Goal: Task Accomplishment & Management: Use online tool/utility

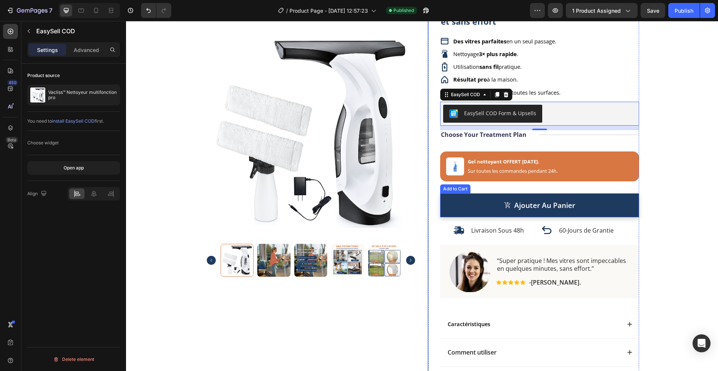
click at [454, 206] on button "ajouter au panier" at bounding box center [539, 205] width 199 height 24
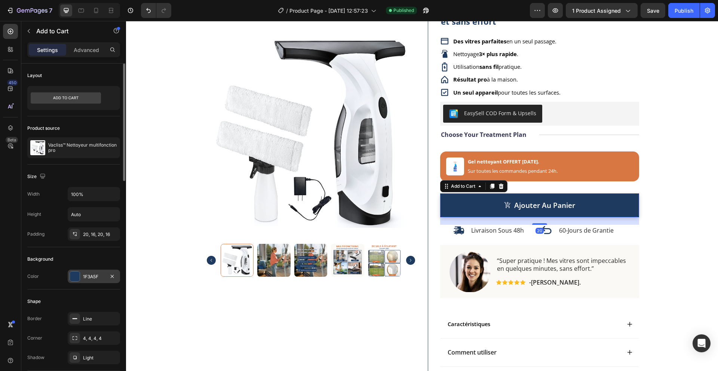
click at [93, 277] on div "1F3A5F" at bounding box center [94, 276] width 22 height 7
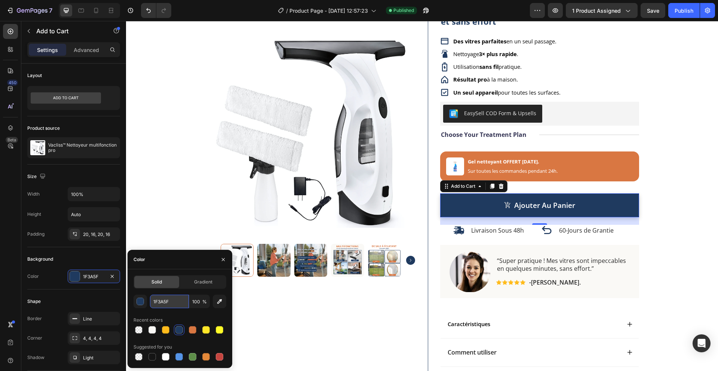
click at [169, 302] on input "1F3A5F" at bounding box center [169, 301] width 39 height 13
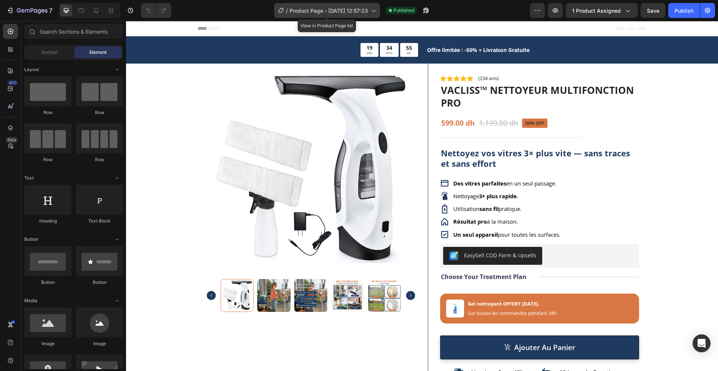
click at [327, 13] on span "Product Page - Aug 11, 12:57:23" at bounding box center [328, 11] width 78 height 8
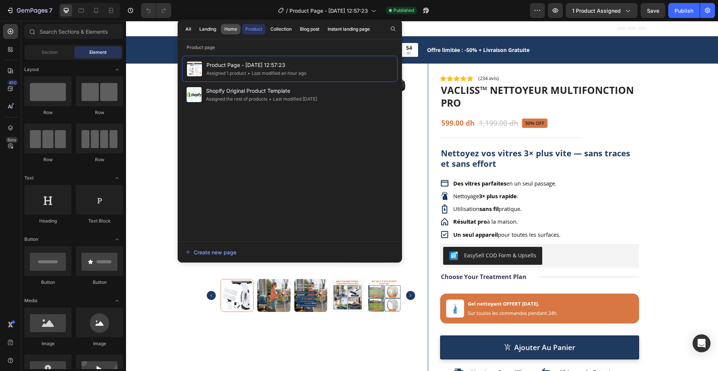
click at [231, 29] on div "Home" at bounding box center [230, 29] width 13 height 7
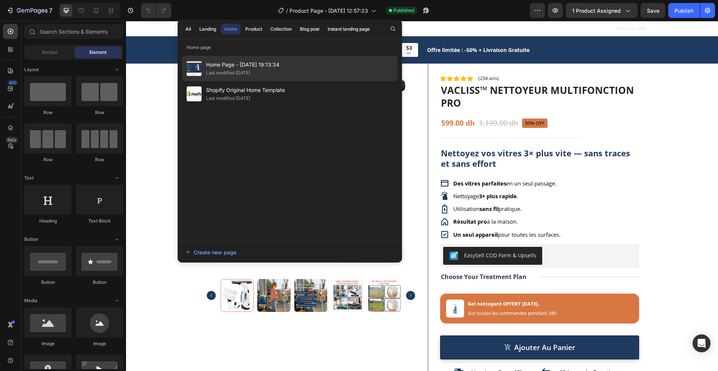
click at [247, 65] on span "Home Page - [DATE] 19:13:34" at bounding box center [242, 64] width 73 height 9
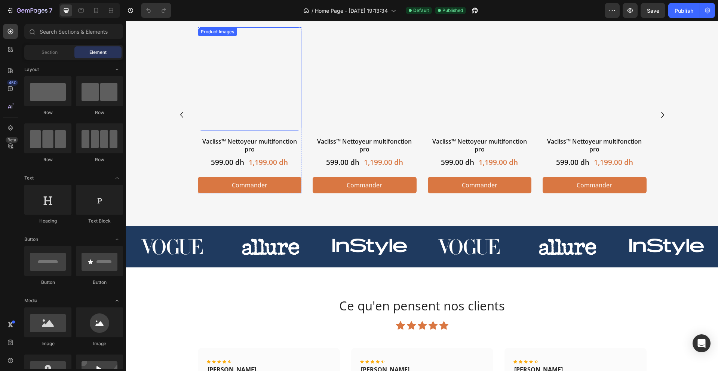
scroll to position [494, 0]
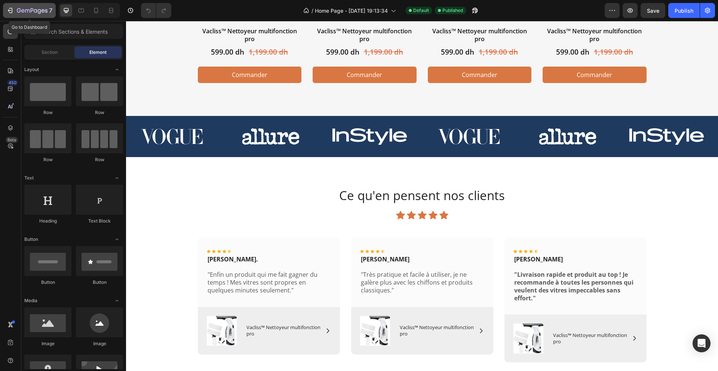
click at [12, 15] on button "7" at bounding box center [29, 10] width 53 height 15
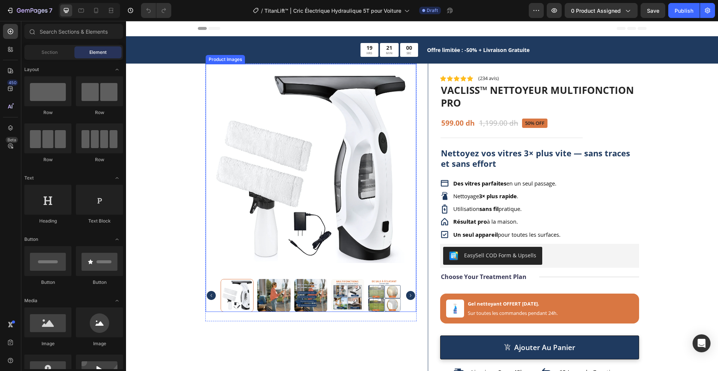
click at [326, 150] on img at bounding box center [311, 169] width 210 height 210
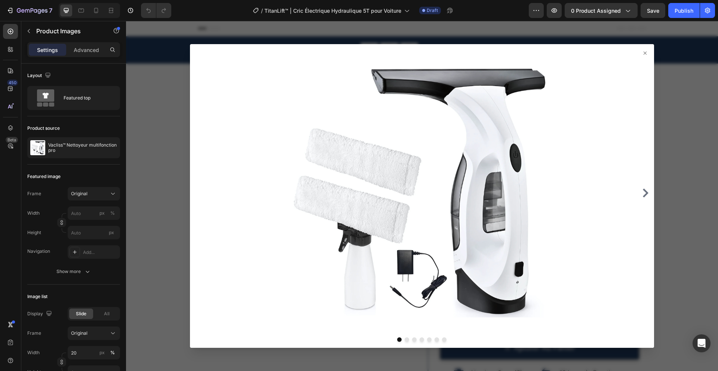
click at [672, 120] on div at bounding box center [422, 196] width 592 height 350
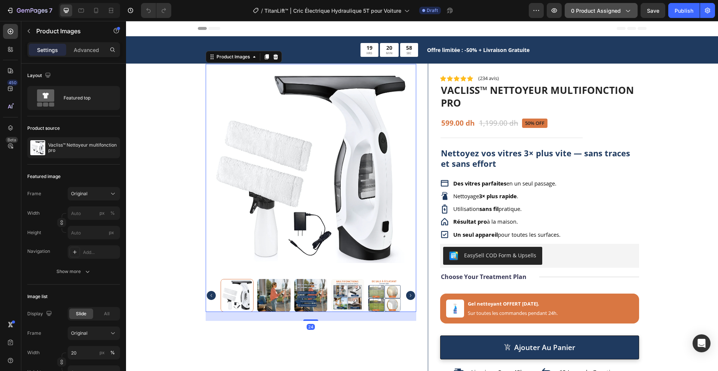
click at [585, 8] on span "0 product assigned" at bounding box center [596, 11] width 50 height 8
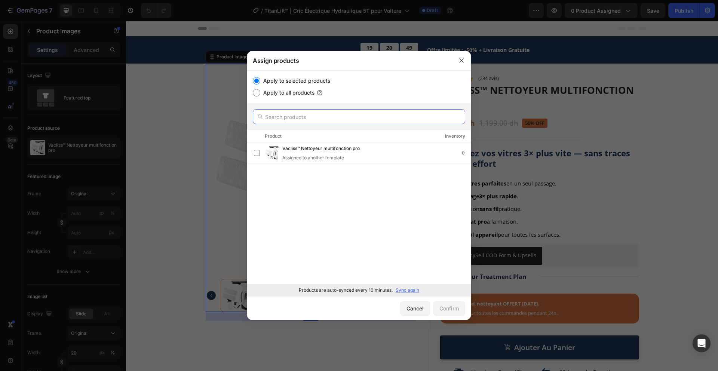
click at [336, 114] on input "text" at bounding box center [359, 116] width 212 height 15
paste input "TitanLift™ | Cric Électrique Hydraulique 5T pour Voiture"
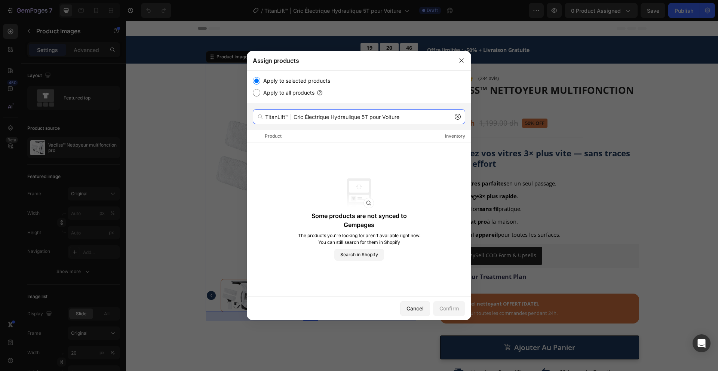
type input "TitanLift™ | Cric Électrique Hydraulique 5T pour Voiture"
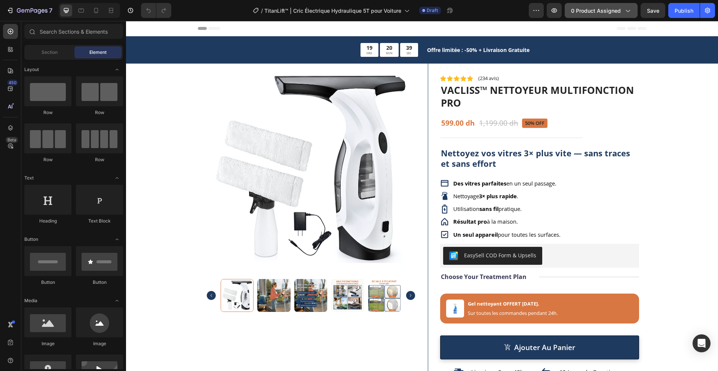
click at [607, 16] on button "0 product assigned" at bounding box center [600, 10] width 73 height 15
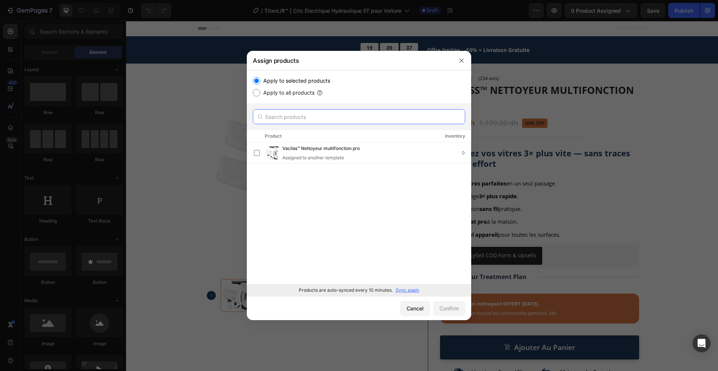
click at [305, 118] on input "text" at bounding box center [359, 116] width 212 height 15
paste input "TitanLift™ | Cric Électrique Hydraulique 5T pour Voiture"
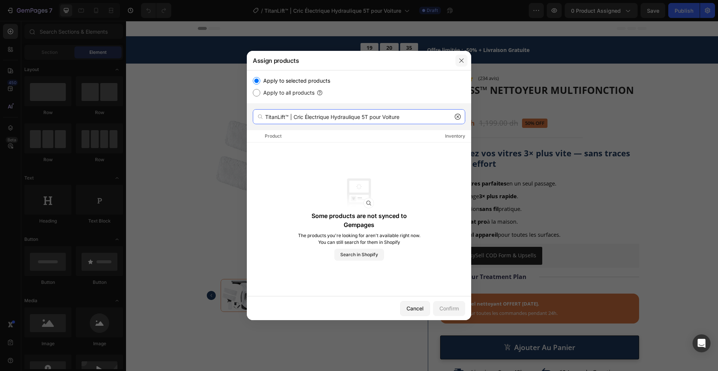
type input "TitanLift™ | Cric Électrique Hydraulique 5T pour Voiture"
drag, startPoint x: 462, startPoint y: 59, endPoint x: 329, endPoint y: 47, distance: 132.9
click at [462, 59] on icon "button" at bounding box center [461, 61] width 6 height 6
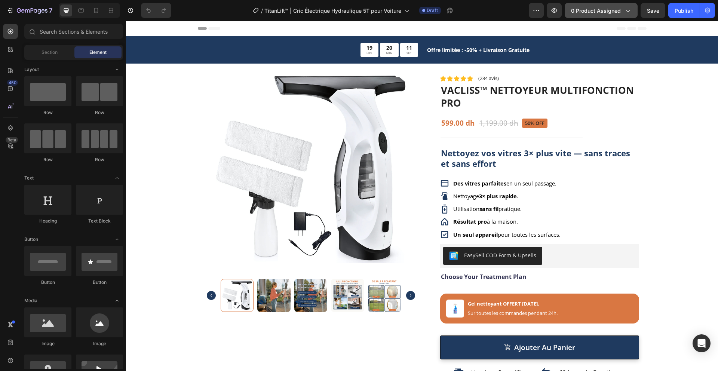
click at [611, 13] on span "0 product assigned" at bounding box center [596, 11] width 50 height 8
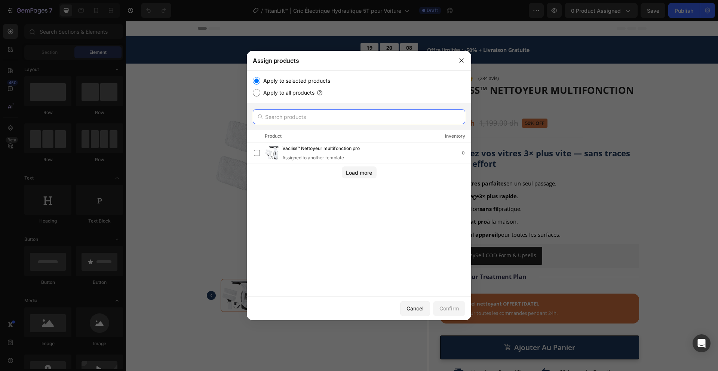
click at [298, 117] on input "text" at bounding box center [359, 116] width 212 height 15
paste input "TitanLift™ | Cric Électrique Hydraulique 5T pour Voiture"
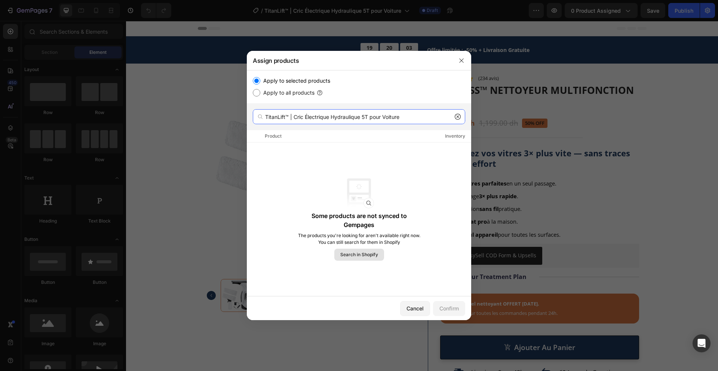
type input "TitanLift™ | Cric Électrique Hydraulique 5T pour Voiture"
click at [353, 255] on span "Search in Shopify" at bounding box center [359, 254] width 38 height 7
click at [357, 253] on span "Search in Shopify" at bounding box center [359, 254] width 38 height 7
click at [460, 60] on icon "button" at bounding box center [461, 61] width 6 height 6
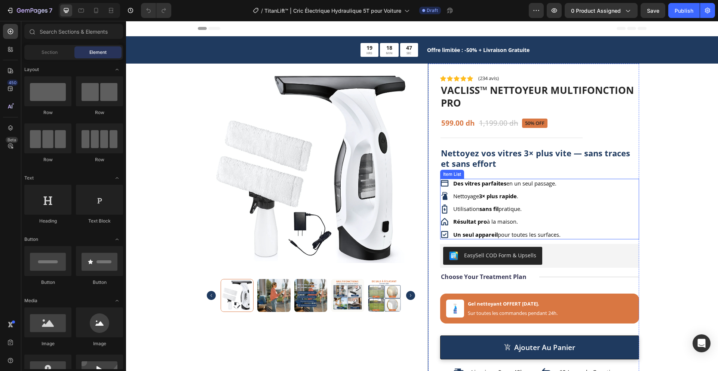
click at [470, 184] on strong "Des vitres parfaites" at bounding box center [479, 182] width 53 height 7
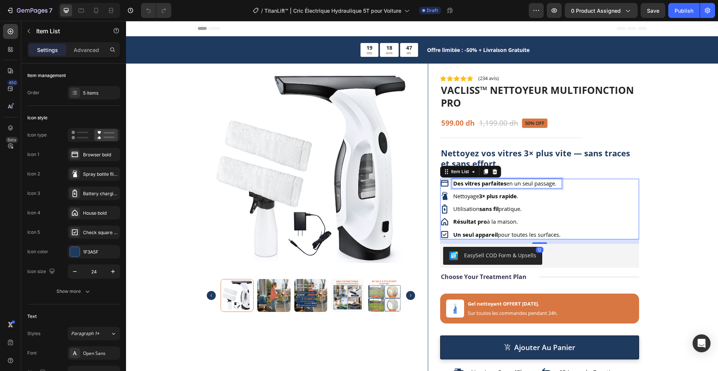
click at [470, 184] on strong "Des vitres parfaites" at bounding box center [479, 182] width 53 height 7
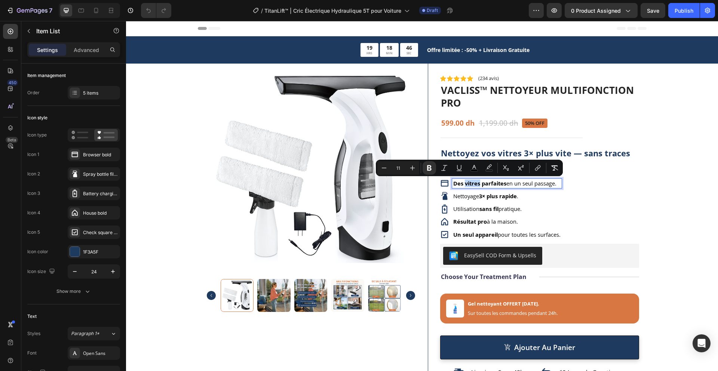
click at [470, 184] on strong "Des vitres parfaites" at bounding box center [479, 182] width 53 height 7
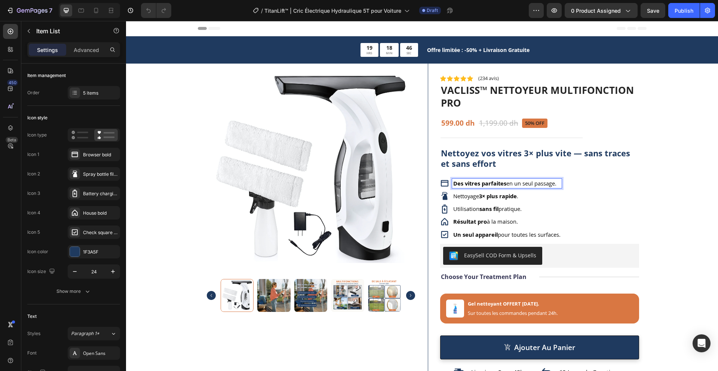
click at [470, 184] on strong "Des vitres parfaites" at bounding box center [479, 182] width 53 height 7
click at [442, 181] on icon at bounding box center [444, 183] width 9 height 9
click at [491, 181] on strong "Soulevage ultra puissant en un clic" at bounding box center [500, 182] width 95 height 7
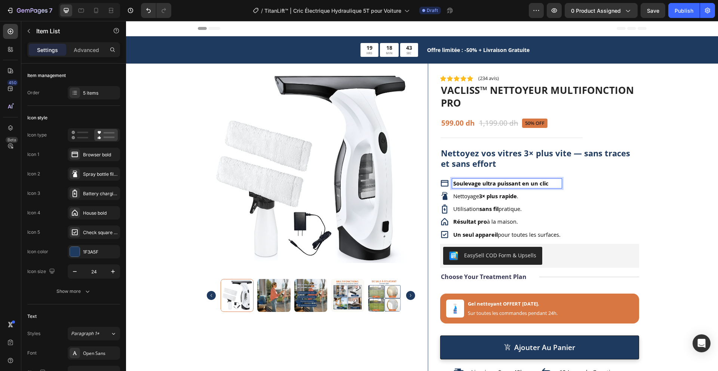
click at [480, 184] on strong "Soulevage ultra puissant en un clic" at bounding box center [500, 182] width 95 height 7
drag, startPoint x: 480, startPoint y: 184, endPoint x: 543, endPoint y: 185, distance: 62.8
click at [543, 185] on strong "Soulevage ultra puissant en un clic" at bounding box center [500, 182] width 95 height 7
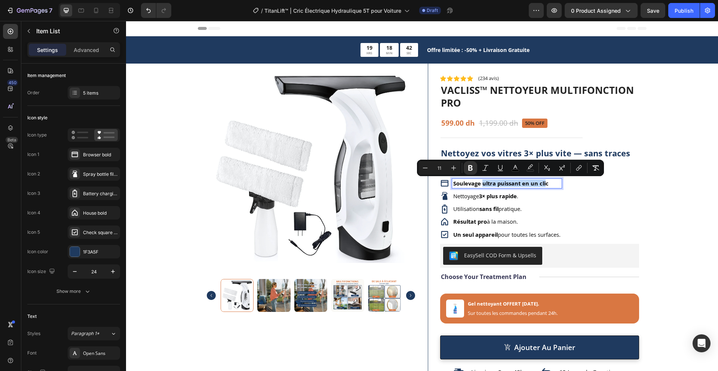
click at [530, 184] on strong "Soulevage ultra puissant en un clic" at bounding box center [500, 182] width 95 height 7
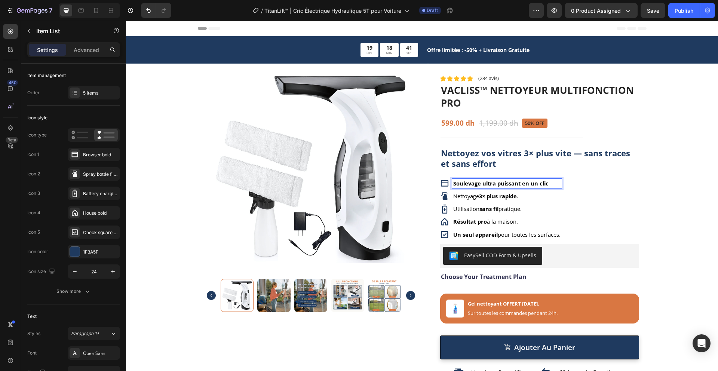
click at [486, 184] on strong "Soulevage ultra puissant en un clic" at bounding box center [500, 182] width 95 height 7
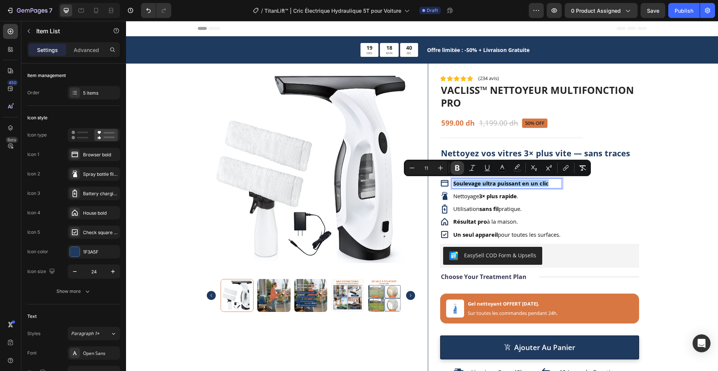
click at [458, 169] on icon "Editor contextual toolbar" at bounding box center [457, 168] width 4 height 6
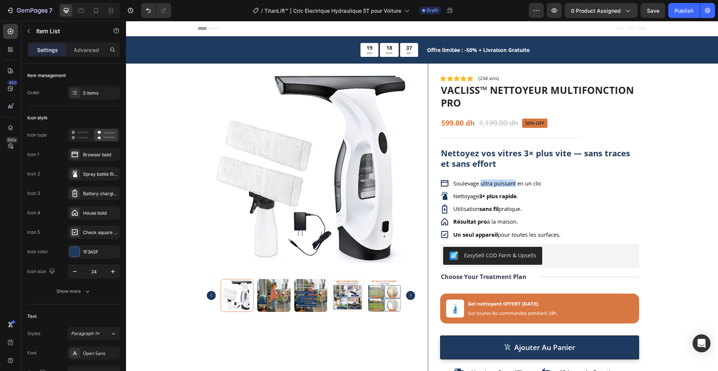
drag, startPoint x: 478, startPoint y: 184, endPoint x: 512, endPoint y: 185, distance: 34.4
click at [512, 185] on span "Soulevage ultra puissant en un clic" at bounding box center [497, 182] width 88 height 7
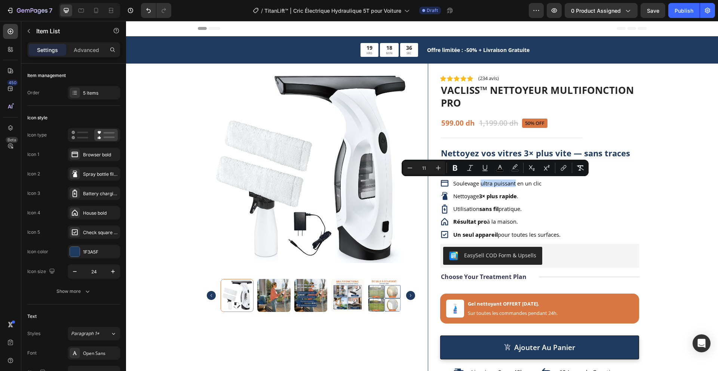
click at [523, 185] on span "Soulevage ultra puissant en un clic" at bounding box center [497, 182] width 88 height 7
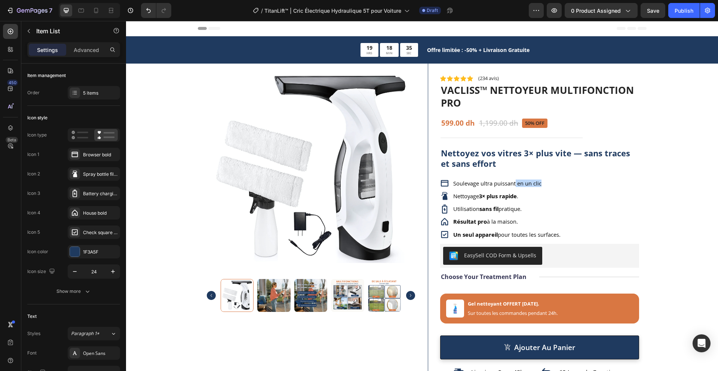
drag, startPoint x: 512, startPoint y: 183, endPoint x: 545, endPoint y: 184, distance: 32.2
click at [545, 184] on p "Soulevage ultra puissant en un clic" at bounding box center [506, 183] width 107 height 7
click at [517, 182] on span "Soulevage ultra puissant en un clic" at bounding box center [497, 182] width 88 height 7
drag, startPoint x: 515, startPoint y: 183, endPoint x: 525, endPoint y: 182, distance: 10.5
click at [541, 186] on p "Soulevage ultra puissant en un clic" at bounding box center [506, 183] width 107 height 7
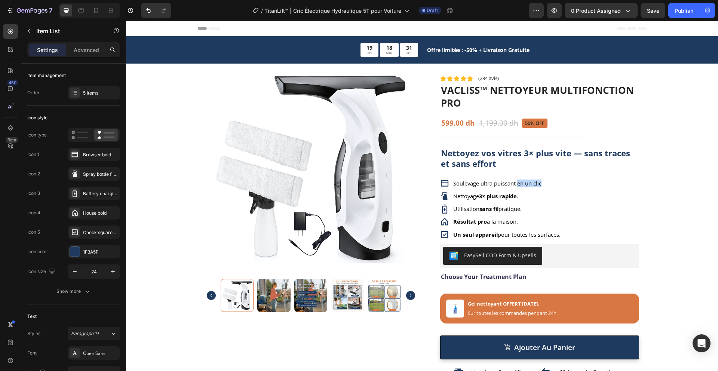
click at [517, 182] on span "Soulevage ultra puissant en un clic" at bounding box center [497, 182] width 88 height 7
click at [516, 183] on span "Soulevage ultra puissant en un clic" at bounding box center [497, 182] width 88 height 7
click at [515, 183] on span "Soulevage ultra puissant en un clic" at bounding box center [497, 182] width 88 height 7
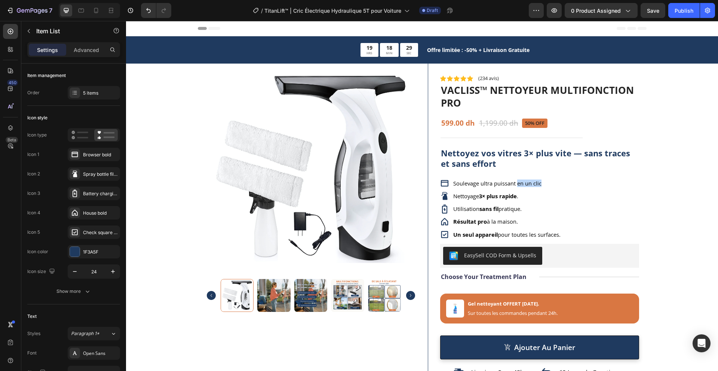
drag, startPoint x: 515, startPoint y: 183, endPoint x: 546, endPoint y: 184, distance: 31.8
click at [546, 184] on p "Soulevage ultra puissant en un clic" at bounding box center [506, 183] width 107 height 7
click at [511, 183] on span "Soulevage ultra puissant en un clic" at bounding box center [497, 182] width 88 height 7
click at [496, 196] on strong "3× plus rapide" at bounding box center [498, 195] width 38 height 7
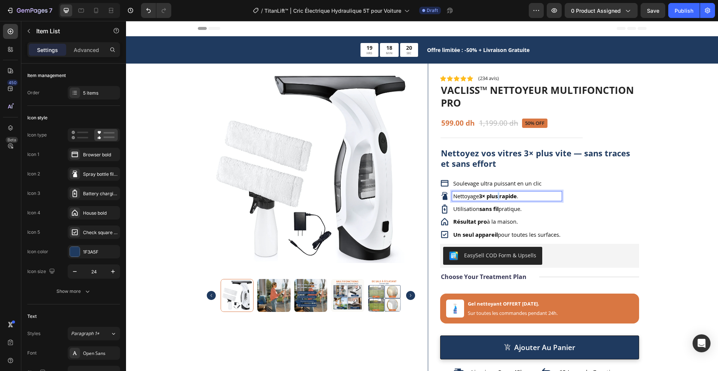
click at [496, 196] on strong "3× plus rapide" at bounding box center [498, 195] width 38 height 7
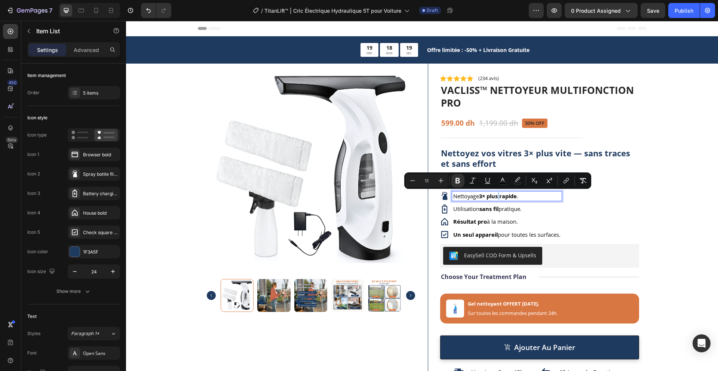
click at [496, 196] on strong "3× plus rapide" at bounding box center [498, 195] width 38 height 7
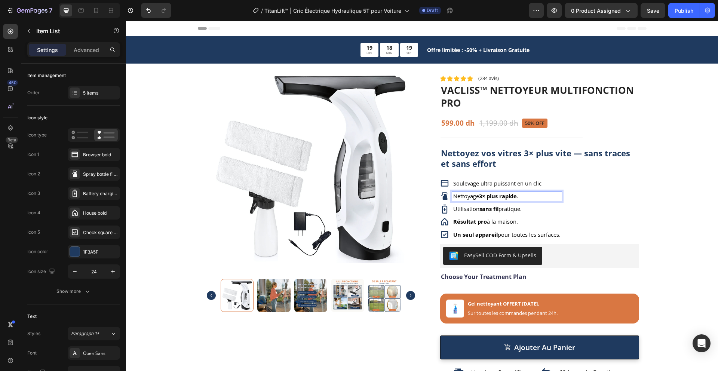
click at [496, 196] on strong "3× plus rapide" at bounding box center [498, 195] width 38 height 7
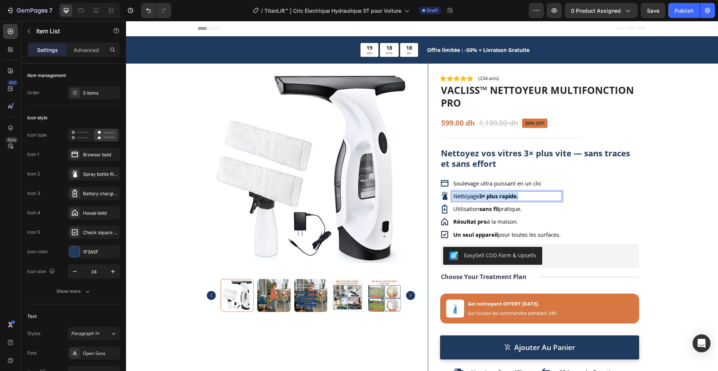
click at [496, 196] on strong "3× plus rapide" at bounding box center [498, 195] width 38 height 7
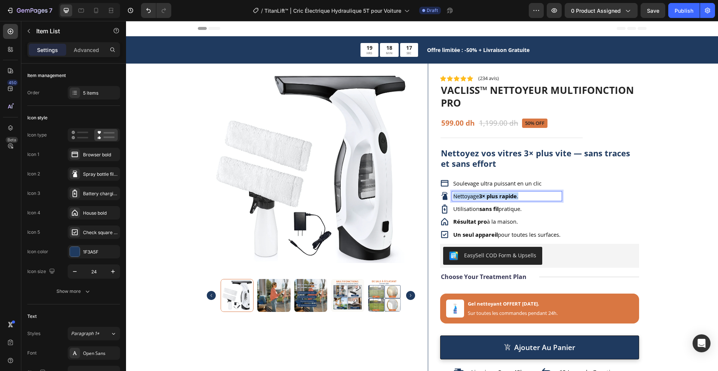
click at [496, 196] on strong "3× plus rapide" at bounding box center [498, 195] width 38 height 7
click at [468, 210] on span "Utilisation sans fil pratique." at bounding box center [487, 208] width 68 height 7
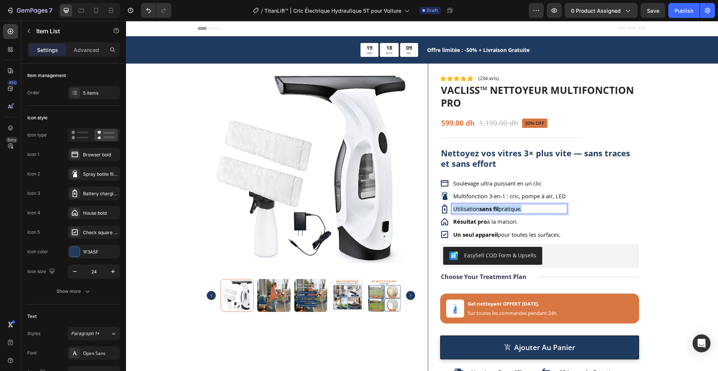
click at [468, 210] on span "Utilisation sans fil pratique." at bounding box center [487, 208] width 68 height 7
click at [467, 221] on strong "Résultat pro" at bounding box center [470, 221] width 34 height 7
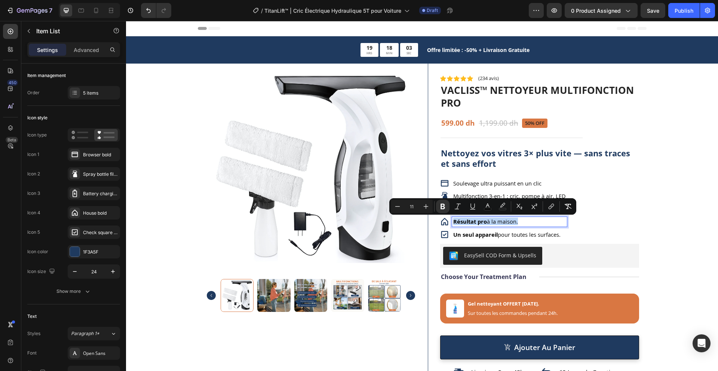
copy span "Résultat pro à la maison."
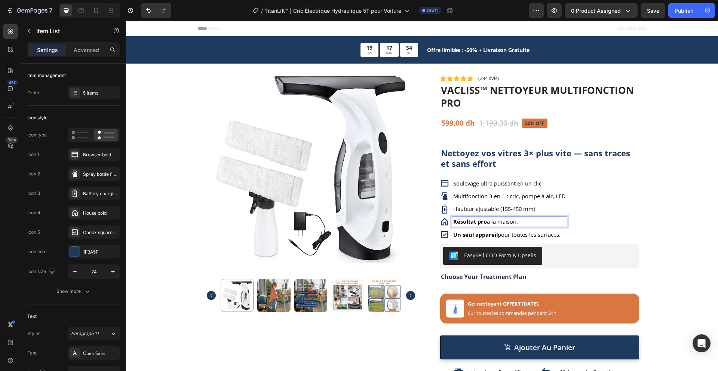
click at [465, 221] on strong "Résultat pro" at bounding box center [470, 221] width 34 height 7
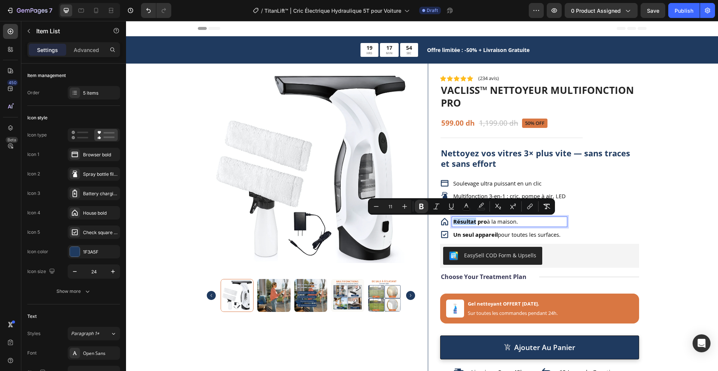
click at [465, 221] on strong "Résultat pro" at bounding box center [470, 221] width 34 height 7
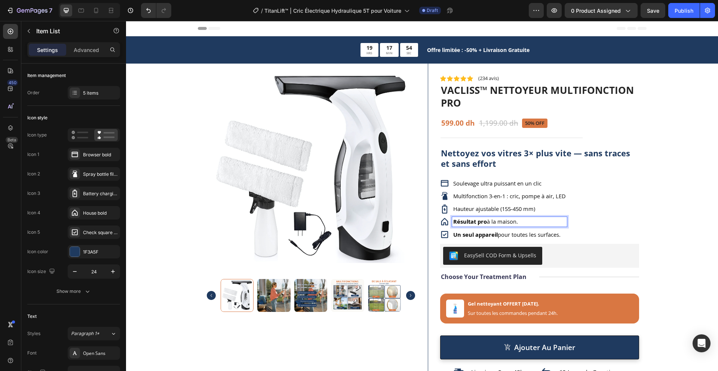
click at [465, 221] on strong "Résultat pro" at bounding box center [470, 221] width 34 height 7
click at [471, 235] on strong "Un seul appareil" at bounding box center [475, 234] width 44 height 7
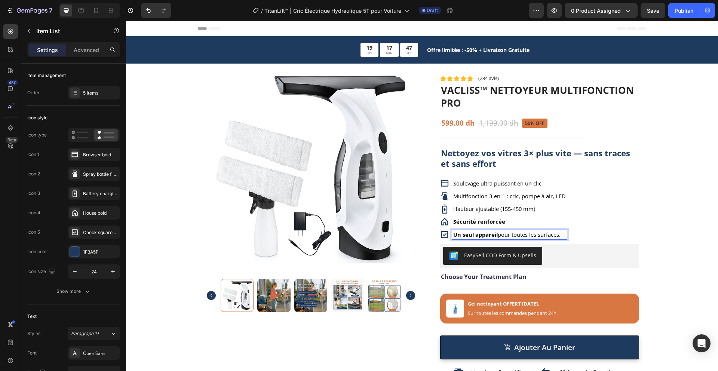
click at [471, 235] on strong "Un seul appareil" at bounding box center [475, 234] width 44 height 7
click at [440, 181] on icon at bounding box center [444, 183] width 9 height 9
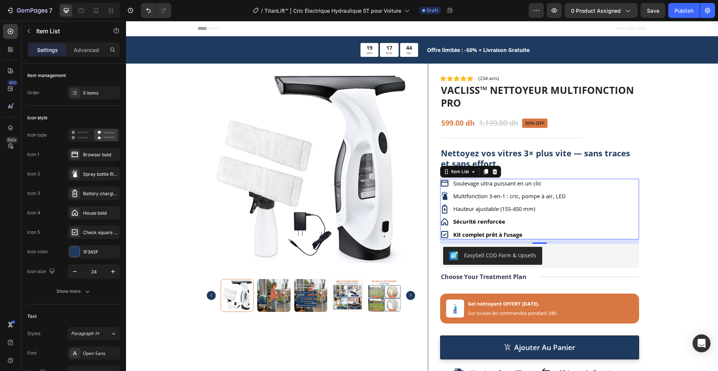
click at [440, 182] on icon at bounding box center [443, 183] width 7 height 6
click at [456, 171] on div "Item List" at bounding box center [459, 171] width 21 height 7
click at [449, 172] on div "Item List" at bounding box center [459, 171] width 21 height 7
click at [73, 152] on icon at bounding box center [74, 154] width 7 height 7
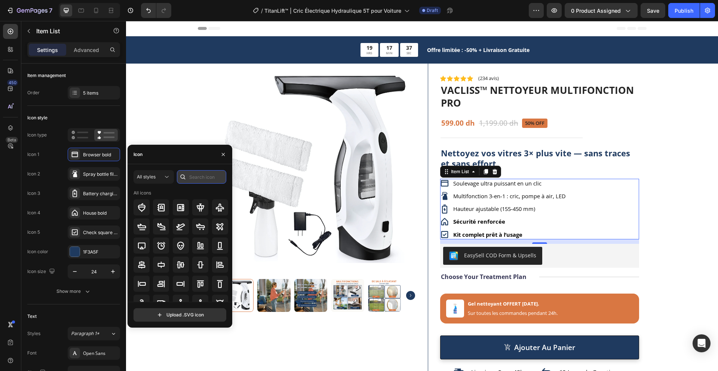
click at [192, 175] on input "text" at bounding box center [201, 176] width 49 height 13
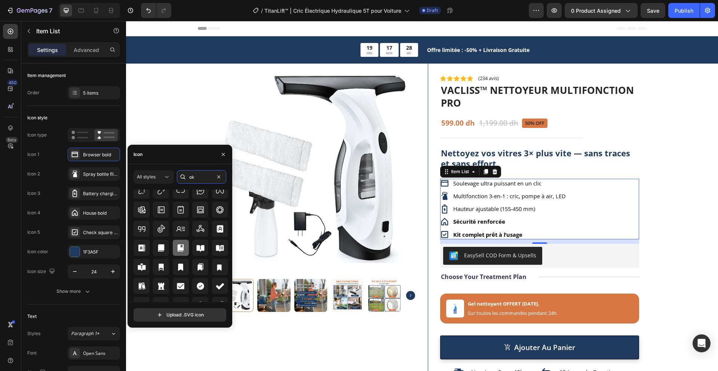
scroll to position [404, 0]
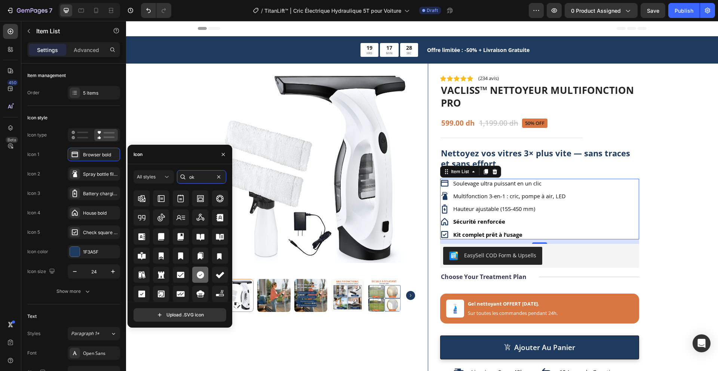
type input "ok"
click at [198, 274] on icon at bounding box center [200, 274] width 7 height 7
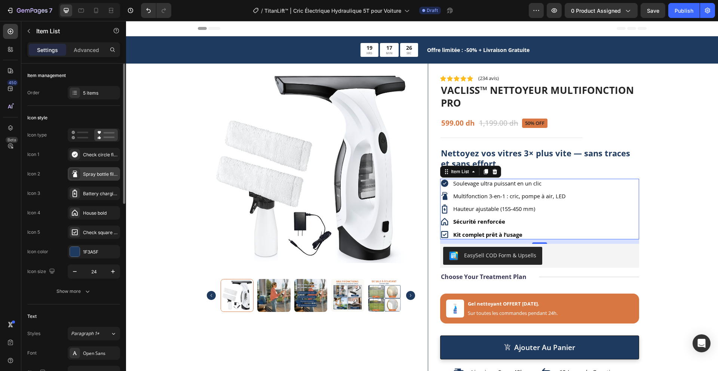
click at [71, 174] on icon at bounding box center [74, 173] width 7 height 7
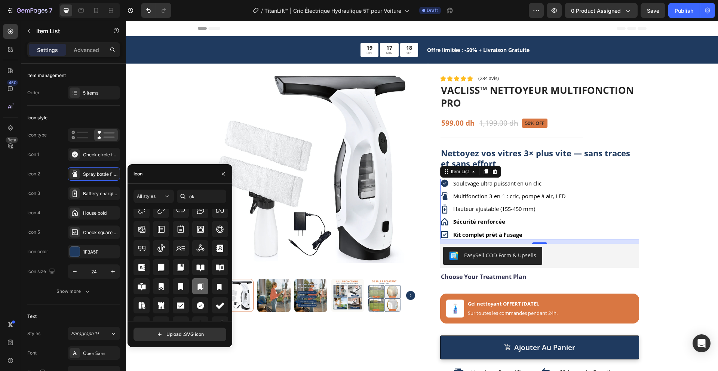
scroll to position [397, 0]
click at [199, 300] on icon at bounding box center [200, 303] width 7 height 7
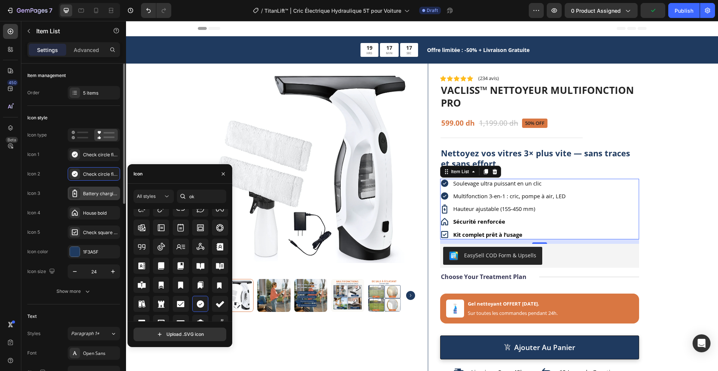
click at [75, 193] on icon at bounding box center [75, 192] width 4 height 7
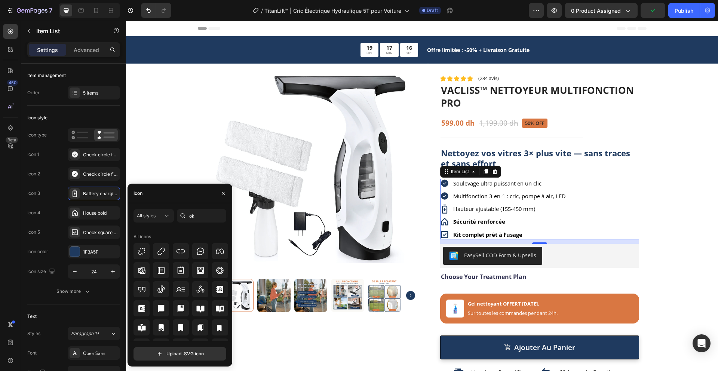
scroll to position [450, 0]
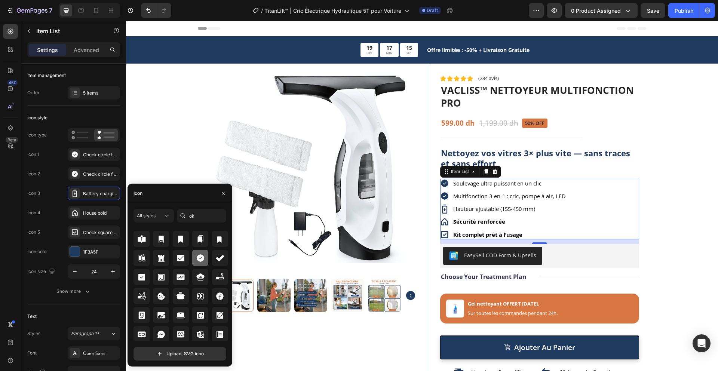
click at [199, 256] on icon at bounding box center [200, 257] width 7 height 7
click at [75, 215] on icon at bounding box center [74, 212] width 7 height 7
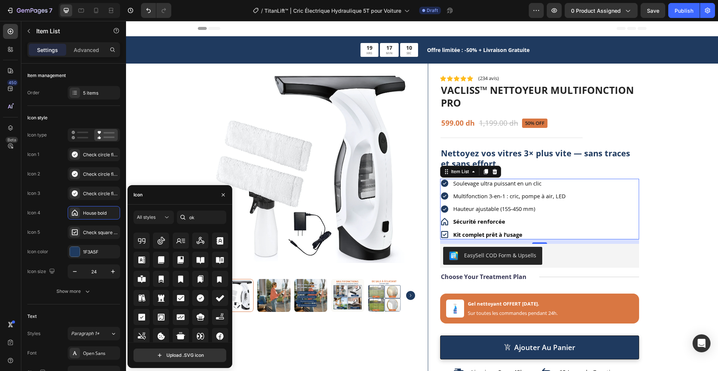
scroll to position [443, 0]
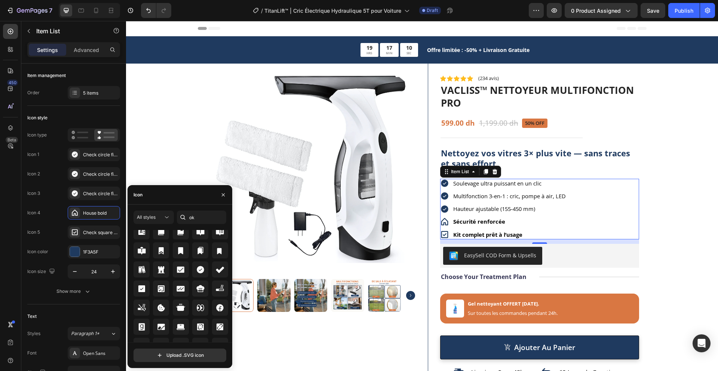
click at [196, 271] on icon at bounding box center [200, 269] width 9 height 9
click at [73, 232] on icon at bounding box center [74, 231] width 7 height 7
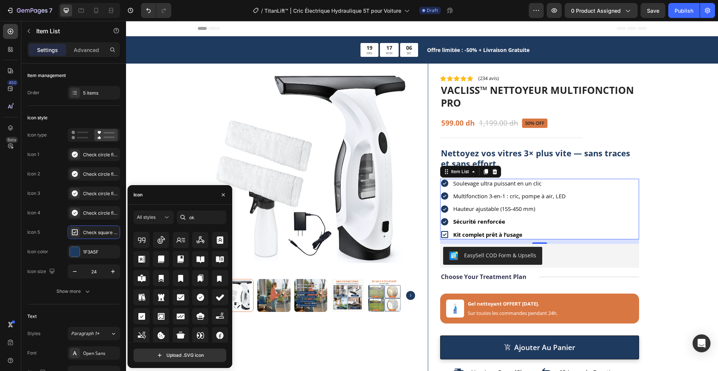
scroll to position [429, 0]
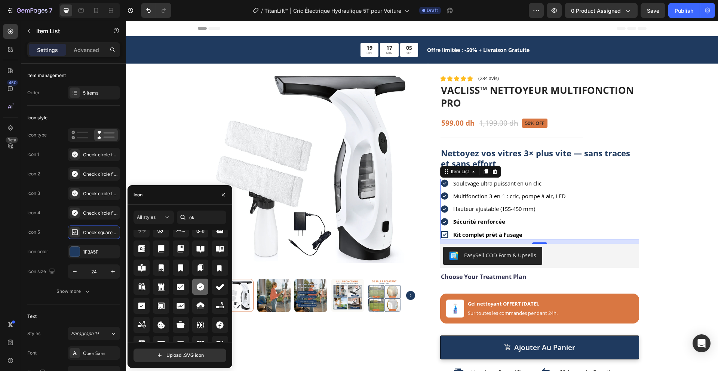
click at [200, 287] on icon at bounding box center [200, 286] width 7 height 7
click at [44, 246] on div "Icon color" at bounding box center [37, 252] width 21 height 12
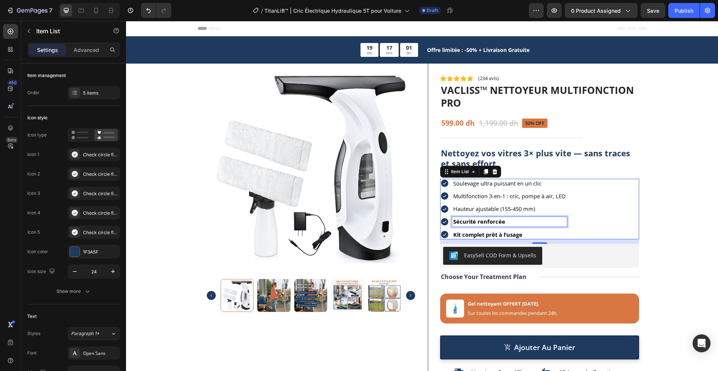
click at [499, 221] on strong "Sécurité renforcée" at bounding box center [479, 221] width 52 height 7
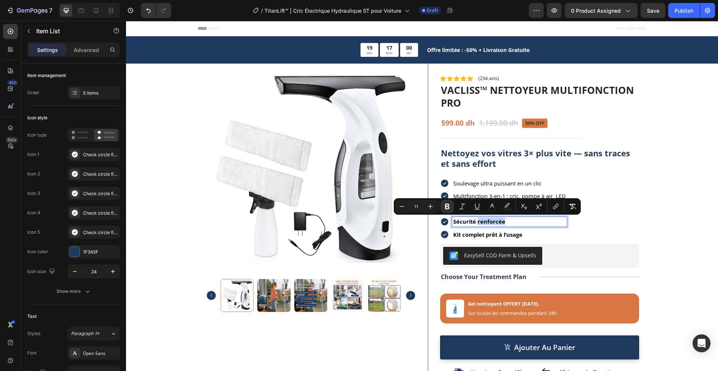
click at [499, 221] on strong "Sécurité renforcée" at bounding box center [479, 221] width 52 height 7
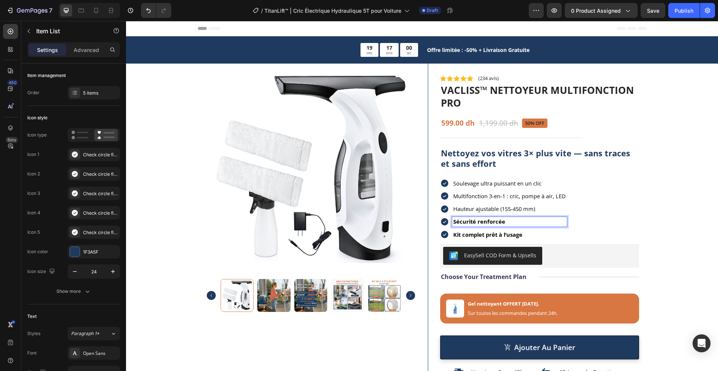
click at [499, 221] on strong "Sécurité renforcée" at bounding box center [479, 221] width 52 height 7
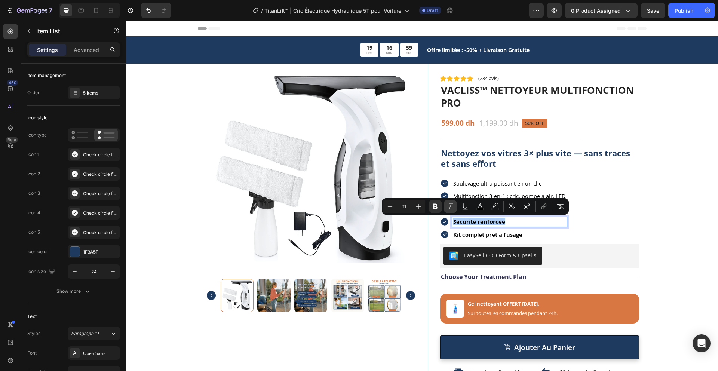
click at [438, 206] on icon "Editor contextual toolbar" at bounding box center [434, 206] width 7 height 7
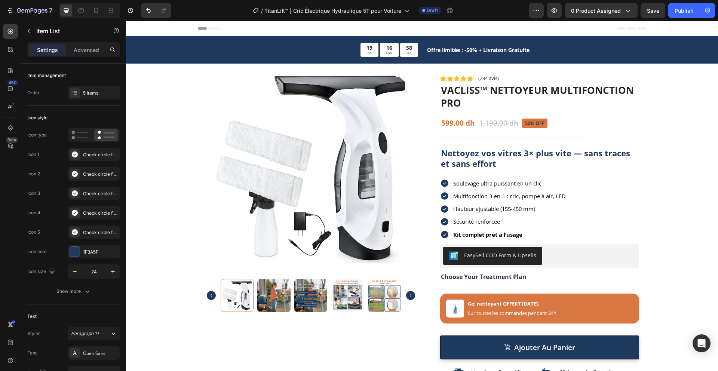
click at [481, 234] on strong "Kit complet prêt à l’usage" at bounding box center [487, 234] width 69 height 7
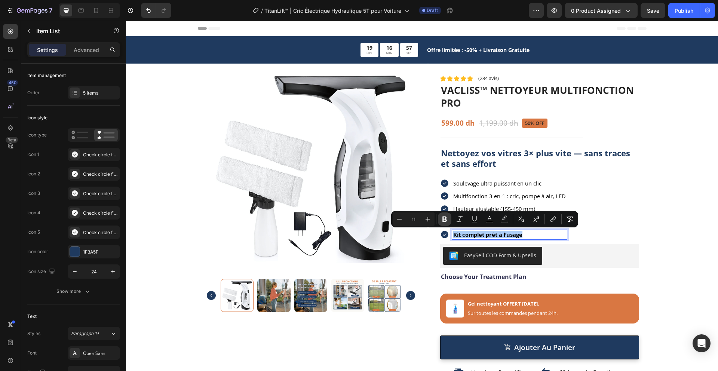
click at [443, 216] on icon "Editor contextual toolbar" at bounding box center [444, 219] width 4 height 6
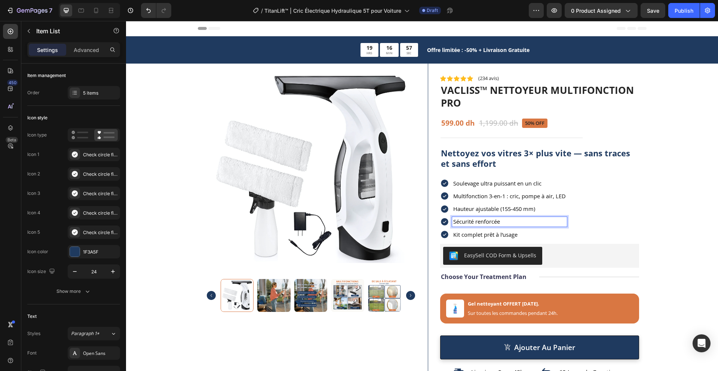
click at [484, 226] on div "Sécurité renforcée" at bounding box center [509, 221] width 115 height 9
click at [479, 221] on span "Sécurité renforcée" at bounding box center [476, 221] width 47 height 7
drag, startPoint x: 473, startPoint y: 222, endPoint x: 504, endPoint y: 222, distance: 31.0
click at [510, 223] on p "Sécurité renforcée" at bounding box center [509, 221] width 112 height 7
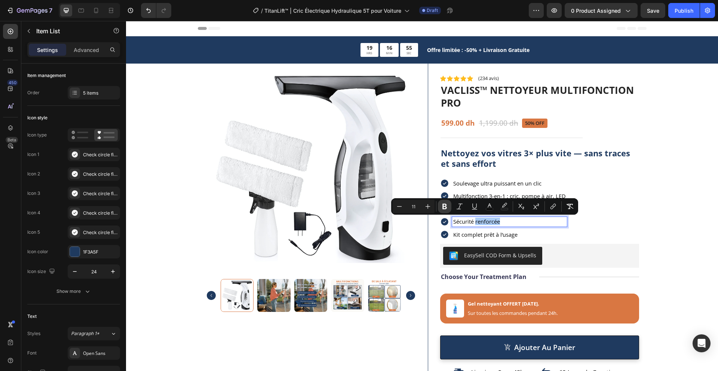
click at [443, 206] on icon "Editor contextual toolbar" at bounding box center [444, 207] width 4 height 6
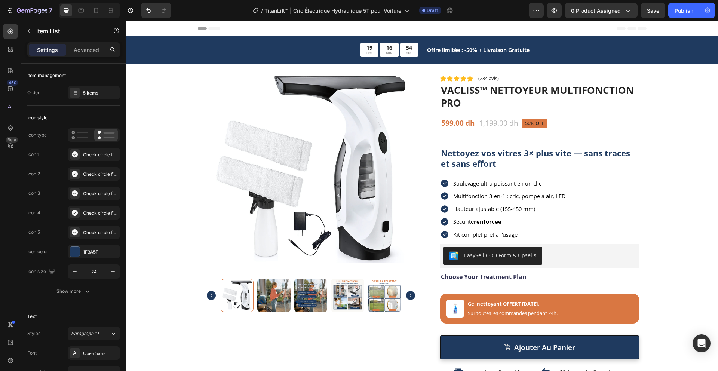
click at [484, 236] on span "Kit complet prêt à l’usage" at bounding box center [485, 234] width 64 height 7
drag, startPoint x: 481, startPoint y: 235, endPoint x: 511, endPoint y: 233, distance: 30.0
click at [520, 237] on p "Kit complet prêt à l’usage" at bounding box center [509, 234] width 112 height 7
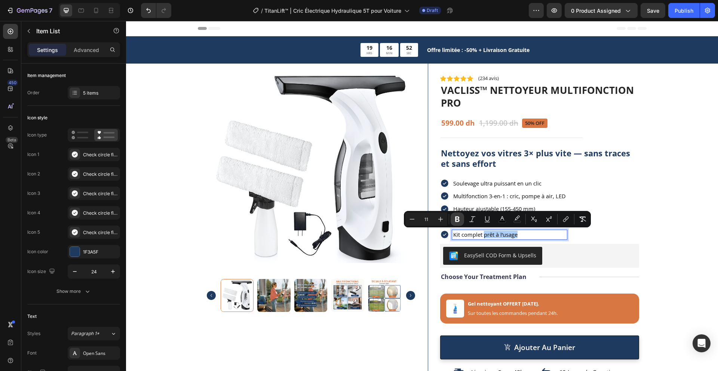
click at [458, 217] on icon "Editor contextual toolbar" at bounding box center [457, 219] width 4 height 6
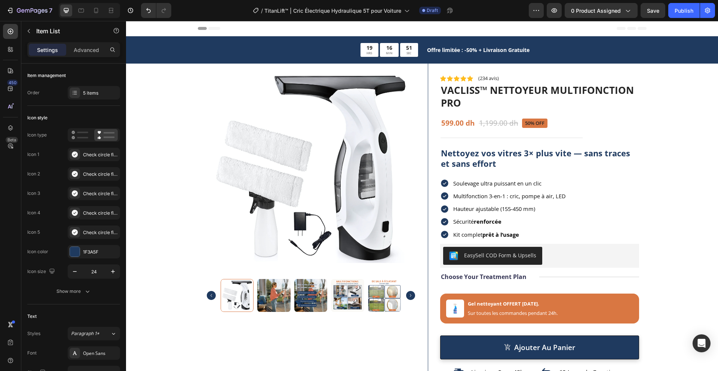
click at [484, 206] on span "Hauteur ajustable (155-450 mm)" at bounding box center [494, 208] width 82 height 7
drag, startPoint x: 494, startPoint y: 210, endPoint x: 447, endPoint y: 210, distance: 47.8
click at [447, 210] on div "Hauteur ajustable (155-450 mm)" at bounding box center [503, 208] width 127 height 9
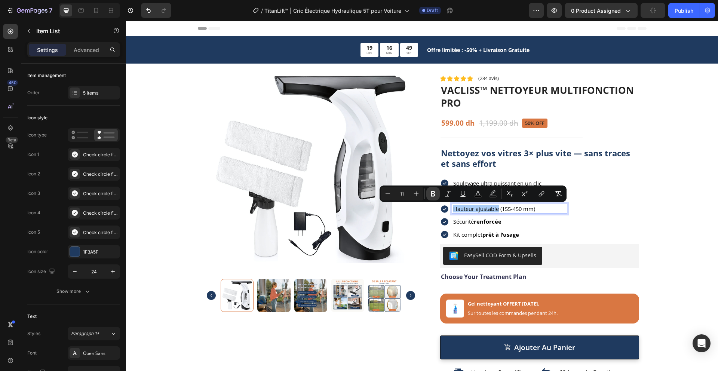
click at [431, 195] on icon "Editor contextual toolbar" at bounding box center [432, 193] width 7 height 7
click at [469, 211] on strong "Hauteur ajustable" at bounding box center [478, 208] width 50 height 7
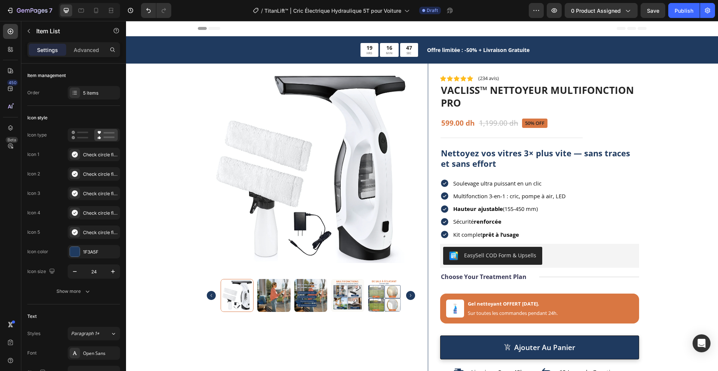
click at [471, 197] on span "Multifonction 3-en-1 : cric, pompe à air, LED" at bounding box center [509, 195] width 112 height 7
drag, startPoint x: 484, startPoint y: 195, endPoint x: 497, endPoint y: 197, distance: 13.9
click at [497, 197] on span "Multifonction 3-en-1 : cric, pompe à air, LED" at bounding box center [509, 195] width 112 height 7
click at [499, 196] on span "Multifonction 3-en-1 : cric, pompe à air, LED" at bounding box center [509, 195] width 112 height 7
drag, startPoint x: 500, startPoint y: 196, endPoint x: 451, endPoint y: 196, distance: 49.3
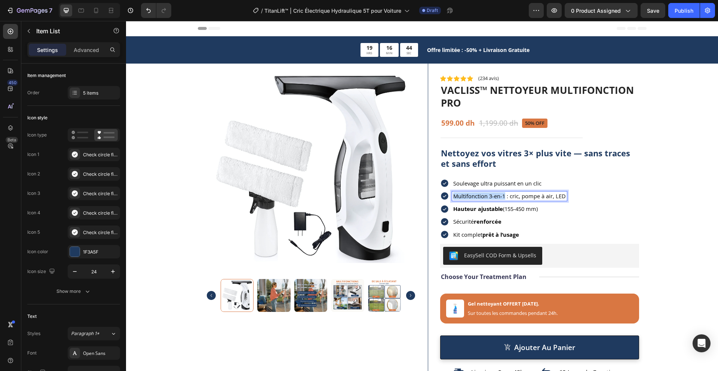
click at [453, 196] on span "Multifonction 3-en-1 : cric, pompe à air, LED" at bounding box center [509, 195] width 112 height 7
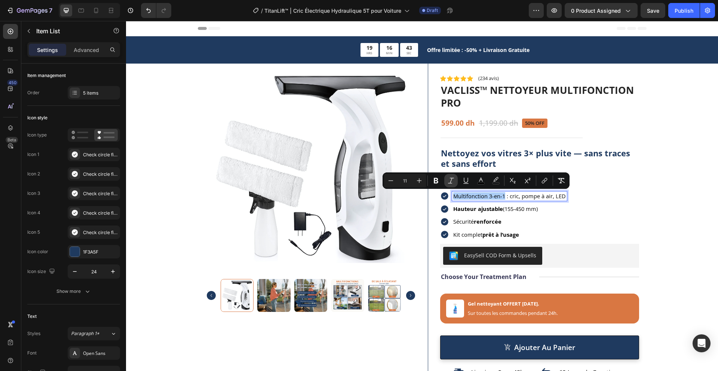
drag, startPoint x: 436, startPoint y: 181, endPoint x: 454, endPoint y: 184, distance: 18.1
click at [437, 181] on icon "Editor contextual toolbar" at bounding box center [435, 180] width 7 height 7
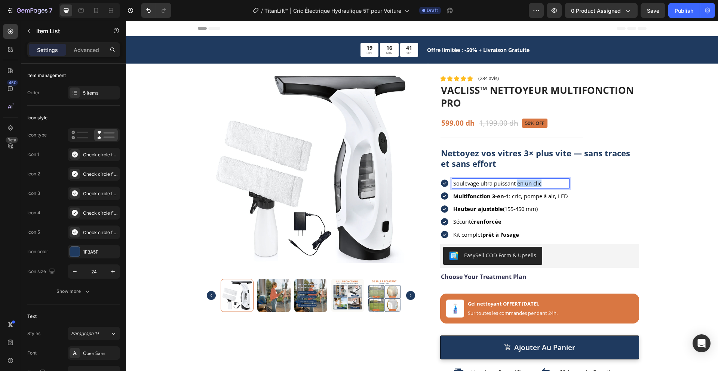
drag, startPoint x: 515, startPoint y: 183, endPoint x: 542, endPoint y: 184, distance: 26.5
click at [542, 184] on p "Soulevage ultra puissant en un clic" at bounding box center [510, 183] width 115 height 7
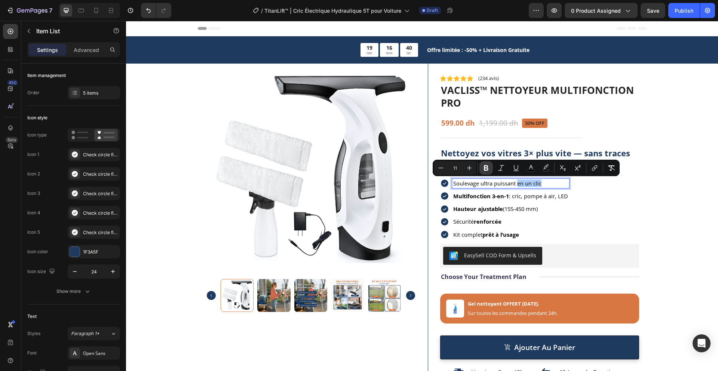
click at [488, 169] on icon "Editor contextual toolbar" at bounding box center [485, 167] width 7 height 7
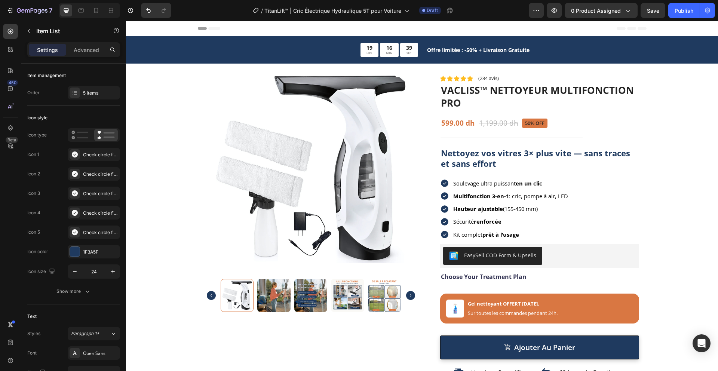
click at [600, 193] on div "Soulevage ultra puissant en un clic Multifonction 3-en-1 : cric, pompe à air, L…" at bounding box center [539, 209] width 199 height 61
click at [495, 184] on span "Soulevage ultra puissant en un clic" at bounding box center [497, 182] width 89 height 7
click at [492, 183] on span "Soulevage ultra puissant en un clic" at bounding box center [497, 182] width 89 height 7
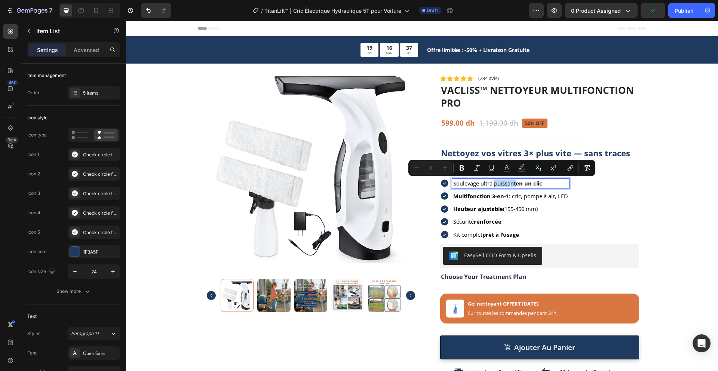
click at [492, 183] on span "Soulevage ultra puissant en un clic" at bounding box center [497, 182] width 89 height 7
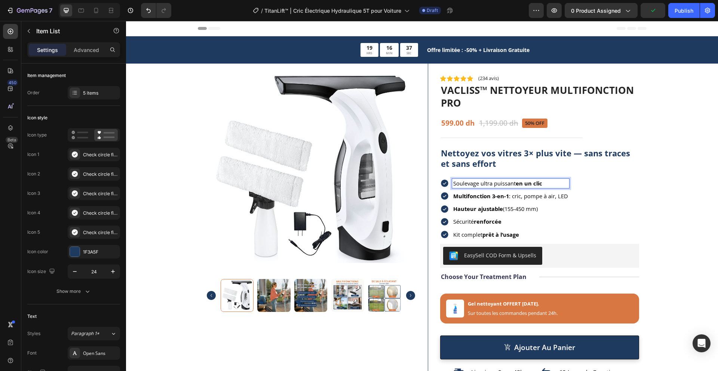
click at [492, 183] on span "Soulevage ultra puissant en un clic" at bounding box center [497, 182] width 89 height 7
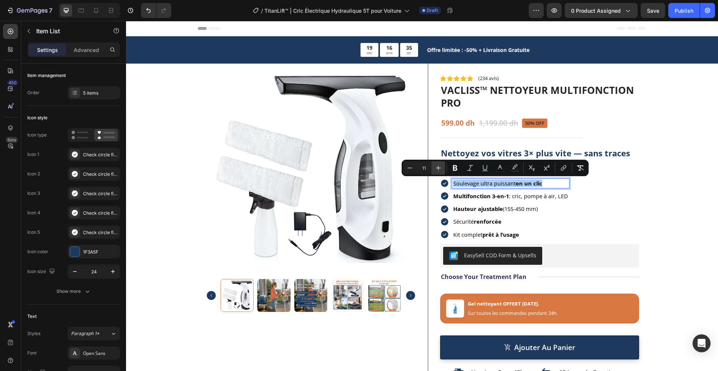
click at [439, 172] on button "Plus" at bounding box center [437, 167] width 13 height 13
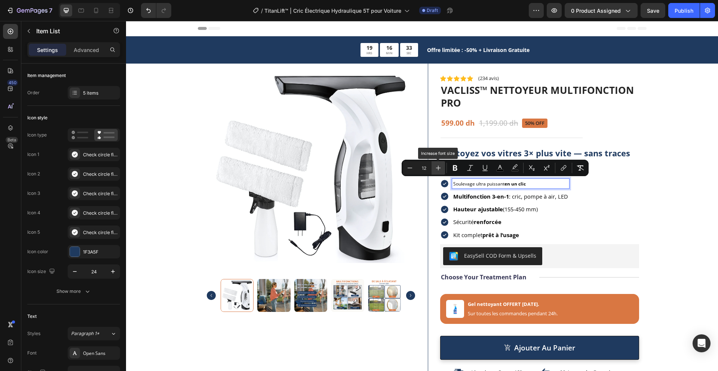
type input "11"
click at [630, 193] on div "Soulevage ultra puissant en un clic Multifonction 3-en-1 : cric, pompe à air, L…" at bounding box center [539, 209] width 199 height 61
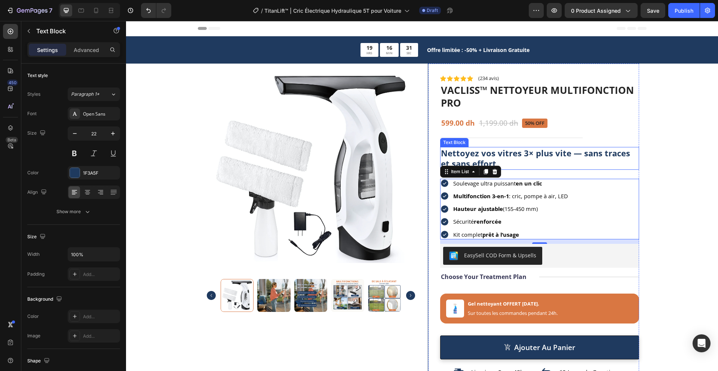
click at [467, 152] on strong "Nettoyez vos vitres 3× plus vite — sans traces et sans effort" at bounding box center [535, 158] width 189 height 22
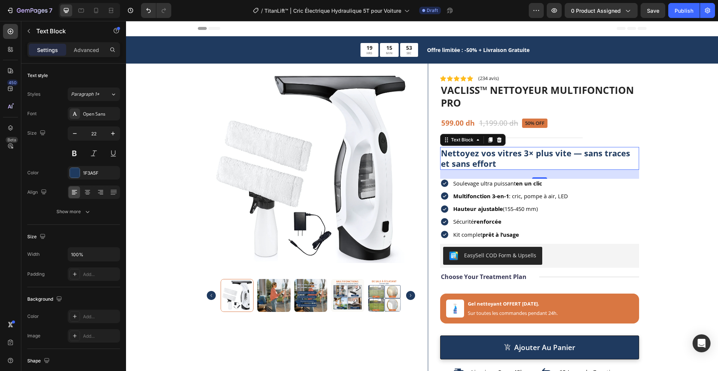
click at [466, 160] on strong "Nettoyez vos vitres 3× plus vite — sans traces et sans effort" at bounding box center [535, 158] width 189 height 22
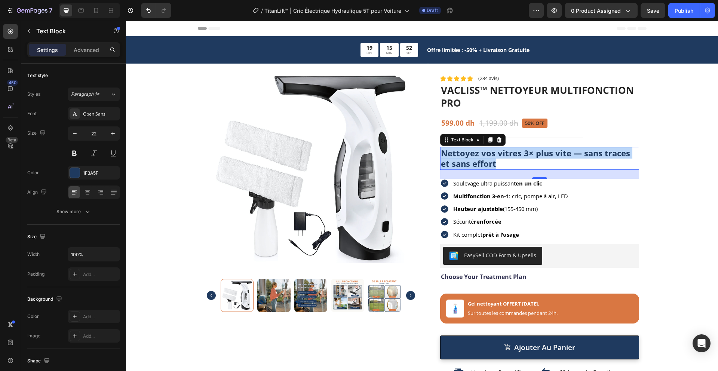
click at [466, 160] on strong "Nettoyez vos vitres 3× plus vite — sans traces et sans effort" at bounding box center [535, 158] width 189 height 22
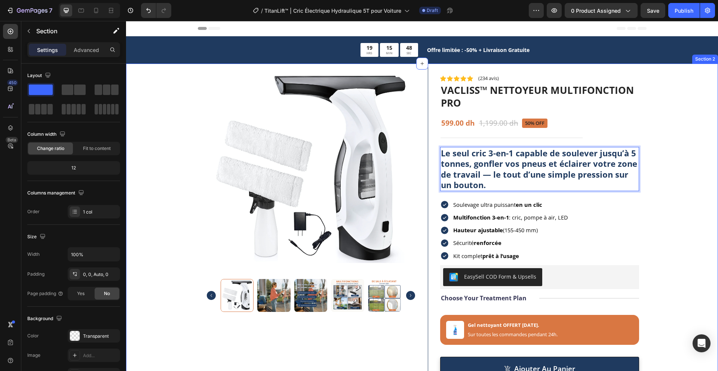
click at [650, 169] on div "Product Images Row Icon Icon Icon Icon Icon Icon List (234 avis) Text Block Row…" at bounding box center [422, 326] width 592 height 525
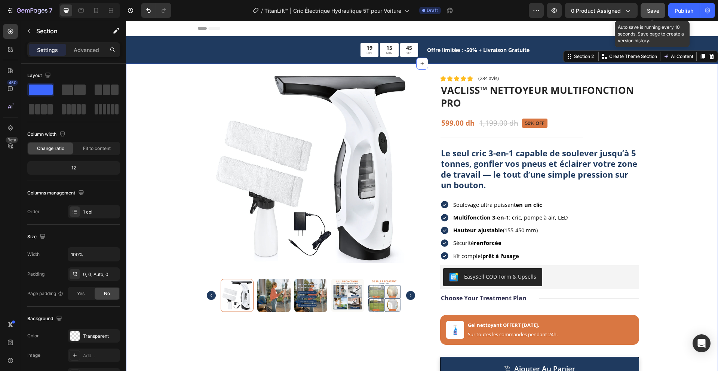
click at [648, 12] on span "Save" at bounding box center [653, 10] width 12 height 6
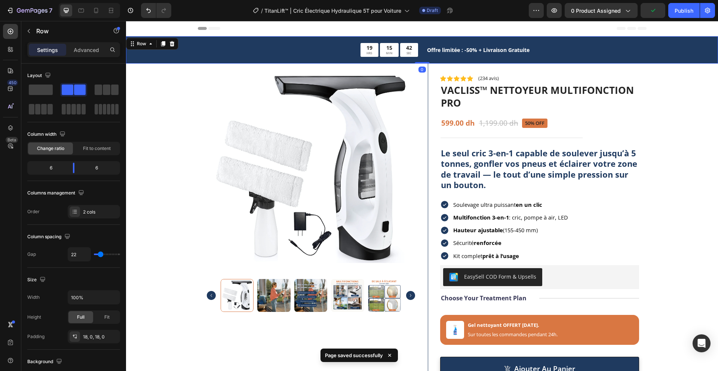
click at [311, 40] on div "19 HRS 15 MIN 42 SEC Countdown Timer Offre limitée : -50% + Livraison Gratuite …" at bounding box center [422, 49] width 592 height 27
click at [174, 43] on icon at bounding box center [172, 44] width 6 height 6
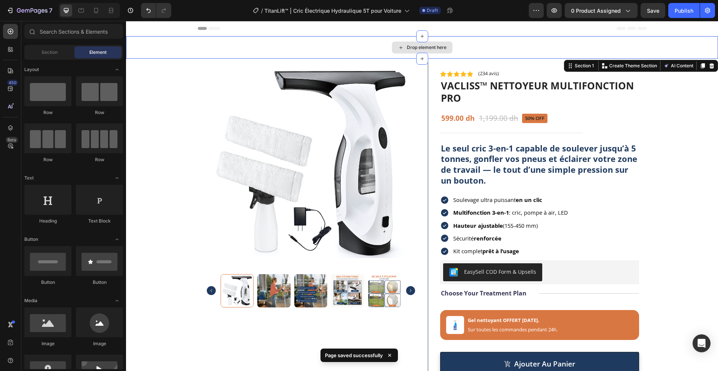
click at [476, 40] on div "Drop element here" at bounding box center [422, 47] width 592 height 22
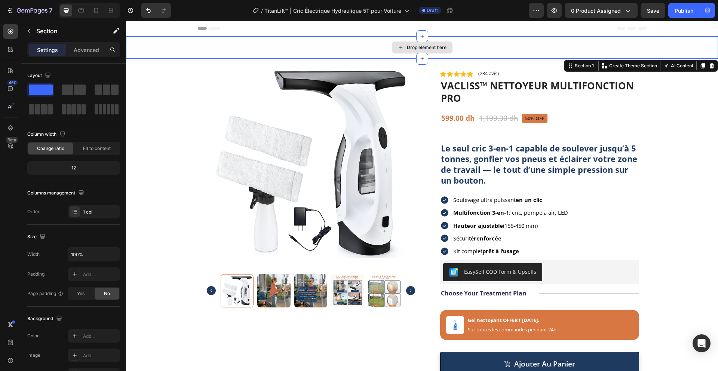
click at [674, 44] on div "Drop element here" at bounding box center [422, 47] width 592 height 22
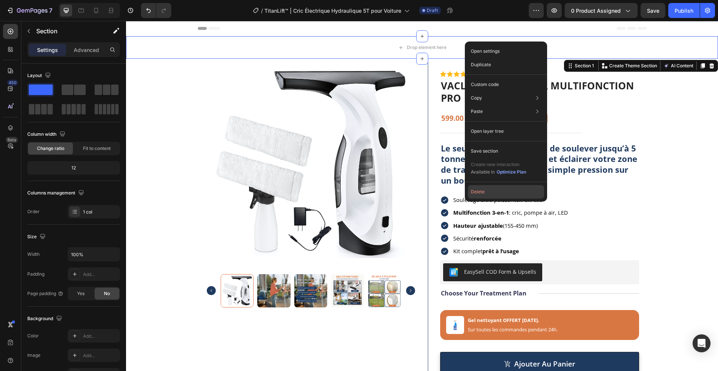
click at [477, 190] on button "Delete" at bounding box center [506, 191] width 76 height 13
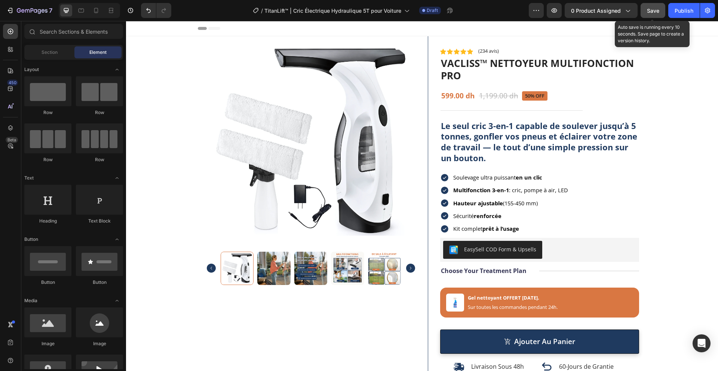
click at [648, 10] on span "Save" at bounding box center [653, 10] width 12 height 6
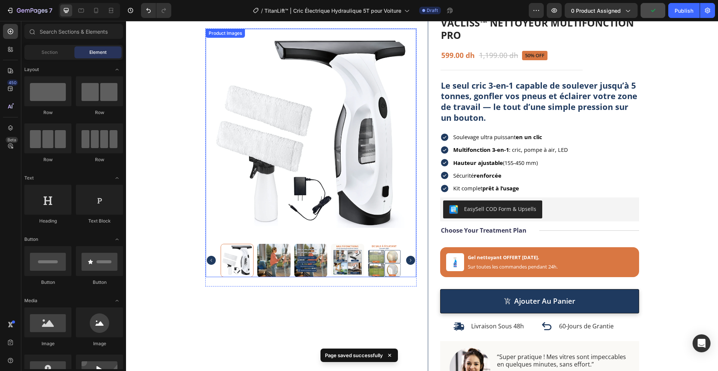
scroll to position [150, 0]
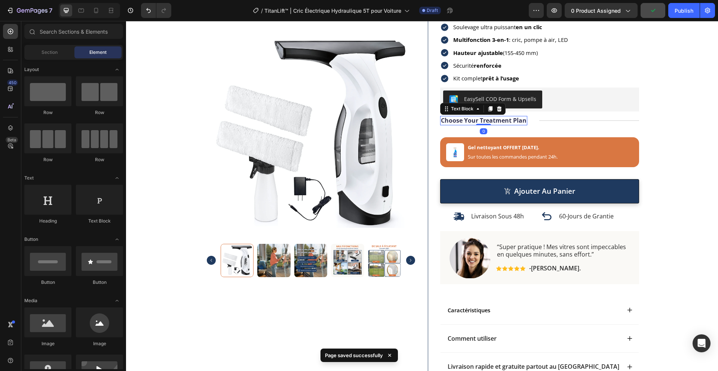
click at [521, 121] on p "Choose Your Treatment Plan" at bounding box center [484, 121] width 86 height 8
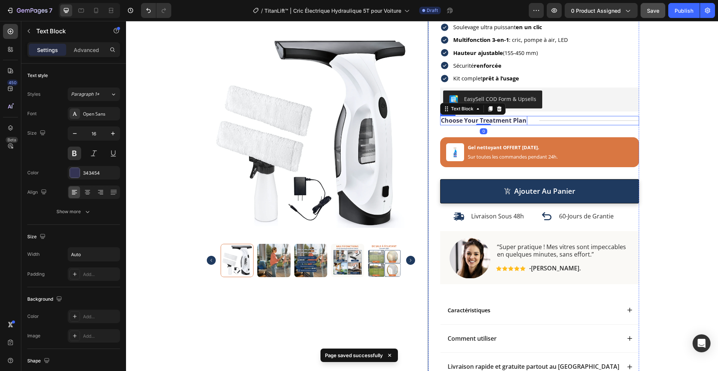
click at [535, 121] on div "Choose Your Treatment Plan Text Block 0 Title Line Row" at bounding box center [539, 120] width 199 height 9
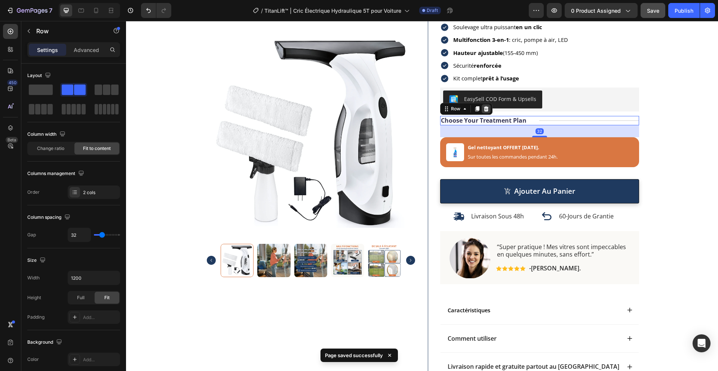
click at [484, 110] on icon at bounding box center [485, 108] width 5 height 5
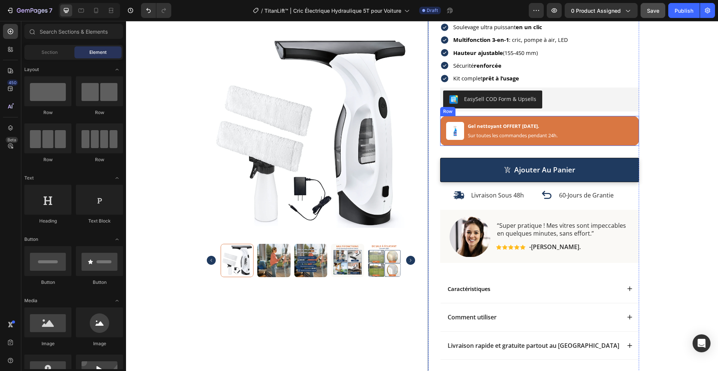
click at [521, 119] on div "Image Gel nettoyant OFFERT aujourd'hui. Text Block Sur toutes les commandes pen…" at bounding box center [539, 131] width 199 height 30
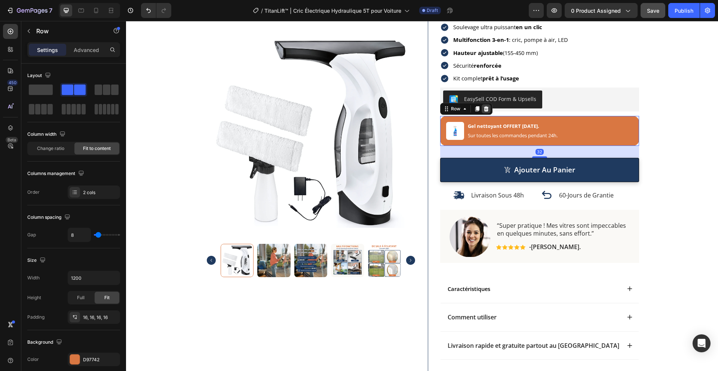
click at [483, 111] on icon at bounding box center [485, 108] width 5 height 5
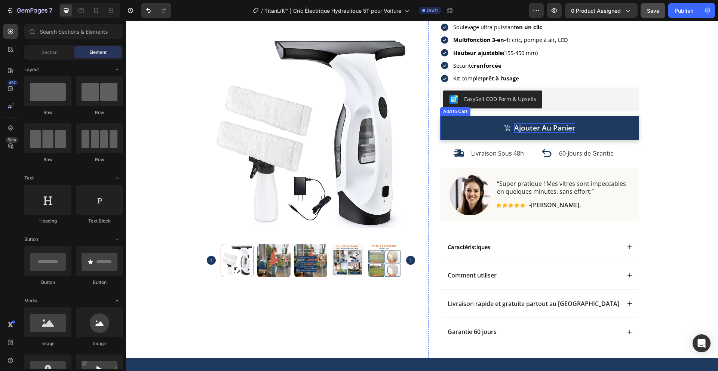
click at [523, 129] on div "ajouter au panier" at bounding box center [544, 127] width 61 height 9
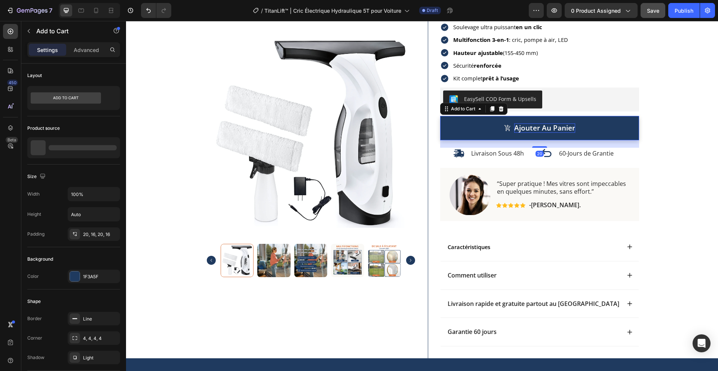
click at [523, 129] on div "ajouter au panier" at bounding box center [544, 127] width 61 height 9
click at [523, 129] on p "ajouter au panier" at bounding box center [544, 127] width 61 height 9
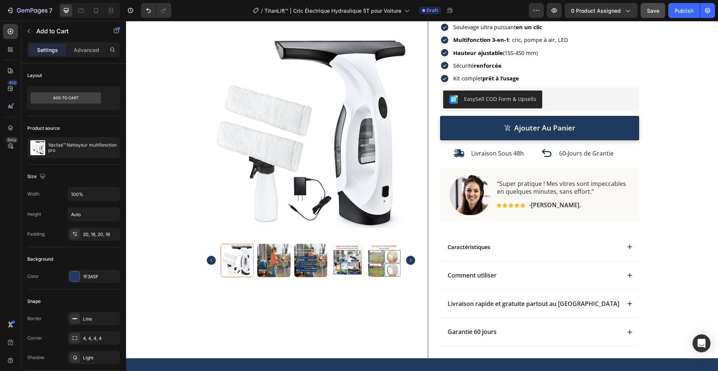
click at [653, 12] on span "Save" at bounding box center [653, 10] width 12 height 6
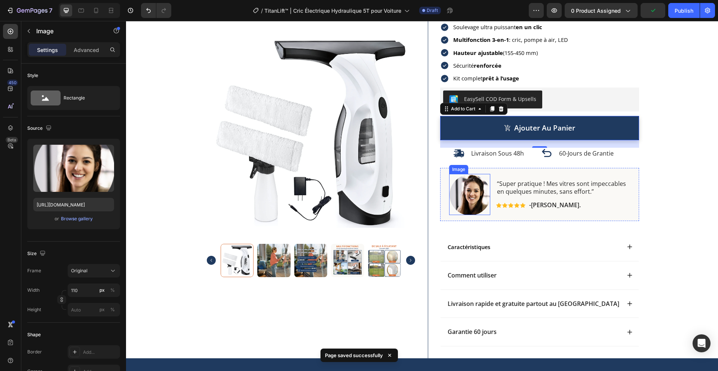
click at [471, 192] on img at bounding box center [469, 194] width 41 height 41
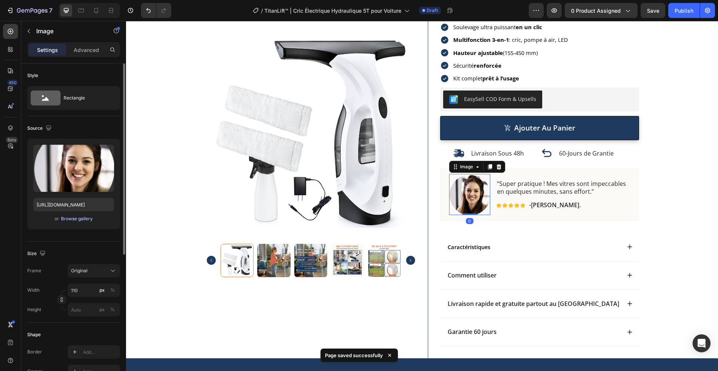
click at [85, 218] on div "Browse gallery" at bounding box center [77, 218] width 32 height 7
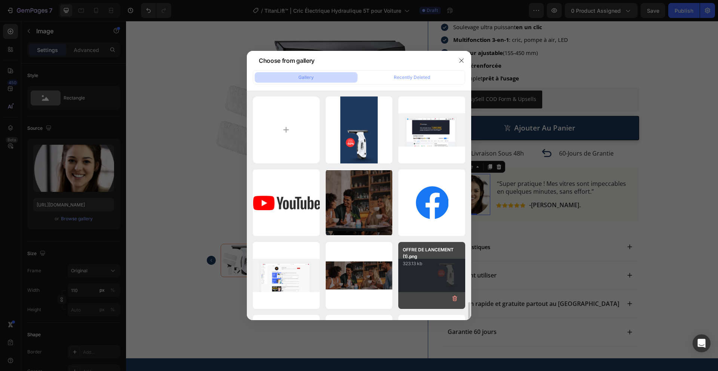
scroll to position [197, 0]
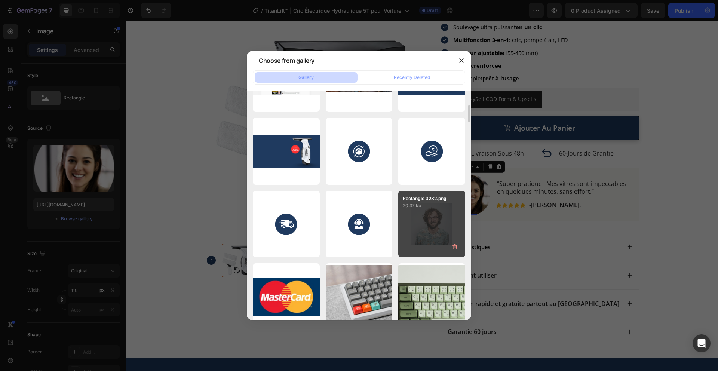
click at [429, 216] on div "Rectangle 3282.png 20.37 kb" at bounding box center [431, 224] width 67 height 67
type input "https://cdn.shopify.com/s/files/1/0716/3389/5601/files/gempages_579600788347683…"
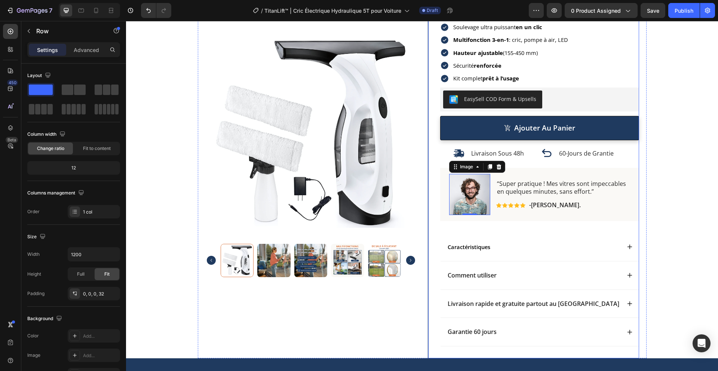
click at [502, 226] on div "Icon Icon Icon Icon Icon Icon List (234 avis) Text Block Row Vacliss™ Nettoyeur…" at bounding box center [539, 122] width 199 height 472
click at [517, 188] on p "“Super pratique ! Mes vitres sont impeccables en quelques minutes, sans effort.”" at bounding box center [563, 188] width 132 height 16
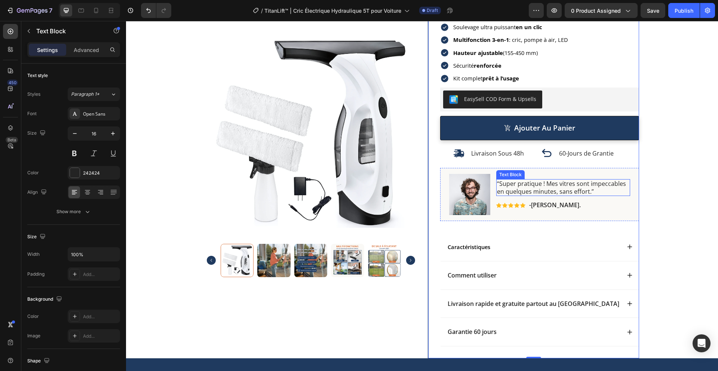
click at [517, 188] on p "“Super pratique ! Mes vitres sont impeccables en quelques minutes, sans effort.”" at bounding box center [563, 188] width 132 height 16
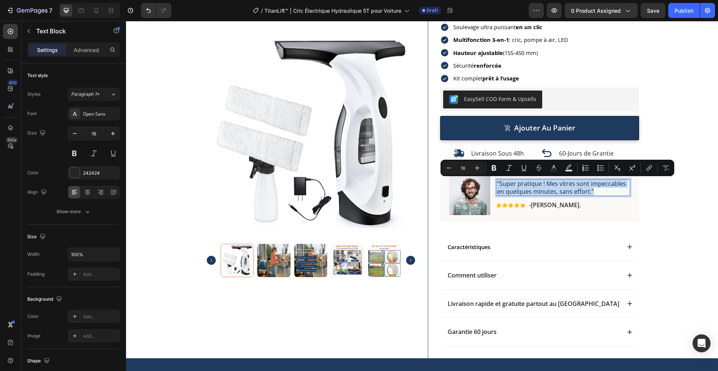
click at [516, 187] on p "“Super pratique ! Mes vitres sont impeccables en quelques minutes, sans effort.”" at bounding box center [563, 188] width 132 height 16
drag, startPoint x: 495, startPoint y: 182, endPoint x: 586, endPoint y: 191, distance: 91.2
click at [586, 191] on p "“Super pratique ! Mes vitres sont impeccables en quelques minutes, sans effort.”" at bounding box center [563, 188] width 132 height 16
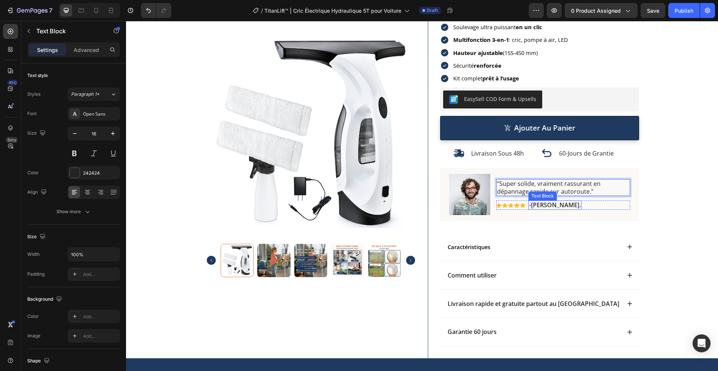
click at [541, 204] on p "-[PERSON_NAME]." at bounding box center [555, 205] width 52 height 8
drag, startPoint x: 545, startPoint y: 205, endPoint x: 528, endPoint y: 205, distance: 16.4
click at [529, 205] on p "-[PERSON_NAME]." at bounding box center [555, 205] width 52 height 8
click at [11, 88] on icon at bounding box center [10, 88] width 5 height 5
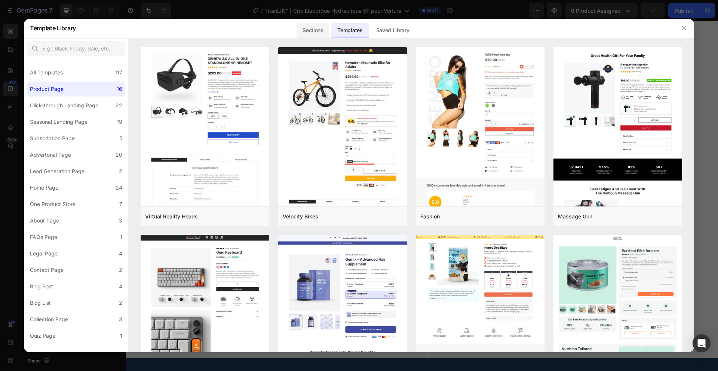
click at [311, 29] on div "Sections" at bounding box center [312, 30] width 33 height 15
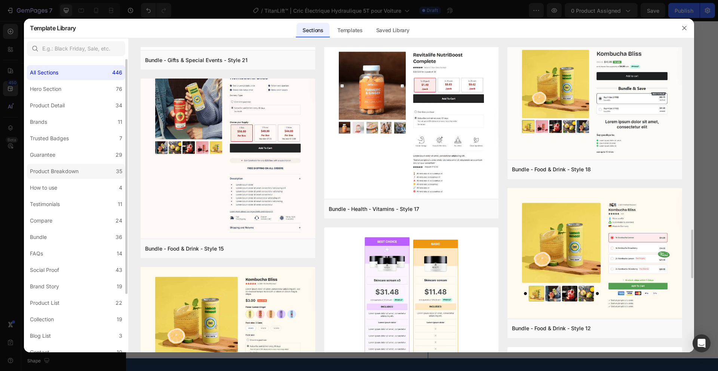
scroll to position [1098, 0]
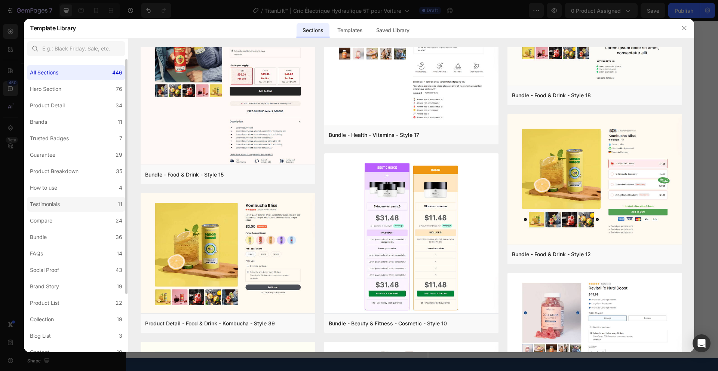
click at [52, 200] on div "Testimonials" at bounding box center [45, 204] width 30 height 9
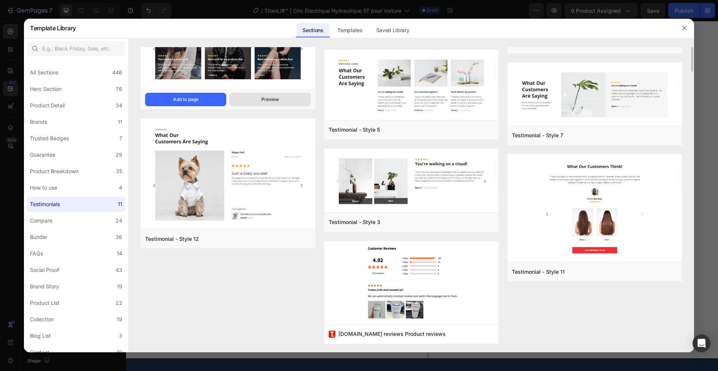
scroll to position [0, 0]
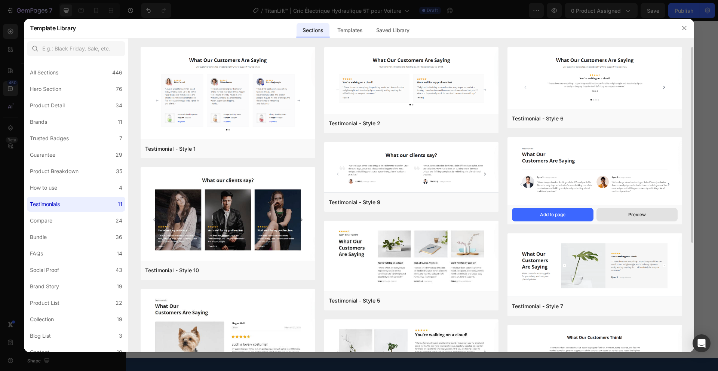
click at [617, 212] on button "Preview" at bounding box center [636, 214] width 81 height 13
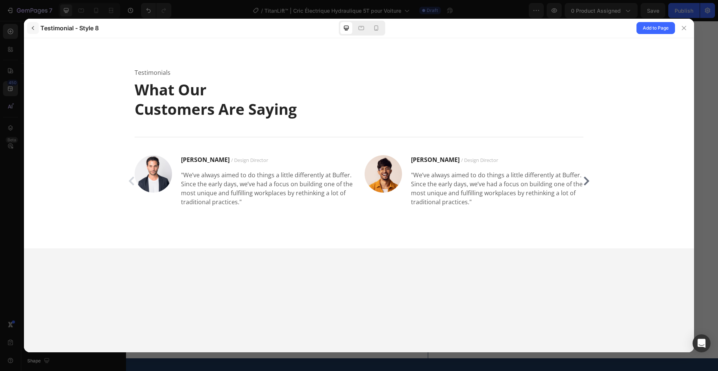
click at [32, 27] on icon "button" at bounding box center [33, 28] width 6 height 6
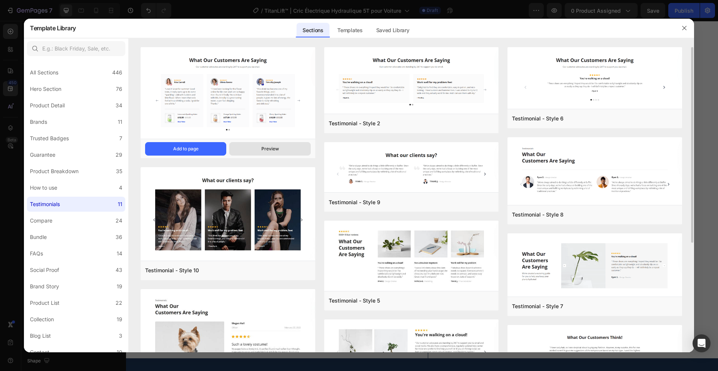
click at [243, 149] on button "Preview" at bounding box center [269, 148] width 81 height 13
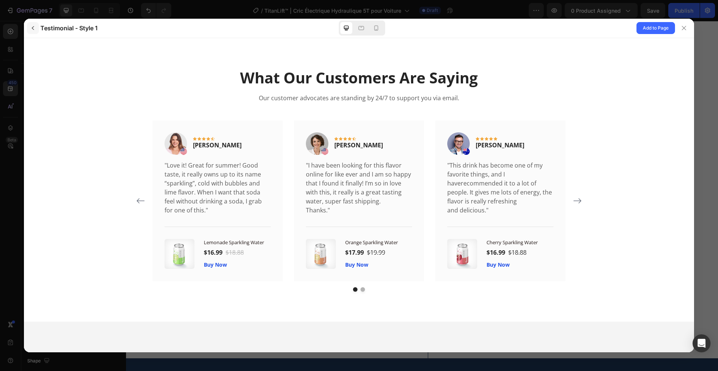
click at [35, 29] on icon "button" at bounding box center [33, 28] width 6 height 6
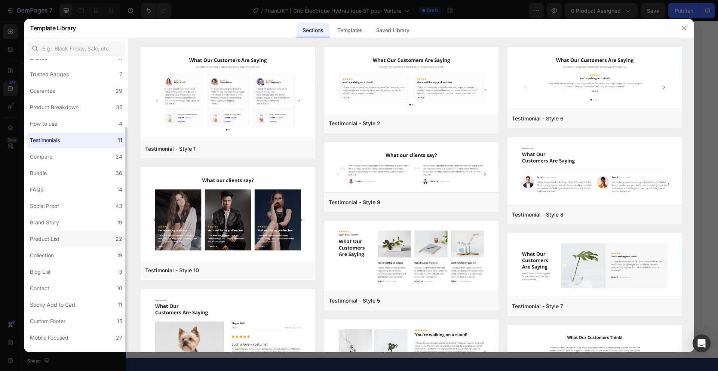
scroll to position [73, 0]
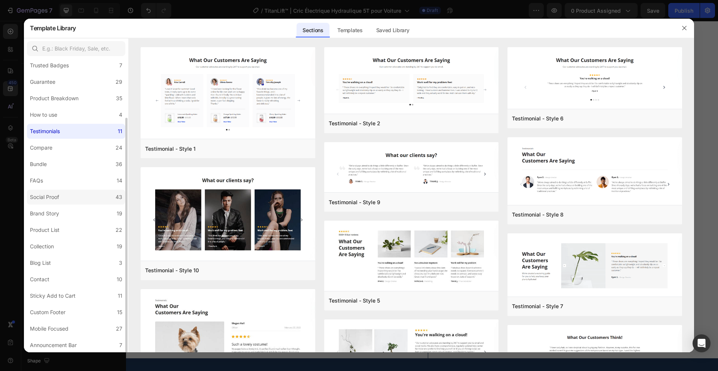
click at [61, 196] on div "Social Proof" at bounding box center [46, 196] width 32 height 9
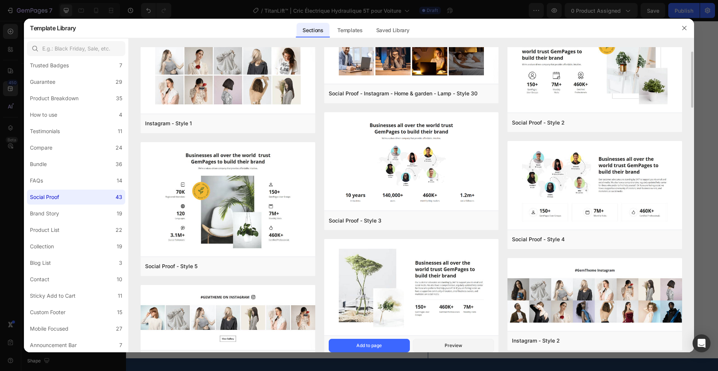
scroll to position [0, 0]
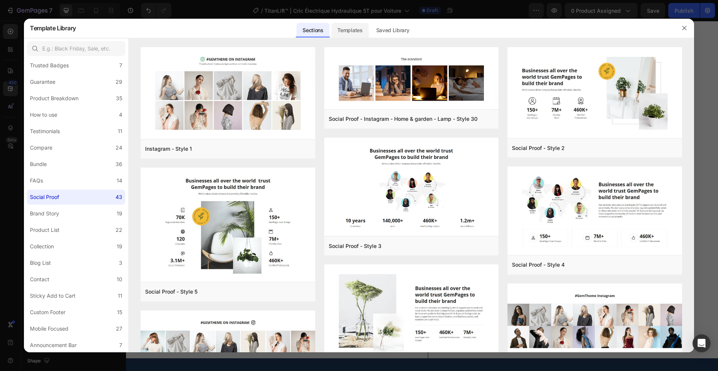
click at [347, 33] on div "Templates" at bounding box center [349, 30] width 37 height 15
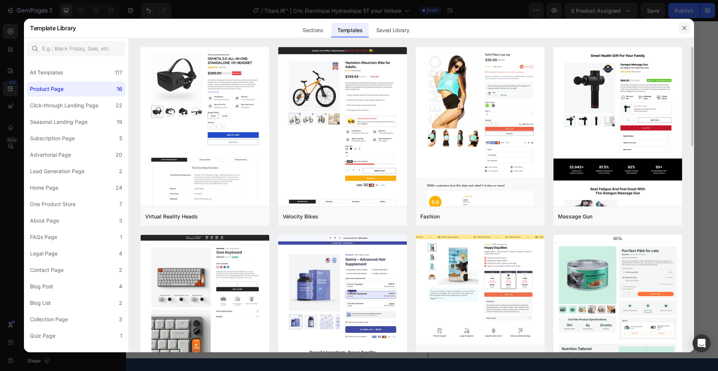
click at [684, 28] on icon "button" at bounding box center [684, 28] width 6 height 6
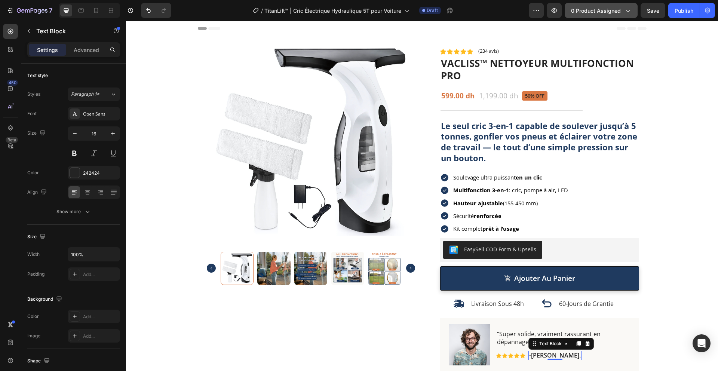
click at [614, 9] on span "0 product assigned" at bounding box center [596, 11] width 50 height 8
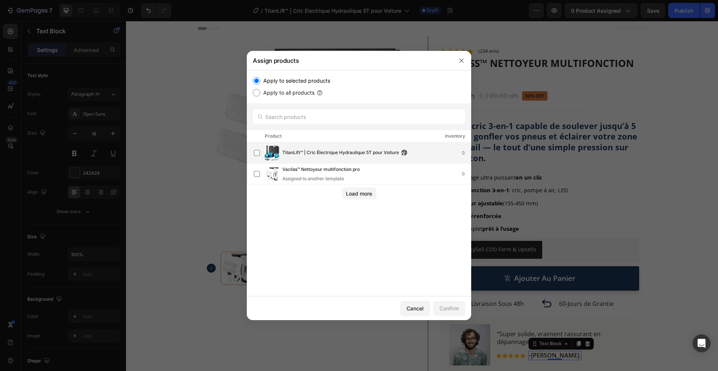
click at [314, 157] on div "TitanLift™ | Cric Électrique Hydraulique 5T pour Voiture 0" at bounding box center [362, 152] width 217 height 15
click at [443, 310] on div "Confirm" at bounding box center [448, 308] width 19 height 8
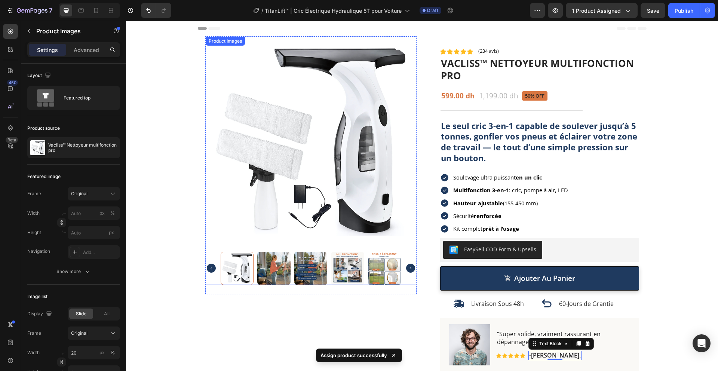
click at [267, 126] on img at bounding box center [311, 142] width 210 height 210
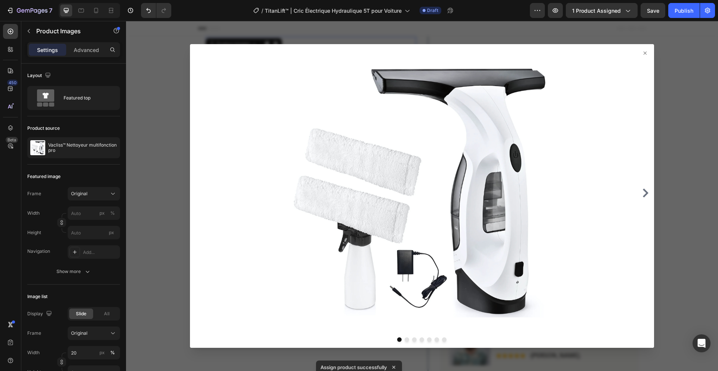
click at [154, 124] on div at bounding box center [422, 196] width 592 height 350
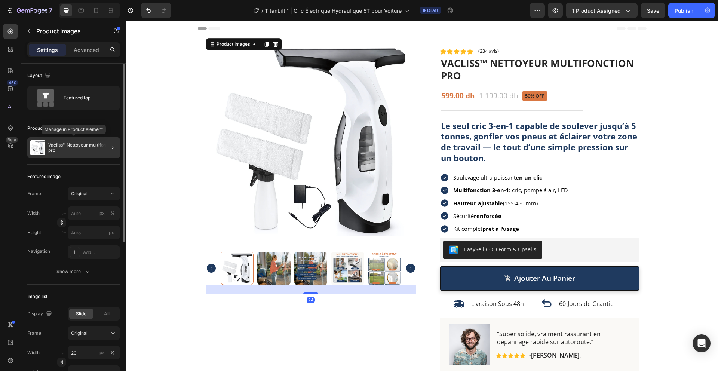
click at [90, 148] on p "Vacliss™ Nettoyeur multifonction pro" at bounding box center [82, 147] width 69 height 10
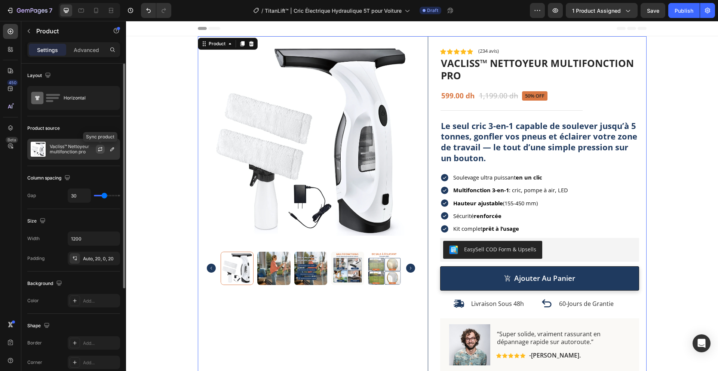
click at [100, 149] on icon "button" at bounding box center [100, 149] width 6 height 6
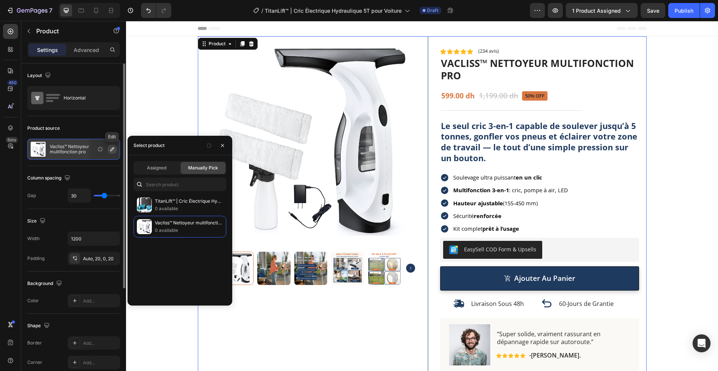
click at [110, 149] on icon "button" at bounding box center [112, 149] width 6 height 6
click at [167, 209] on p "0 available" at bounding box center [189, 208] width 68 height 7
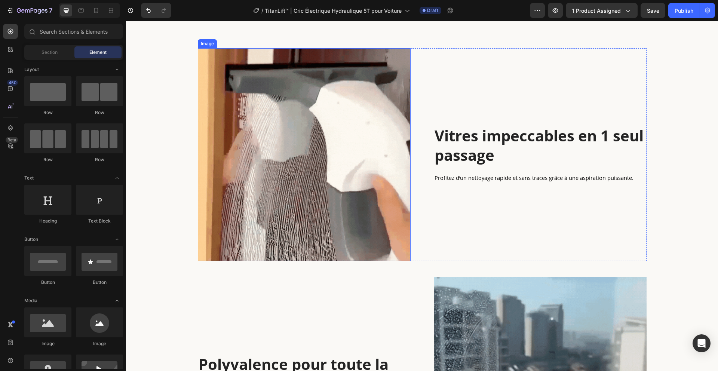
scroll to position [499, 0]
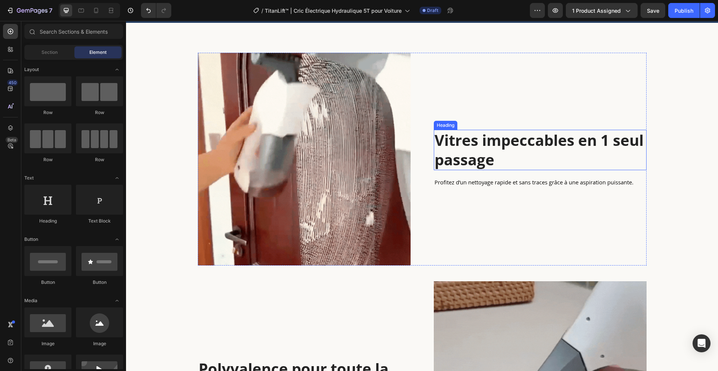
click at [465, 170] on h2 "Vitres impeccables en 1 seul passage" at bounding box center [540, 150] width 213 height 40
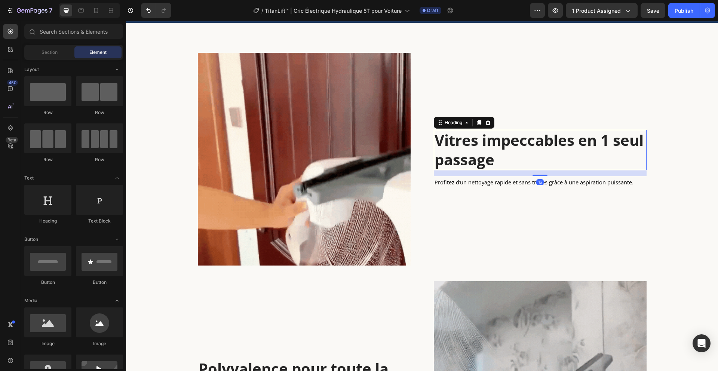
click at [465, 170] on h2 "Vitres impeccables en 1 seul passage" at bounding box center [540, 150] width 213 height 40
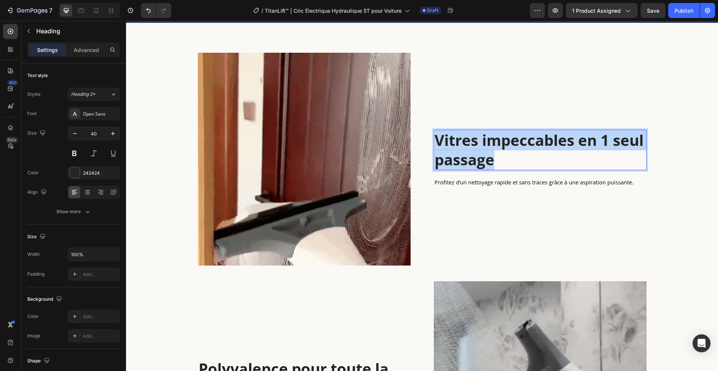
click at [465, 169] on p "Vitres impeccables en 1 seul passage" at bounding box center [539, 149] width 211 height 39
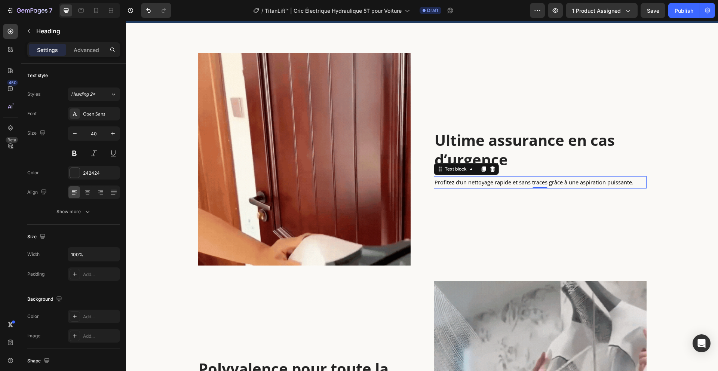
click at [460, 186] on span "Profitez d’un nettoyage rapide et sans traces grâce à une aspiration puissante." at bounding box center [533, 181] width 199 height 7
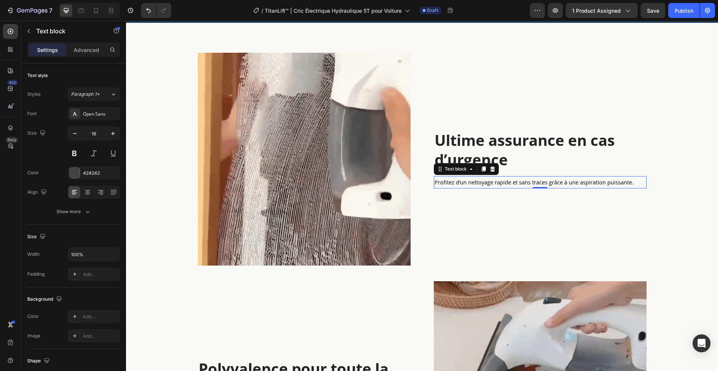
click at [460, 186] on span "Profitez d’un nettoyage rapide et sans traces grâce à une aspiration puissante." at bounding box center [533, 181] width 199 height 7
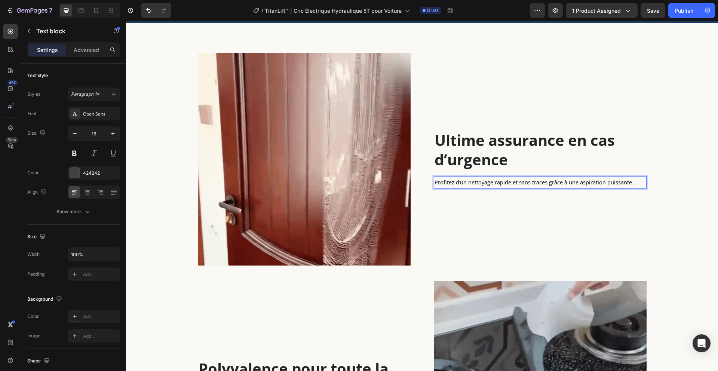
click at [459, 186] on span "Profitez d’un nettoyage rapide et sans traces grâce à une aspiration puissante." at bounding box center [533, 181] width 199 height 7
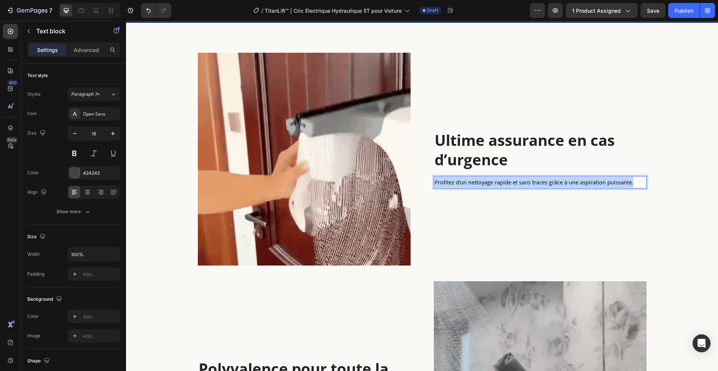
click at [459, 186] on span "Profitez d’un nettoyage rapide et sans traces grâce à une aspiration puissante." at bounding box center [533, 181] width 199 height 7
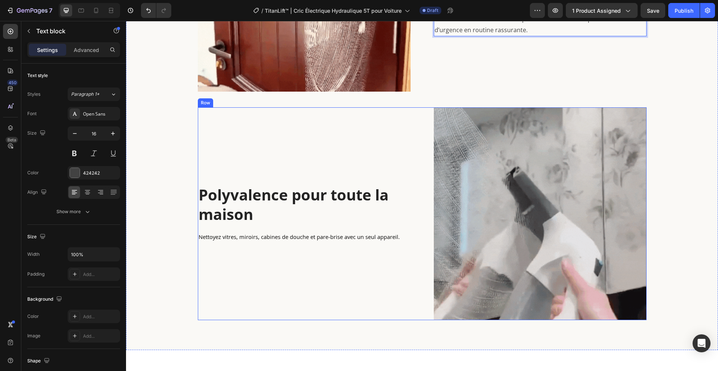
scroll to position [713, 0]
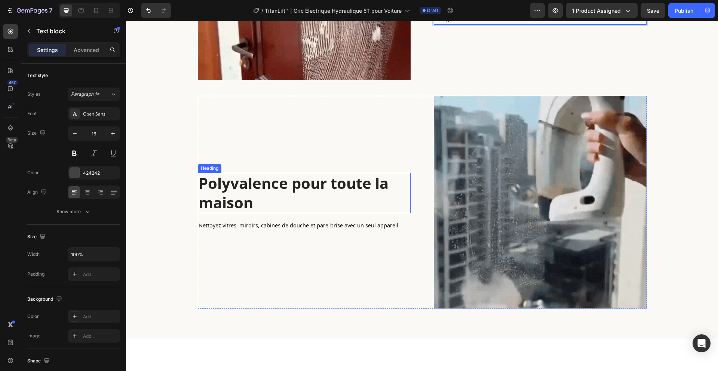
click at [269, 194] on h2 "Polyvalence pour toute la maison" at bounding box center [304, 193] width 213 height 40
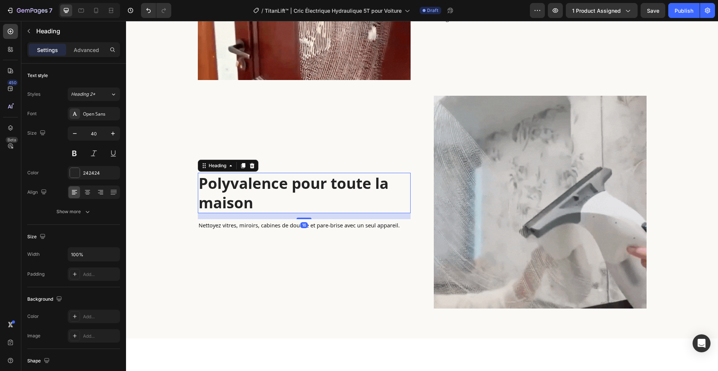
click at [269, 193] on h2 "Polyvalence pour toute la maison" at bounding box center [304, 193] width 213 height 40
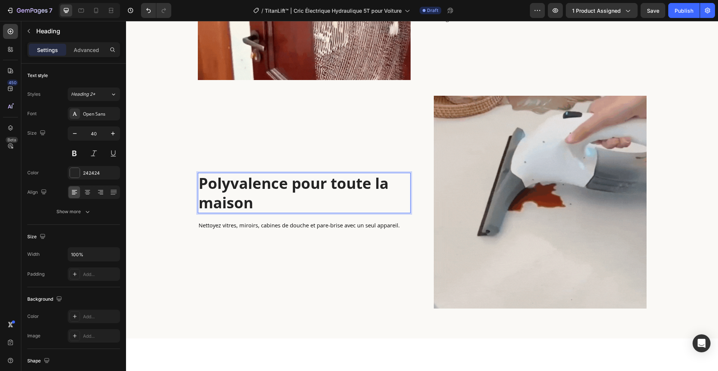
click at [269, 193] on p "Polyvalence pour toute la maison" at bounding box center [303, 192] width 211 height 39
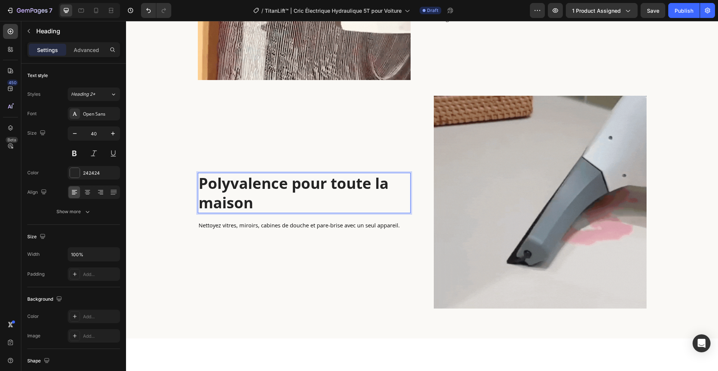
click at [269, 193] on p "Polyvalence pour toute la maison" at bounding box center [303, 192] width 211 height 39
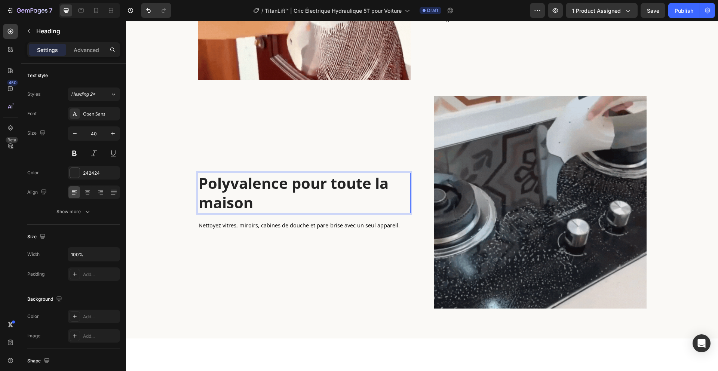
click at [269, 193] on p "Polyvalence pour toute la maison" at bounding box center [303, 192] width 211 height 39
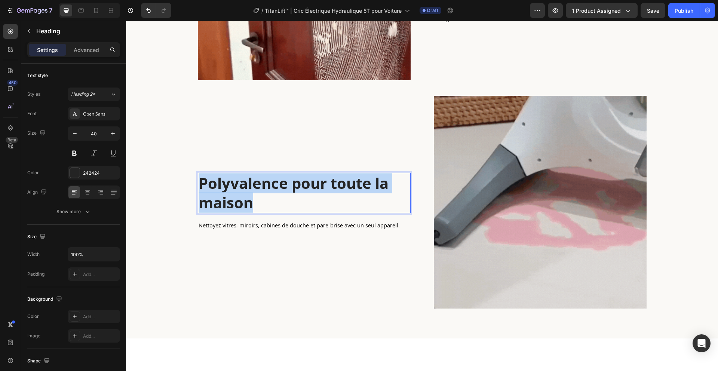
click at [269, 193] on p "Polyvalence pour toute la maison" at bounding box center [303, 192] width 211 height 39
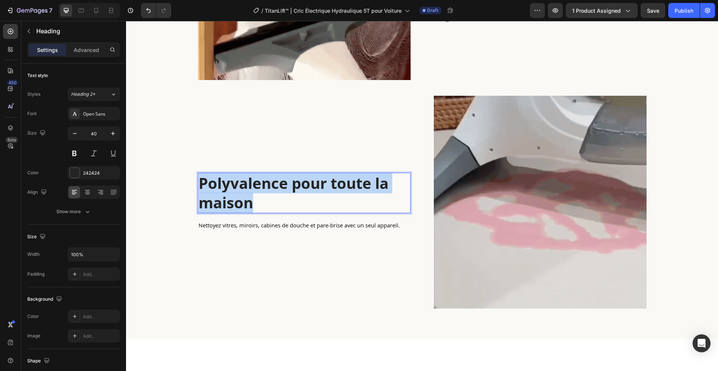
click at [269, 193] on p "Polyvalence pour toute la maison" at bounding box center [303, 192] width 211 height 39
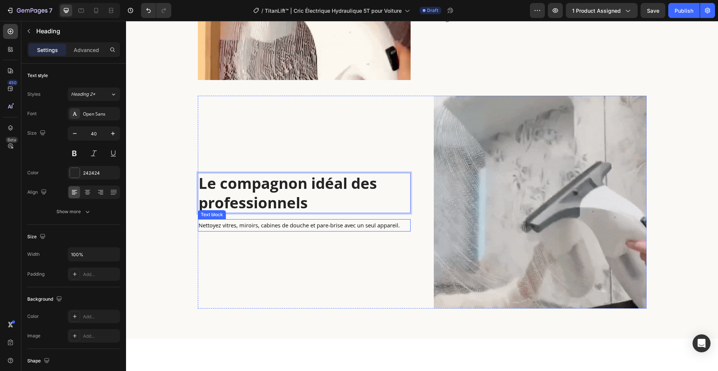
click at [295, 225] on span "Nettoyez vitres, miroirs, cabines de douche et pare-brise avec un seul appareil." at bounding box center [298, 224] width 201 height 7
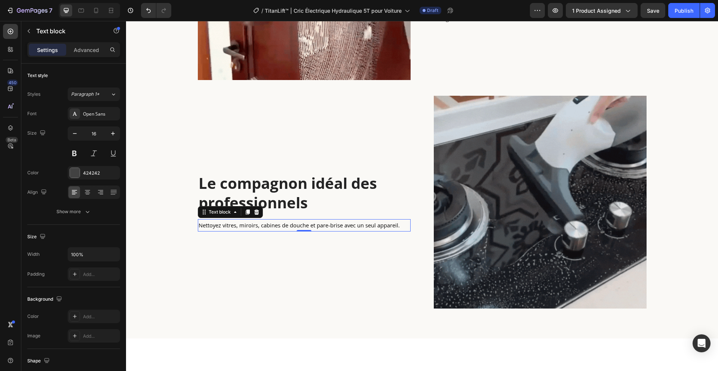
click at [295, 225] on span "Nettoyez vitres, miroirs, cabines de douche et pare-brise avec un seul appareil." at bounding box center [298, 224] width 201 height 7
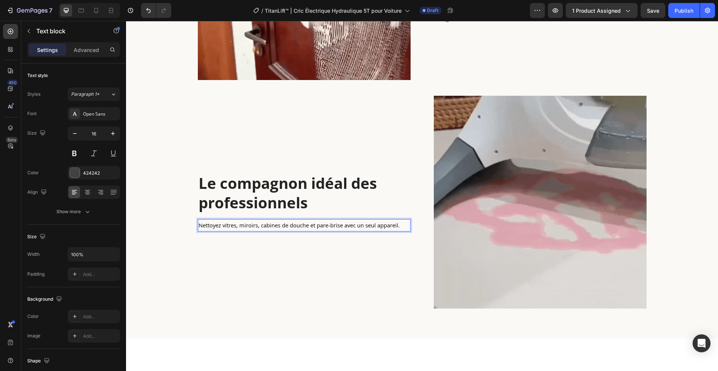
click at [295, 225] on span "Nettoyez vitres, miroirs, cabines de douche et pare-brise avec un seul appareil." at bounding box center [298, 224] width 201 height 7
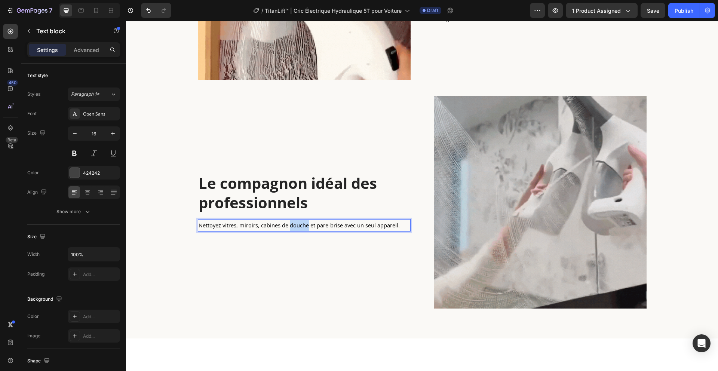
click at [295, 225] on span "Nettoyez vitres, miroirs, cabines de douche et pare-brise avec un seul appareil." at bounding box center [298, 224] width 201 height 7
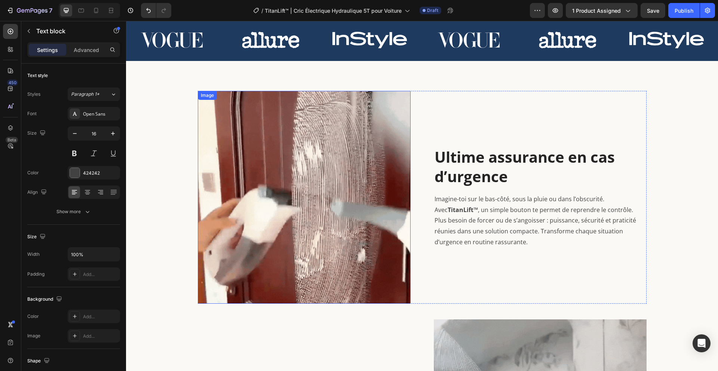
scroll to position [483, 0]
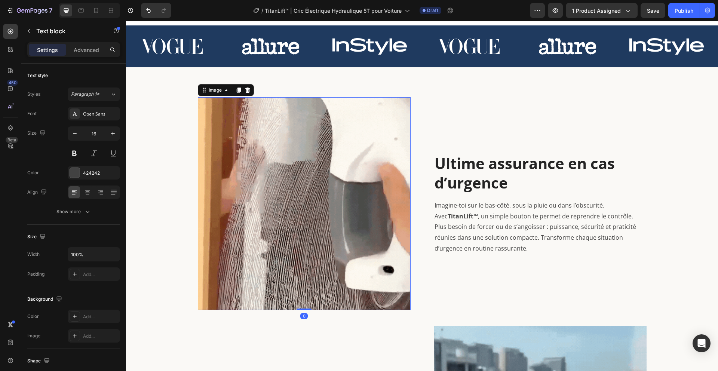
click at [332, 158] on img at bounding box center [304, 203] width 213 height 213
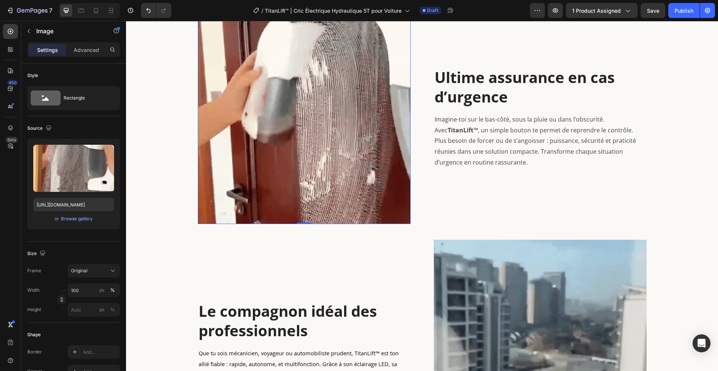
scroll to position [804, 0]
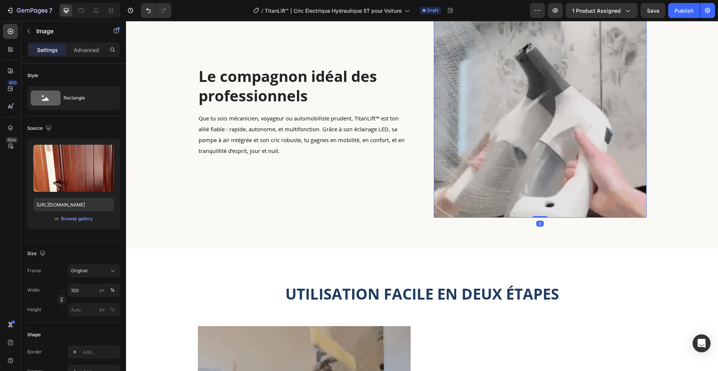
click at [482, 103] on img at bounding box center [540, 111] width 213 height 213
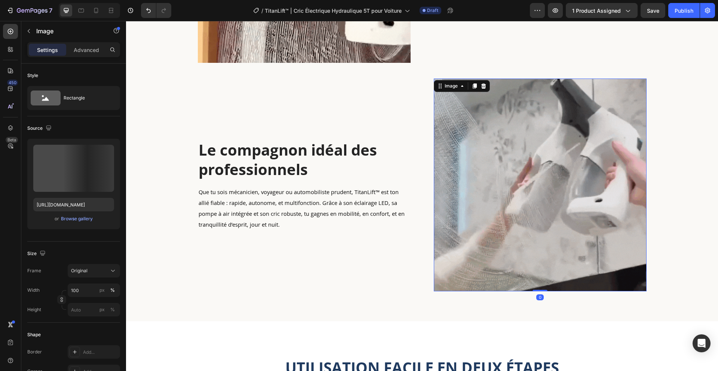
scroll to position [730, 0]
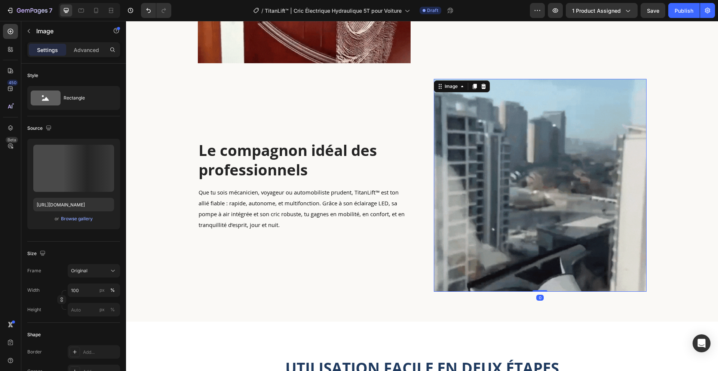
click at [491, 133] on img at bounding box center [540, 185] width 213 height 213
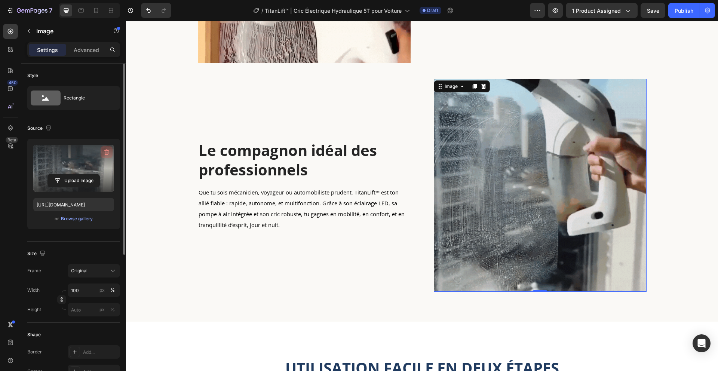
click at [106, 152] on icon "button" at bounding box center [106, 152] width 1 height 2
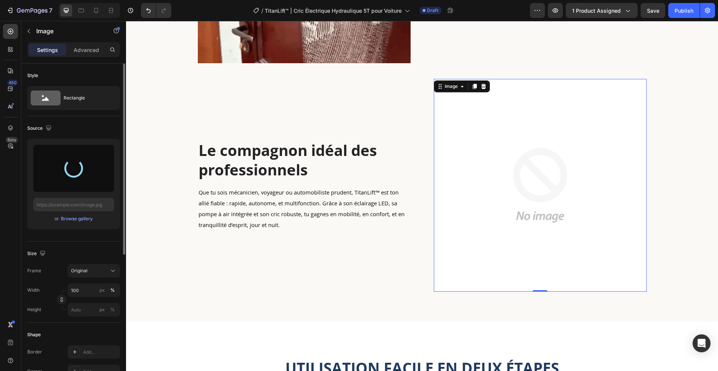
type input "https://cdn.shopify.com/s/files/1/0716/3389/5601/files/gempages_579600788347683…"
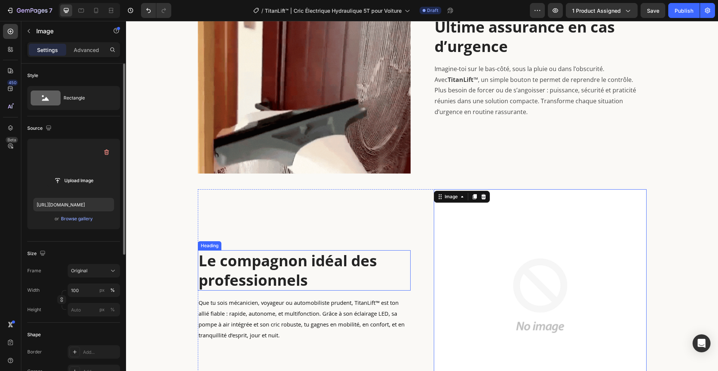
scroll to position [570, 0]
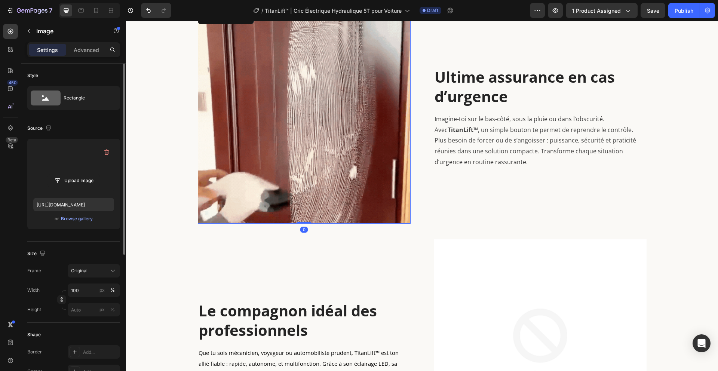
click at [303, 111] on img at bounding box center [304, 117] width 213 height 213
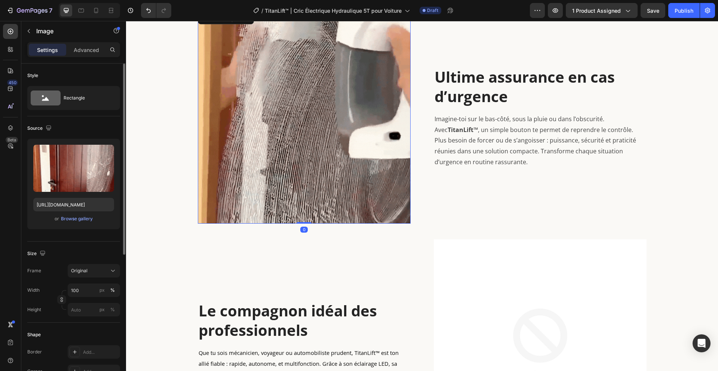
click at [282, 96] on img at bounding box center [304, 117] width 213 height 213
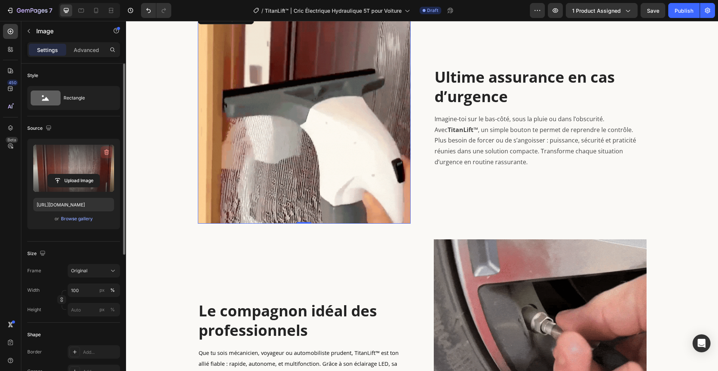
click at [104, 152] on icon "button" at bounding box center [106, 151] width 7 height 7
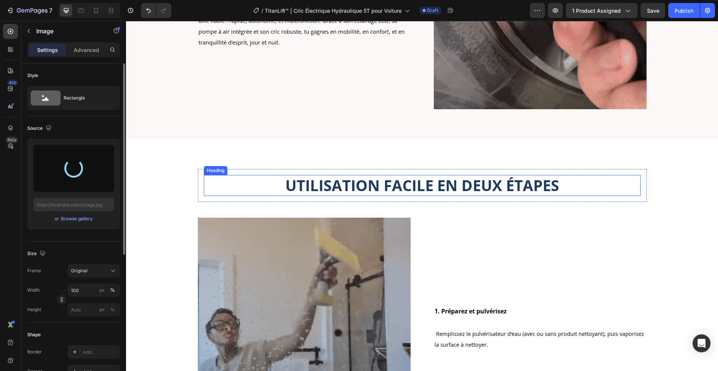
scroll to position [974, 0]
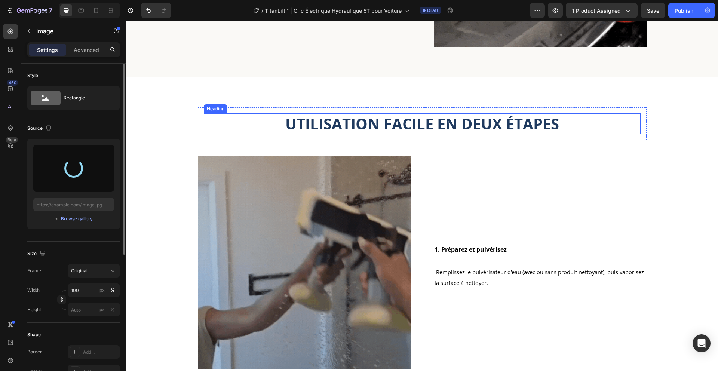
type input "https://cdn.shopify.com/s/files/1/0716/3389/5601/files/gempages_579600788347683…"
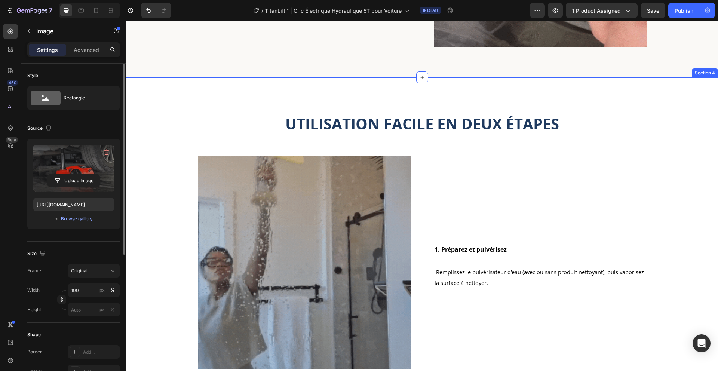
click at [317, 90] on div "UTILISATION FACILE EN DEUX ÉTAPES Heading Row Image 1. Préparez et pulvérisez H…" at bounding box center [422, 272] width 592 height 390
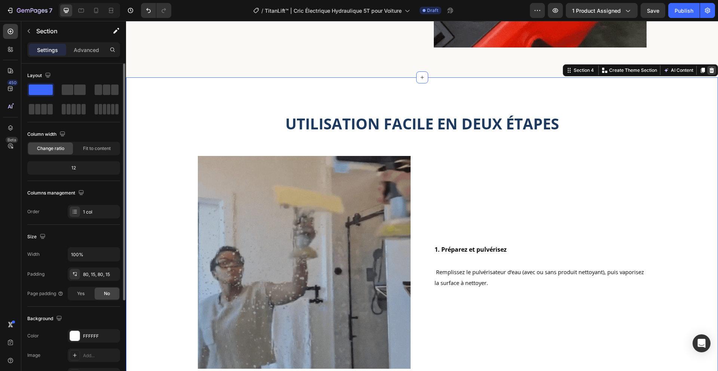
click at [709, 73] on icon at bounding box center [711, 70] width 5 height 5
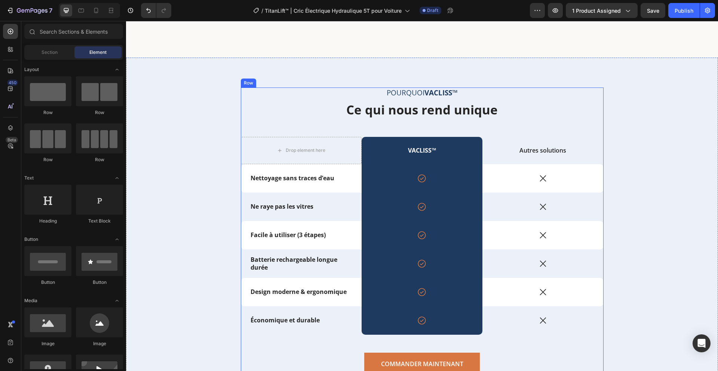
scroll to position [967, 0]
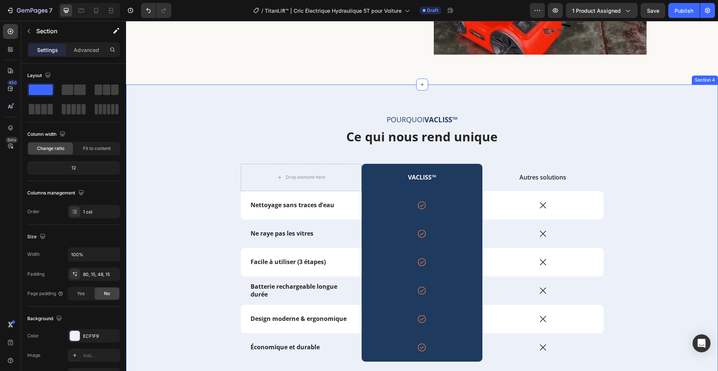
click at [436, 96] on div "POURQUOI Vacliss™ Text Block Ce qui nous rend unique Heading Drop element here …" at bounding box center [422, 264] width 592 height 361
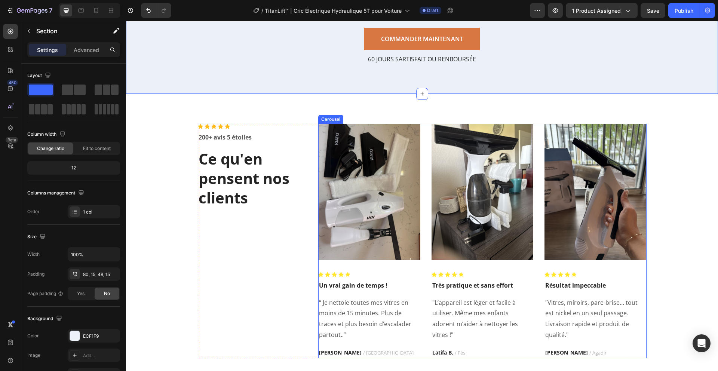
scroll to position [1347, 0]
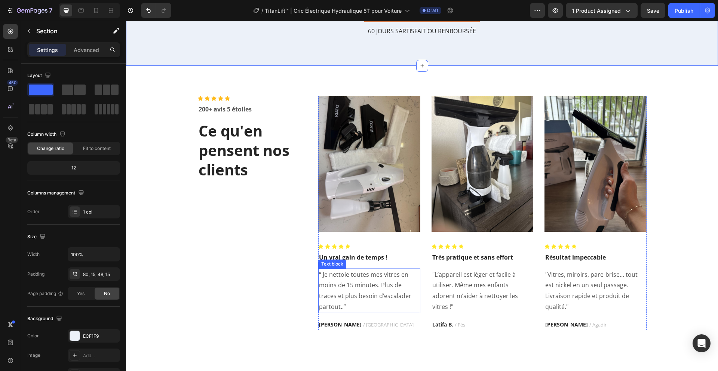
click at [327, 279] on p "“ Je nettoie toutes mes vitres en moins de 15 minutes. Plus de traces et plus b…" at bounding box center [369, 290] width 101 height 43
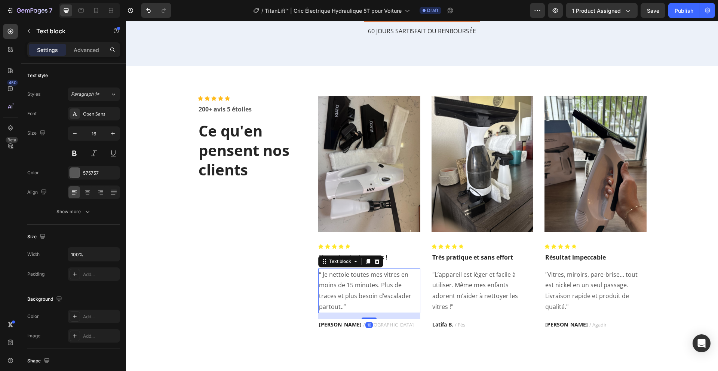
click at [319, 274] on p "“ Je nettoie toutes mes vitres en moins de 15 minutes. Plus de traces et plus b…" at bounding box center [369, 290] width 101 height 43
drag, startPoint x: 319, startPoint y: 273, endPoint x: 408, endPoint y: 297, distance: 92.6
click at [406, 297] on p "“ Je nettoie toutes mes vitres en moins de 15 minutes. Plus de traces et plus b…" at bounding box center [369, 290] width 101 height 43
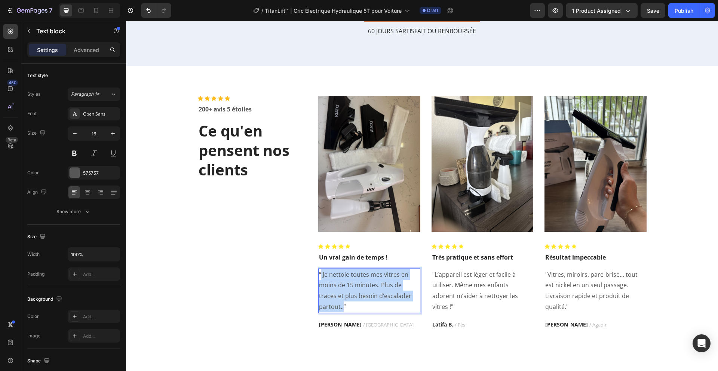
drag, startPoint x: 413, startPoint y: 297, endPoint x: 318, endPoint y: 275, distance: 97.3
click at [319, 275] on p "“ Je nettoie toutes mes vitres en moins de 15 minutes. Plus de traces et plus b…" at bounding box center [369, 290] width 101 height 43
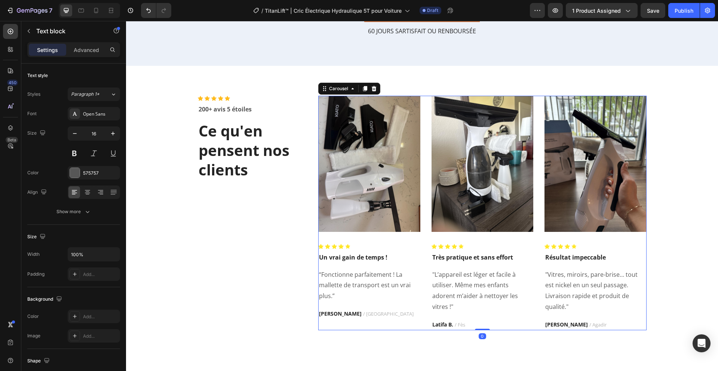
click at [323, 307] on div "Image Icon Icon Icon Icon Icon Icon List Hoz Un vrai gain de temps ! Text block…" at bounding box center [369, 213] width 102 height 234
click at [327, 314] on strong "Nadia E." at bounding box center [340, 313] width 43 height 7
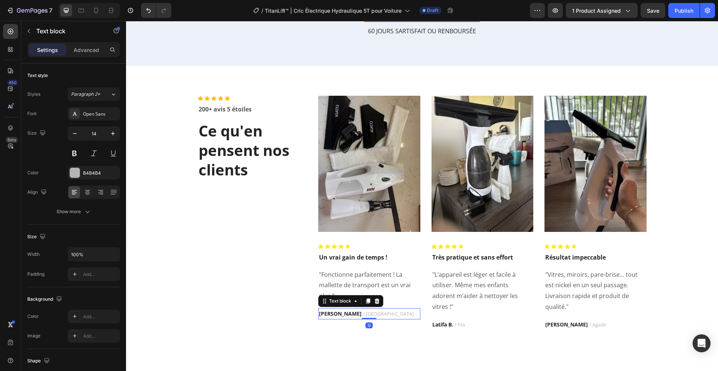
click at [327, 314] on strong "Nadia E." at bounding box center [340, 313] width 43 height 7
click at [329, 314] on strong "Nadia E." at bounding box center [340, 313] width 43 height 7
drag, startPoint x: 332, startPoint y: 314, endPoint x: 314, endPoint y: 314, distance: 18.0
click at [314, 314] on div "Icon Icon Icon Icon Icon Icon List Hoz 200+ avis 5 étoiles Text block Ce qu'en …" at bounding box center [422, 213] width 448 height 234
click at [432, 321] on strong "Latifa B." at bounding box center [442, 324] width 21 height 7
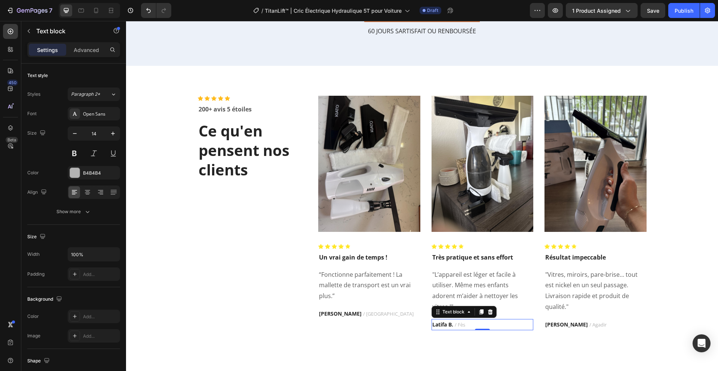
click at [438, 321] on strong "Latifa B." at bounding box center [442, 324] width 21 height 7
drag, startPoint x: 445, startPoint y: 314, endPoint x: 428, endPoint y: 315, distance: 17.6
click at [431, 319] on div "Latifa B. / Fès" at bounding box center [482, 324] width 102 height 11
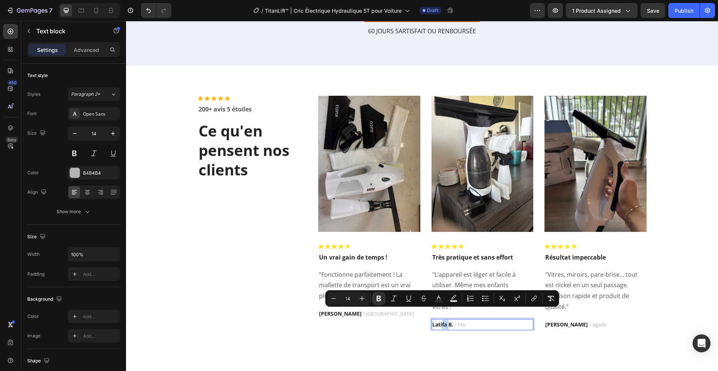
click at [443, 321] on strong "Latifa B." at bounding box center [442, 324] width 21 height 7
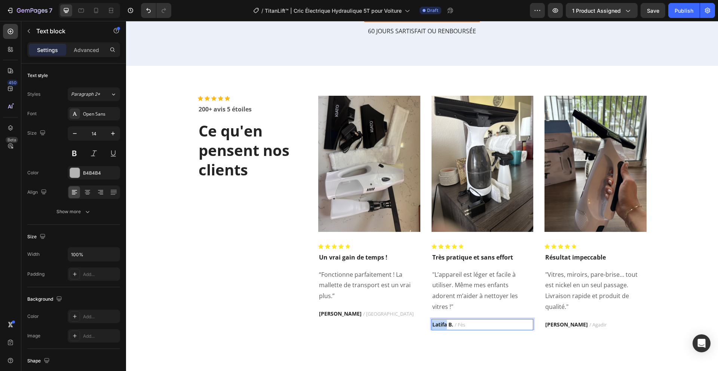
drag, startPoint x: 443, startPoint y: 314, endPoint x: 429, endPoint y: 315, distance: 14.2
click at [432, 321] on strong "Latifa B." at bounding box center [442, 324] width 21 height 7
click at [556, 325] on strong "Samira K." at bounding box center [566, 324] width 43 height 7
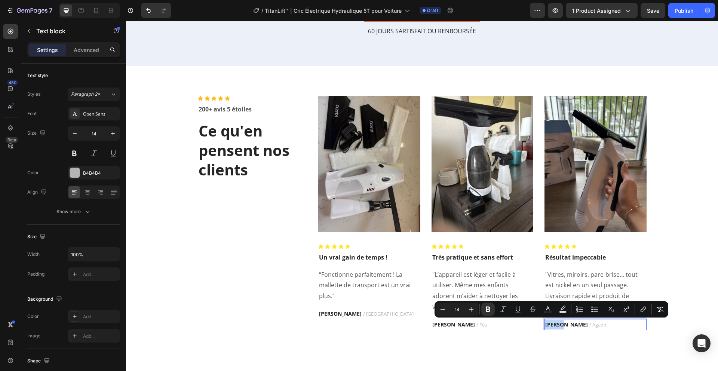
drag, startPoint x: 560, startPoint y: 324, endPoint x: 543, endPoint y: 324, distance: 17.2
click at [545, 324] on strong "Samira K." at bounding box center [566, 324] width 43 height 7
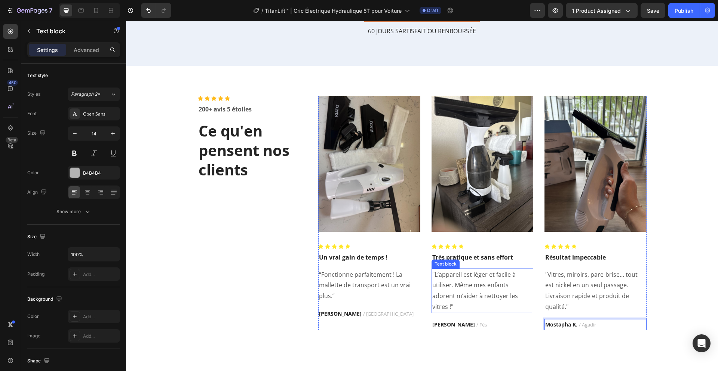
click at [433, 279] on p ""L’appareil est léger et facile à utiliser. Même mes enfants adorent m’aider à …" at bounding box center [482, 290] width 101 height 43
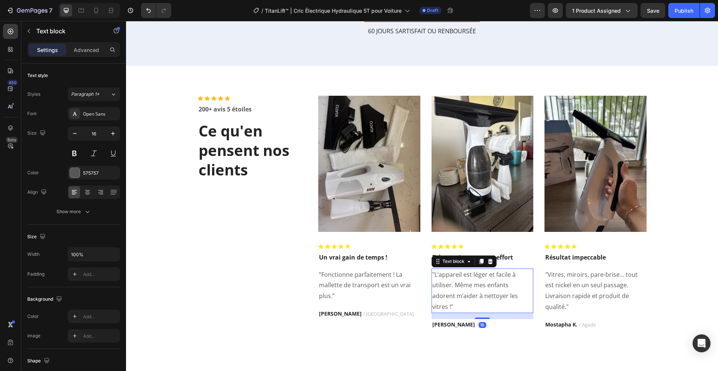
click at [433, 277] on p ""L’appareil est léger et facile à utiliser. Même mes enfants adorent m’aider à …" at bounding box center [482, 290] width 101 height 43
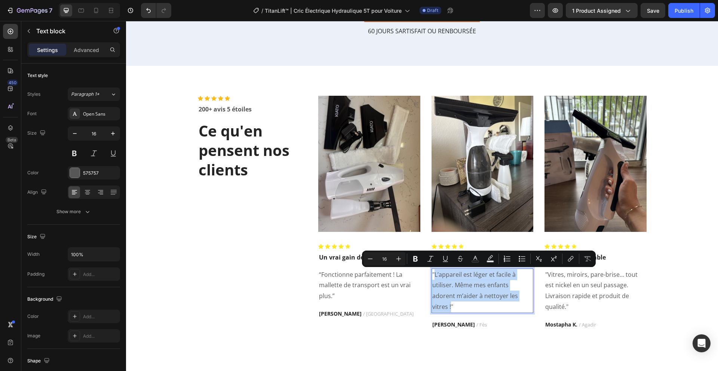
drag, startPoint x: 431, startPoint y: 272, endPoint x: 509, endPoint y: 297, distance: 82.3
click at [509, 297] on p ""L’appareil est léger et facile à utiliser. Même mes enfants adorent m’aider à …" at bounding box center [482, 290] width 101 height 43
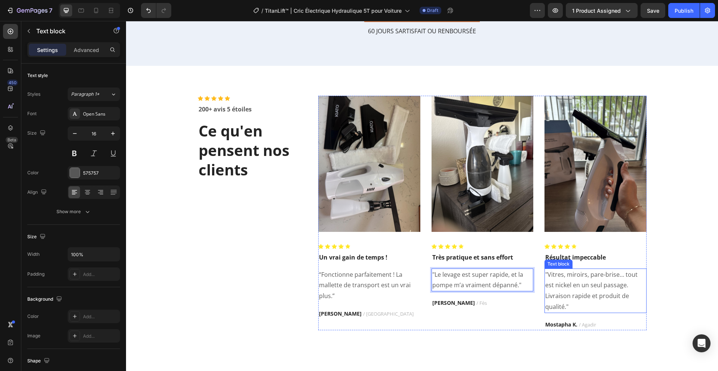
click at [562, 284] on p ""Vitres, miroirs, pare-brise… tout est nickel en un seul passage. Livraison rap…" at bounding box center [595, 290] width 101 height 43
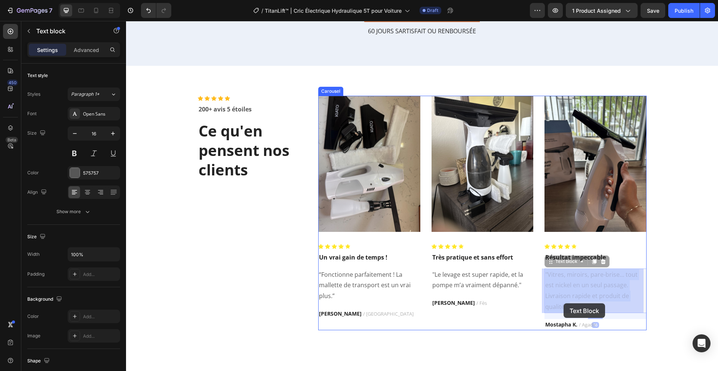
drag, startPoint x: 544, startPoint y: 274, endPoint x: 562, endPoint y: 306, distance: 37.0
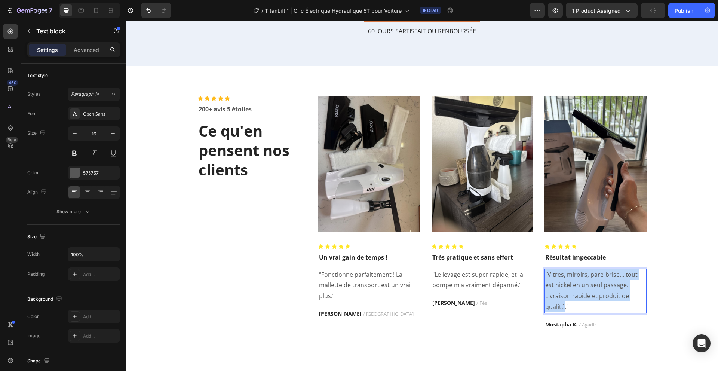
drag, startPoint x: 562, startPoint y: 308, endPoint x: 542, endPoint y: 274, distance: 39.4
click at [545, 274] on p ""Vitres, miroirs, pare-brise… tout est nickel en un seul passage. Livraison rap…" at bounding box center [595, 290] width 101 height 43
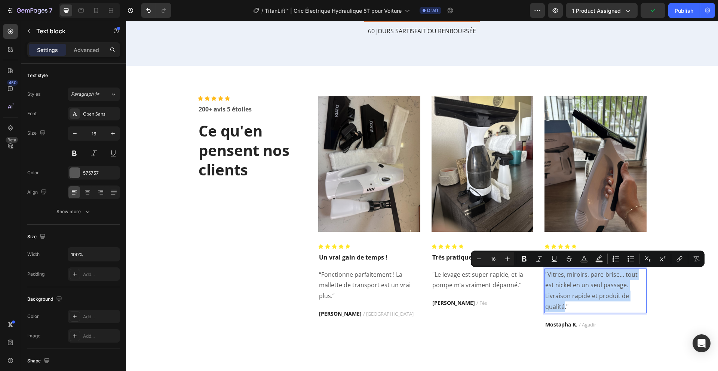
click at [550, 275] on p ""Vitres, miroirs, pare-brise… tout est nickel en un seul passage. Livraison rap…" at bounding box center [595, 290] width 101 height 43
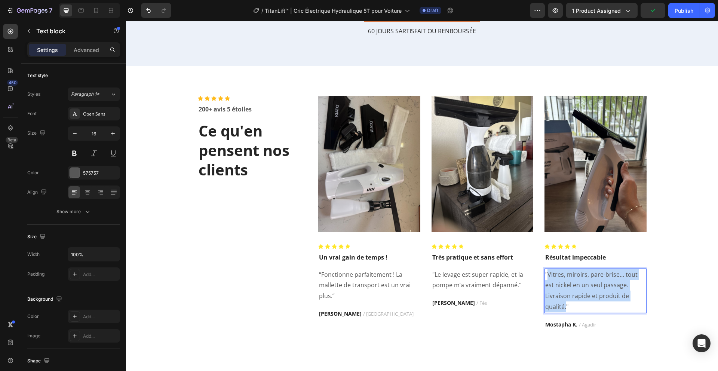
drag, startPoint x: 546, startPoint y: 274, endPoint x: 560, endPoint y: 303, distance: 33.1
click at [562, 306] on p ""Vitres, miroirs, pare-brise… tout est nickel en un seul passage. Livraison rap…" at bounding box center [595, 290] width 101 height 43
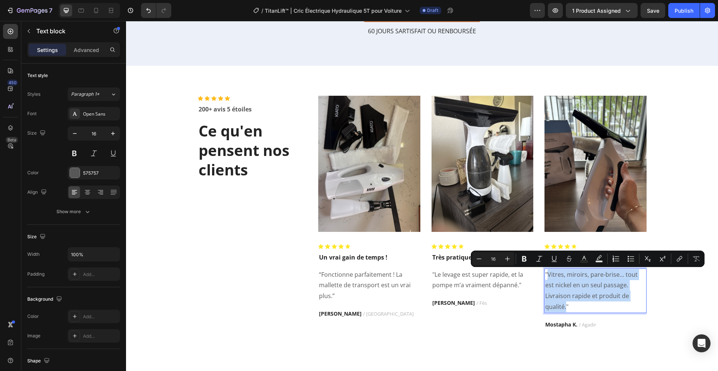
copy p "Vitres, miroirs, pare-brise… tout est nickel en un seul passage. Livraison rapi…"
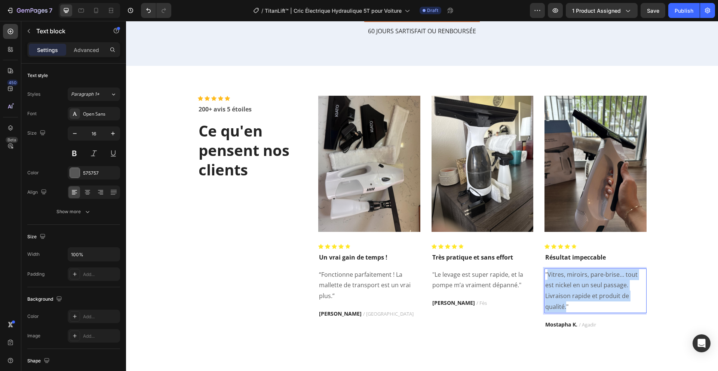
drag, startPoint x: 562, startPoint y: 305, endPoint x: 546, endPoint y: 273, distance: 35.8
click at [546, 273] on p ""Vitres, miroirs, pare-brise… tout est nickel en un seul passage. Livraison rap…" at bounding box center [595, 290] width 101 height 43
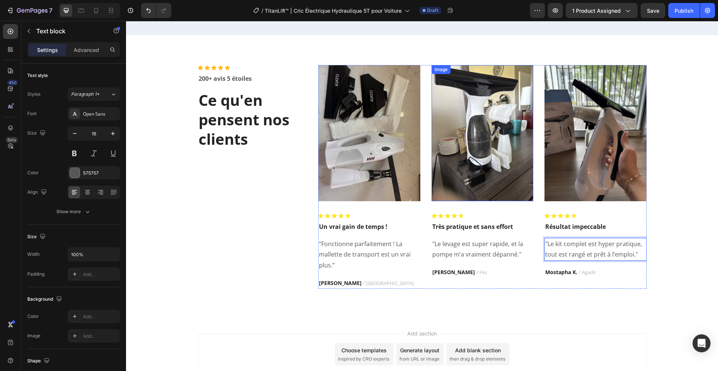
scroll to position [1313, 0]
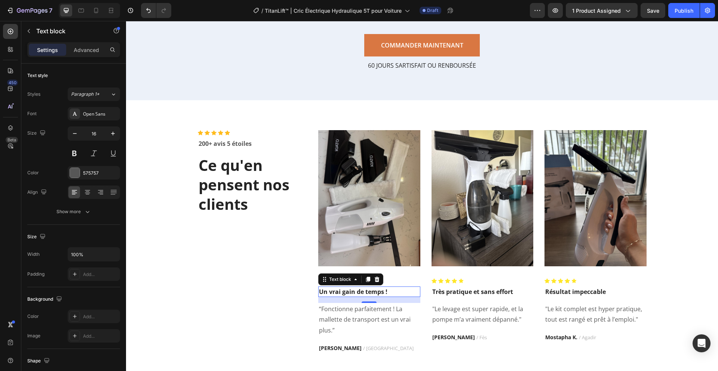
click at [375, 292] on p "Un vrai gain de temps !" at bounding box center [369, 291] width 101 height 9
click at [380, 292] on p "Un vrai gain de temps !" at bounding box center [369, 291] width 101 height 9
drag, startPoint x: 380, startPoint y: 292, endPoint x: 363, endPoint y: 298, distance: 18.7
click at [362, 292] on p "Un vrai gain de temps !" at bounding box center [369, 291] width 101 height 9
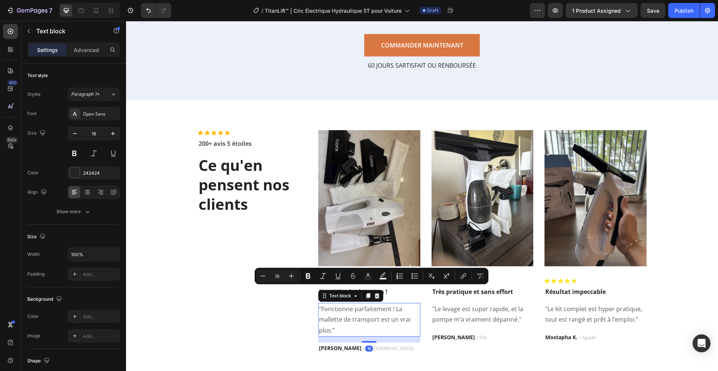
click at [387, 309] on p "“Fonctionne parfaitement ! La mallette de transport est un vrai plus.”" at bounding box center [369, 319] width 101 height 32
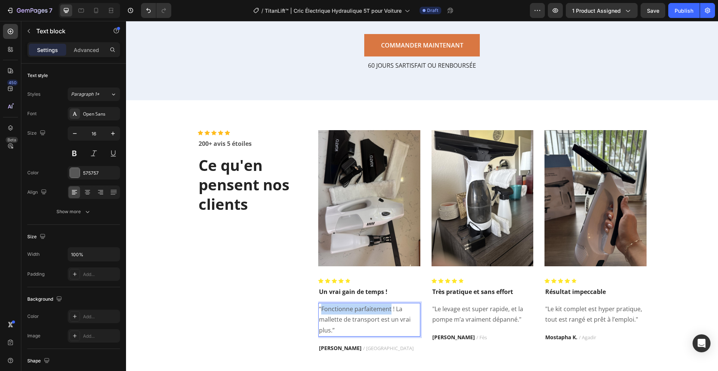
drag, startPoint x: 387, startPoint y: 309, endPoint x: 317, endPoint y: 309, distance: 69.9
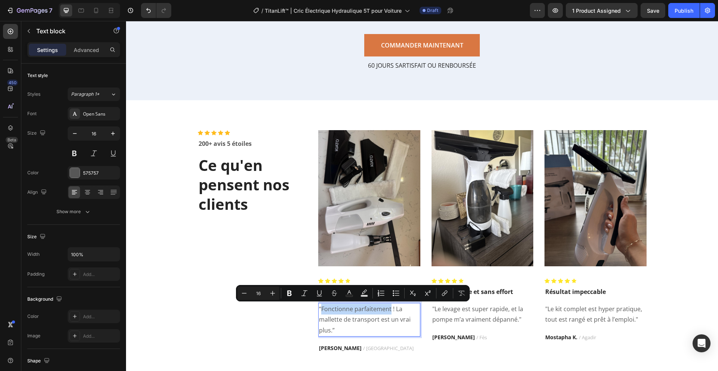
copy p "Fonctionne parfaitement"
click at [338, 278] on icon at bounding box center [340, 280] width 5 height 5
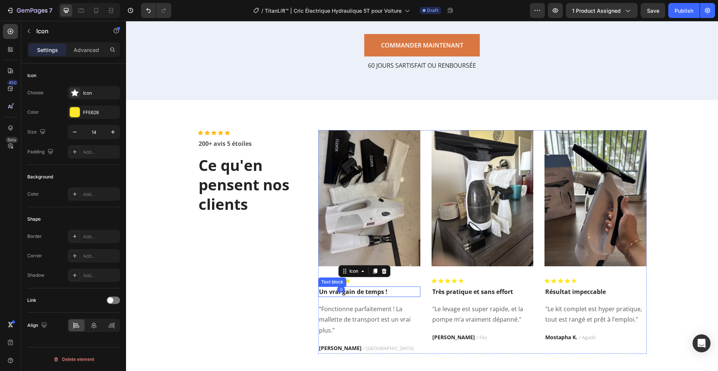
click at [349, 292] on p "Un vrai gain de temps !" at bounding box center [369, 291] width 101 height 9
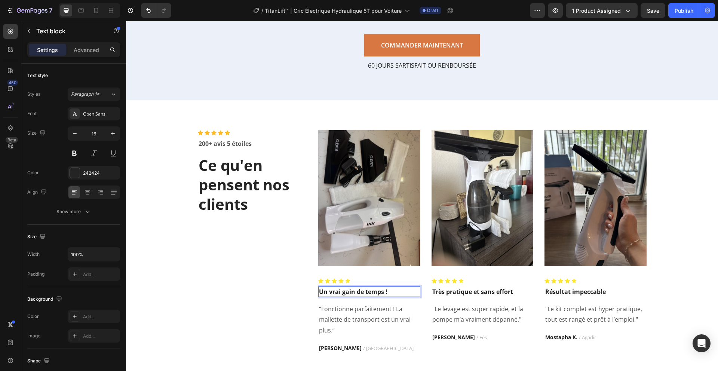
click at [349, 292] on p "Un vrai gain de temps !" at bounding box center [369, 291] width 101 height 9
click at [448, 309] on p ""Le levage est super rapide, et la pompe m’a vraiment dépanné."" at bounding box center [482, 314] width 101 height 22
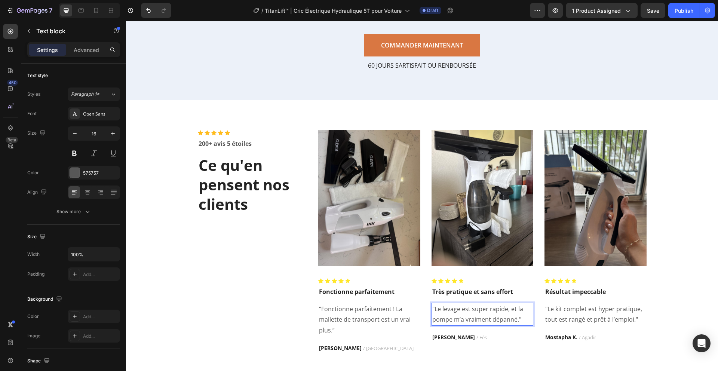
click at [467, 309] on p ""Le levage est super rapide, et la pompe m’a vraiment dépanné."" at bounding box center [482, 314] width 101 height 22
drag, startPoint x: 469, startPoint y: 309, endPoint x: 503, endPoint y: 311, distance: 34.1
click at [503, 311] on p ""Le levage est super rapide, et la pompe m’a vraiment dépanné."" at bounding box center [482, 314] width 101 height 22
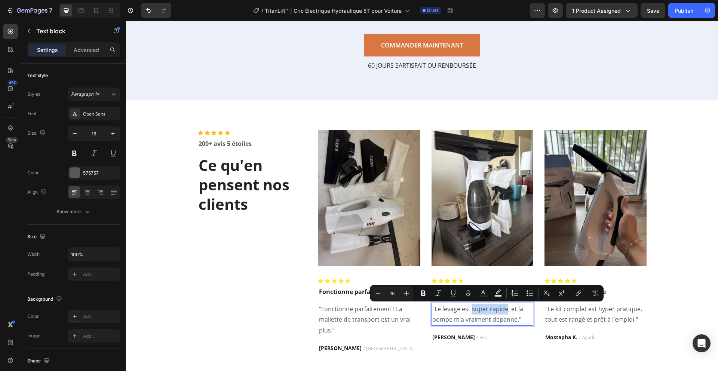
copy p "super rapide"
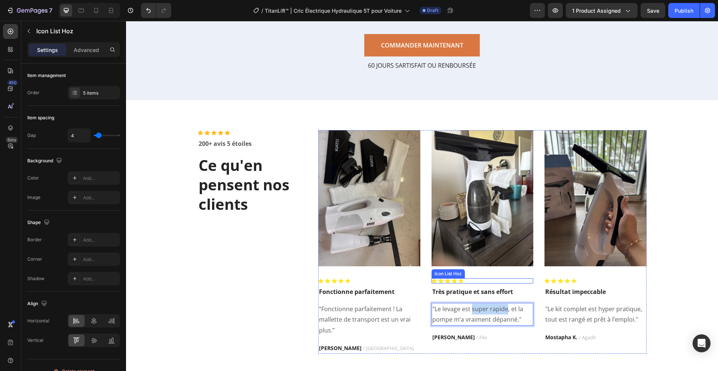
click at [469, 278] on div "Icon Icon Icon Icon Icon" at bounding box center [482, 280] width 102 height 5
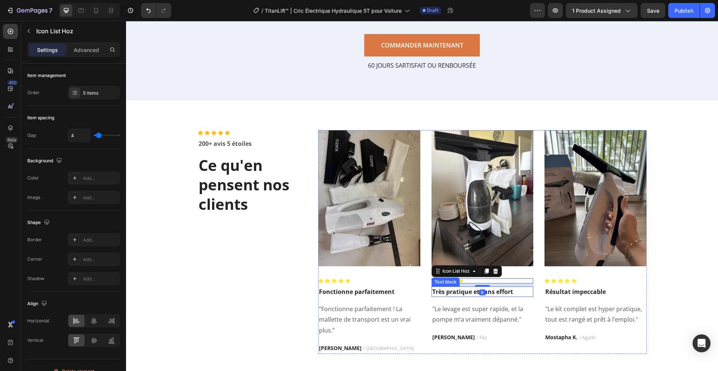
click at [471, 291] on p "Très pratique et sans effort" at bounding box center [482, 291] width 101 height 9
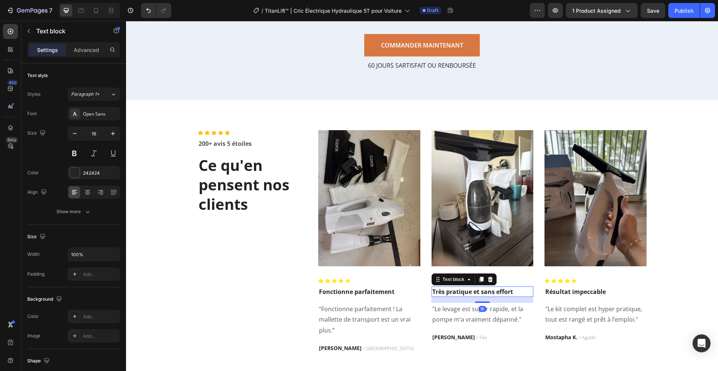
click at [471, 291] on p "Très pratique et sans effort" at bounding box center [482, 291] width 101 height 9
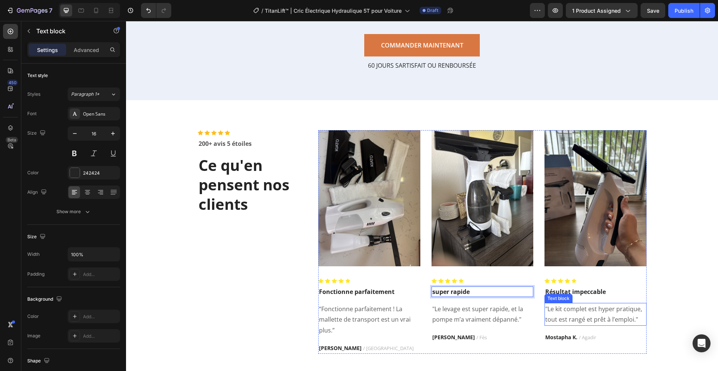
click at [562, 309] on p ""Le kit complet est hyper pratique, tout est rangé et prêt à l’emploi."" at bounding box center [595, 314] width 101 height 22
click at [596, 309] on p ""Le kit complet est hyper pratique, tout est rangé et prêt à l’emploi."" at bounding box center [595, 314] width 101 height 22
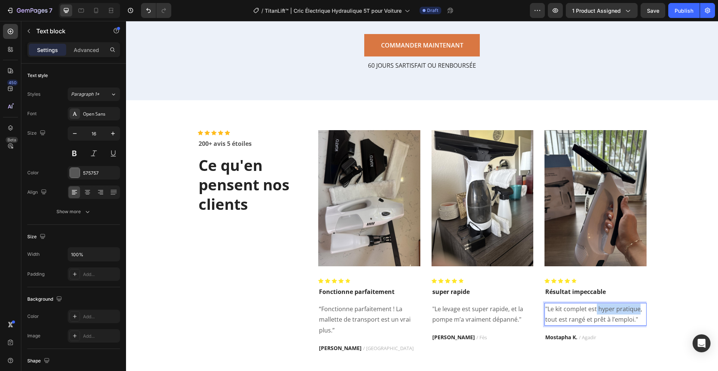
drag, startPoint x: 594, startPoint y: 308, endPoint x: 635, endPoint y: 311, distance: 41.5
click at [635, 311] on p ""Le kit complet est hyper pratique, tout est rangé et prêt à l’emploi."" at bounding box center [595, 314] width 101 height 22
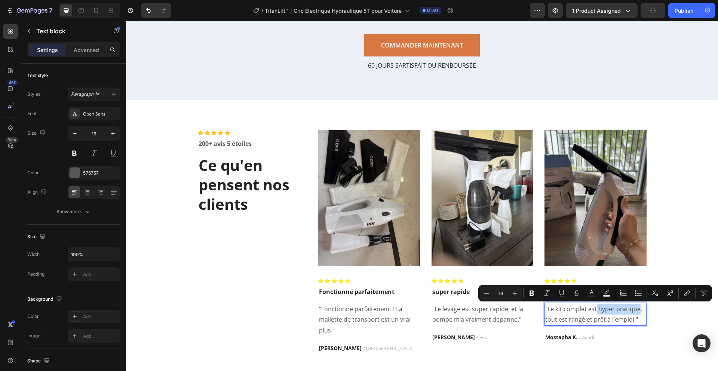
copy p "hyper pratique"
click at [568, 306] on p ""Le kit complet est hyper pratique, tout est rangé et prêt à l’emploi."" at bounding box center [595, 314] width 101 height 22
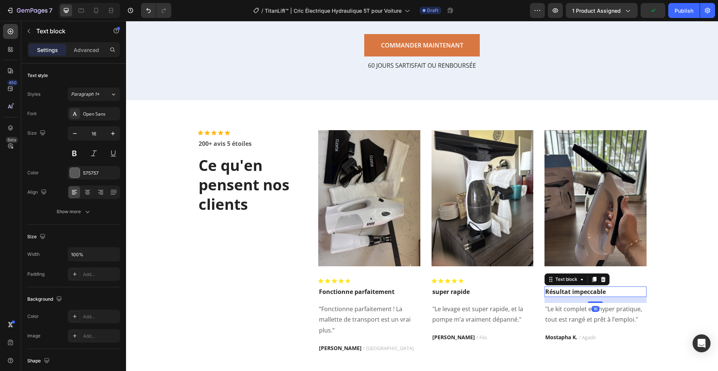
click at [570, 294] on p "Résultat impeccable" at bounding box center [595, 291] width 101 height 9
click at [571, 293] on p "Résultat impeccable" at bounding box center [595, 291] width 101 height 9
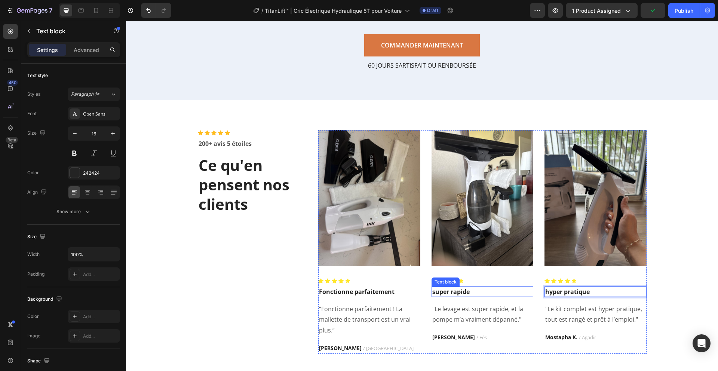
click at [509, 282] on div "Icon Icon Icon Icon Icon" at bounding box center [482, 280] width 102 height 5
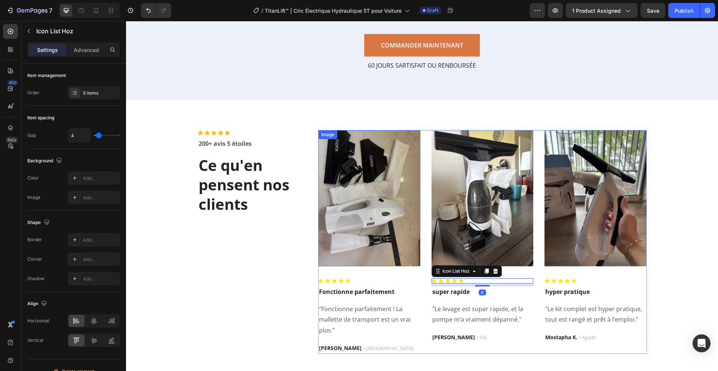
click at [376, 223] on img at bounding box center [369, 198] width 102 height 136
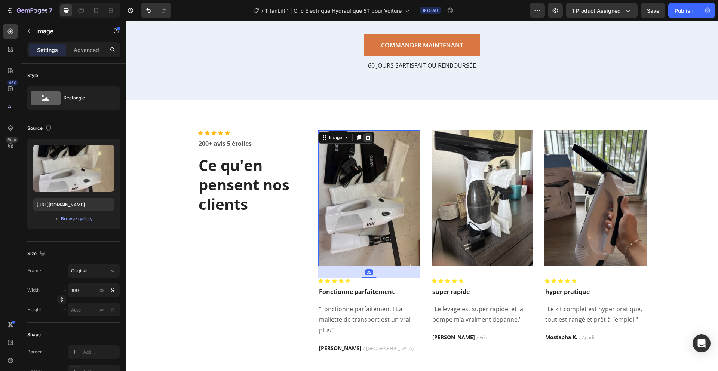
click at [366, 136] on icon at bounding box center [368, 137] width 5 height 5
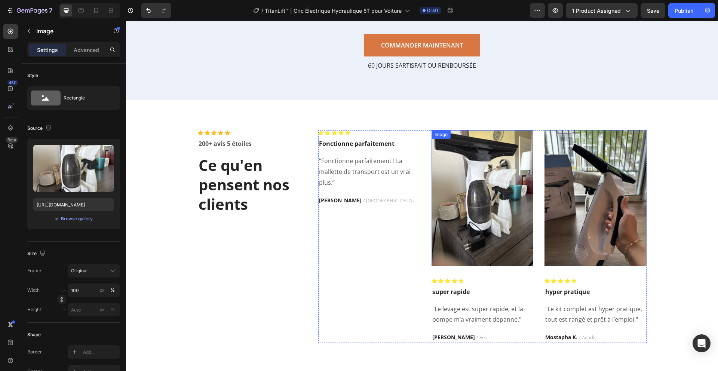
click at [459, 169] on img at bounding box center [482, 198] width 102 height 136
click at [478, 138] on icon at bounding box center [480, 137] width 5 height 5
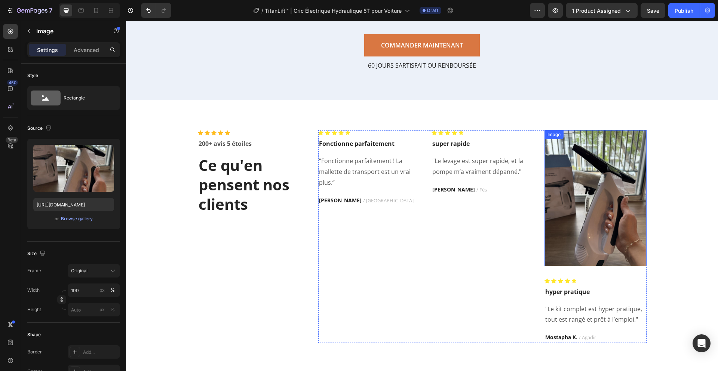
click at [547, 155] on img at bounding box center [595, 198] width 102 height 136
click at [592, 139] on icon at bounding box center [594, 137] width 5 height 5
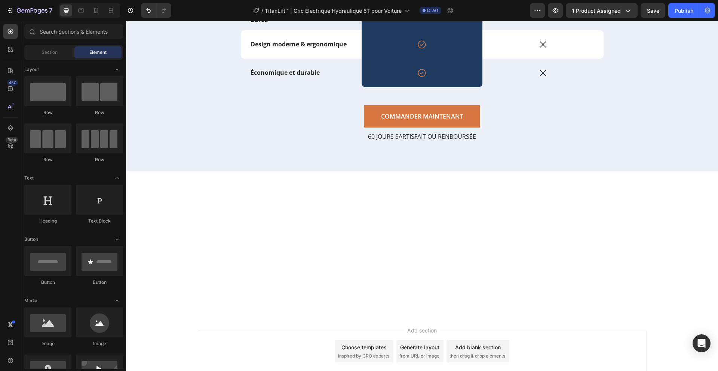
scroll to position [973, 0]
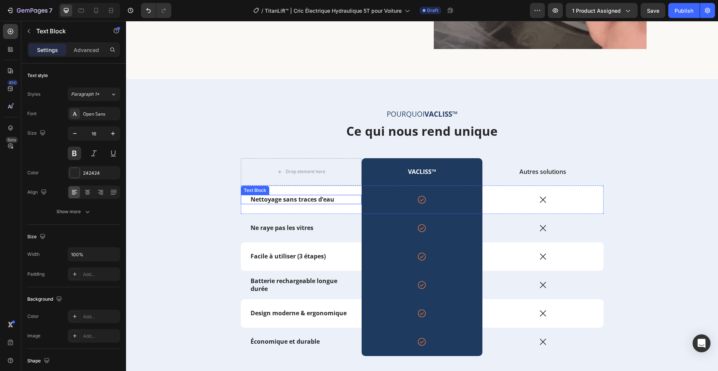
click at [270, 198] on p "Nettoyage sans traces d’eau" at bounding box center [300, 199] width 101 height 8
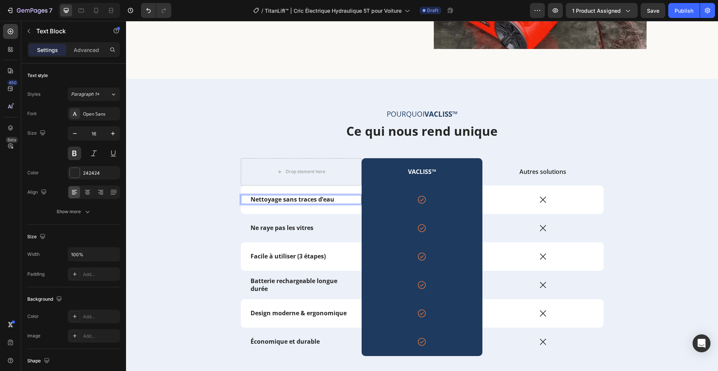
click at [270, 198] on p "Nettoyage sans traces d’eau" at bounding box center [300, 199] width 101 height 8
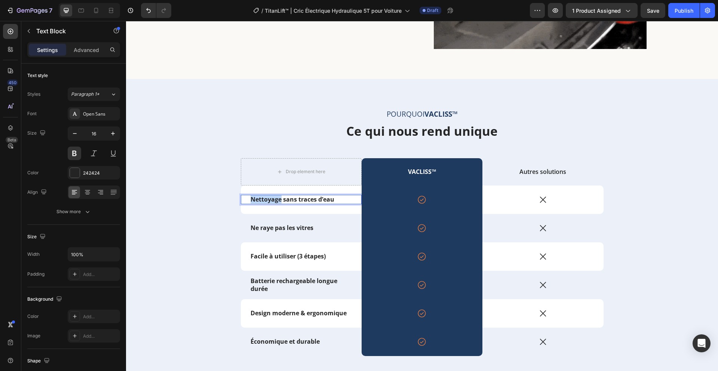
click at [270, 198] on p "Nettoyage sans traces d’eau" at bounding box center [300, 199] width 101 height 8
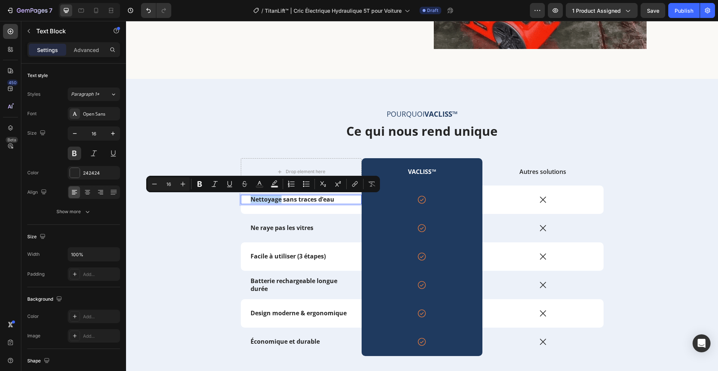
click at [270, 198] on p "Nettoyage sans traces d’eau" at bounding box center [300, 199] width 101 height 8
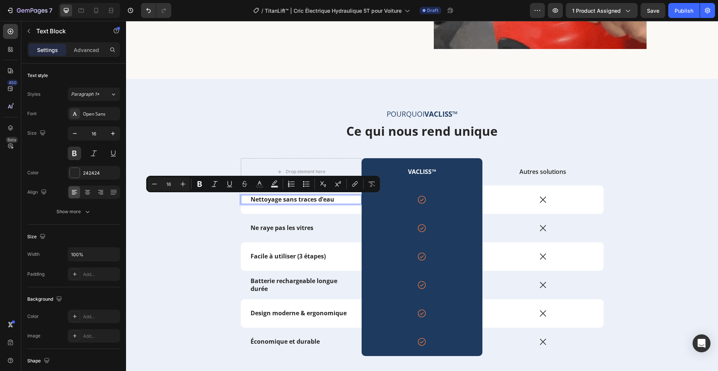
click at [270, 198] on p "Nettoyage sans traces d’eau" at bounding box center [300, 199] width 101 height 8
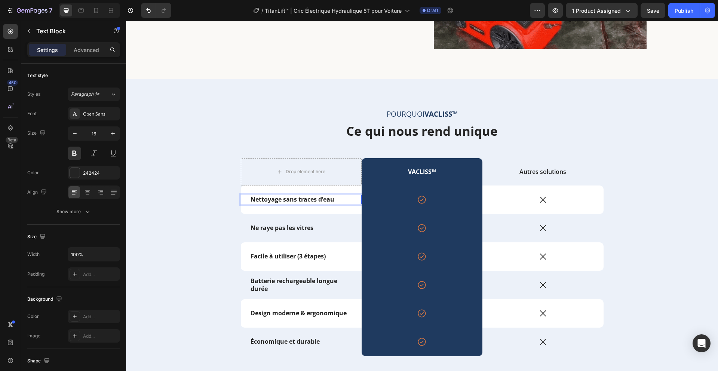
click at [270, 198] on p "Nettoyage sans traces d’eau" at bounding box center [300, 199] width 101 height 8
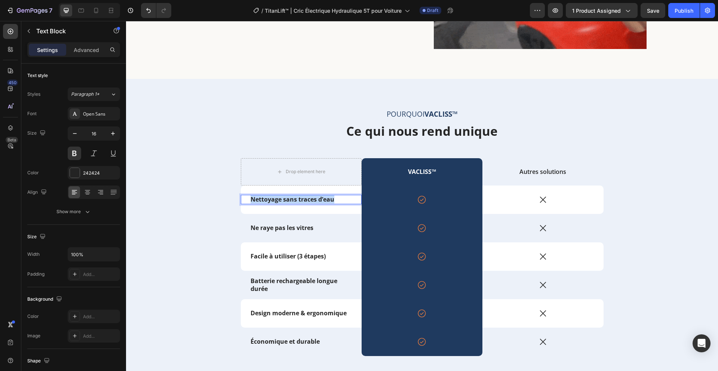
click at [270, 198] on p "Nettoyage sans traces d’eau" at bounding box center [300, 199] width 101 height 8
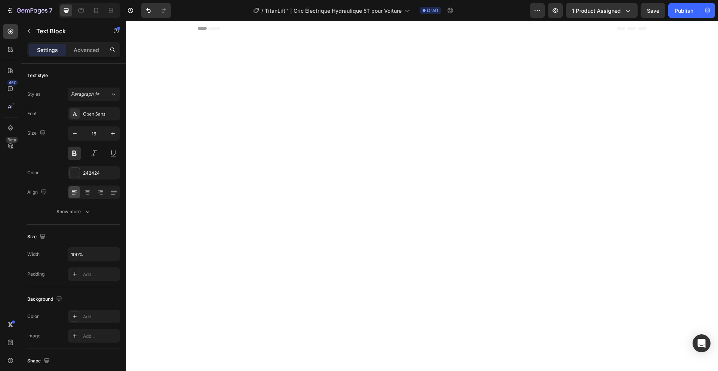
scroll to position [973, 0]
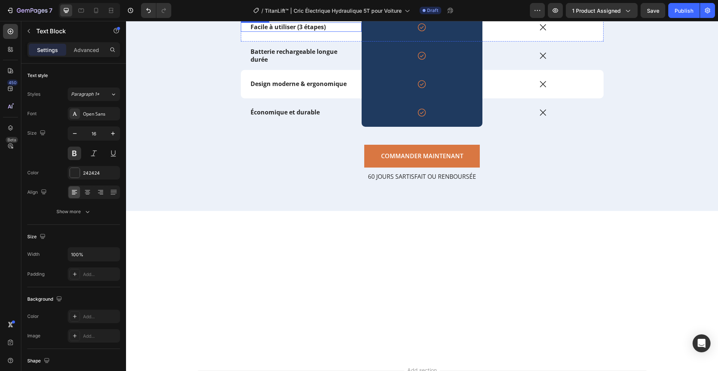
click at [285, 31] on p "Facile à utiliser (3 étapes)" at bounding box center [300, 27] width 101 height 8
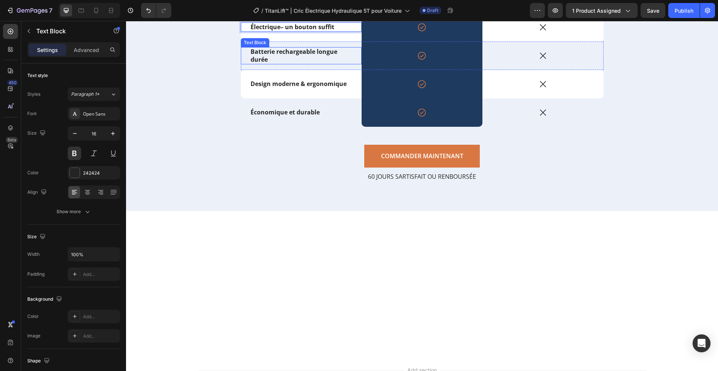
click at [286, 64] on p "Batterie rechargeable longue durée" at bounding box center [300, 56] width 101 height 16
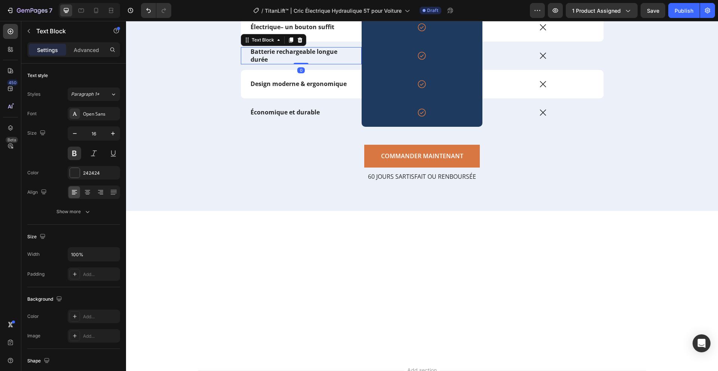
click at [286, 64] on p "Batterie rechargeable longue durée" at bounding box center [300, 56] width 101 height 16
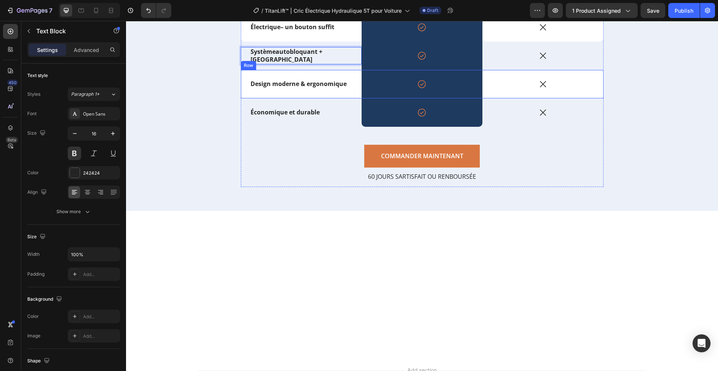
click at [296, 98] on div "Design moderne & ergonomique Text Block" at bounding box center [301, 84] width 121 height 28
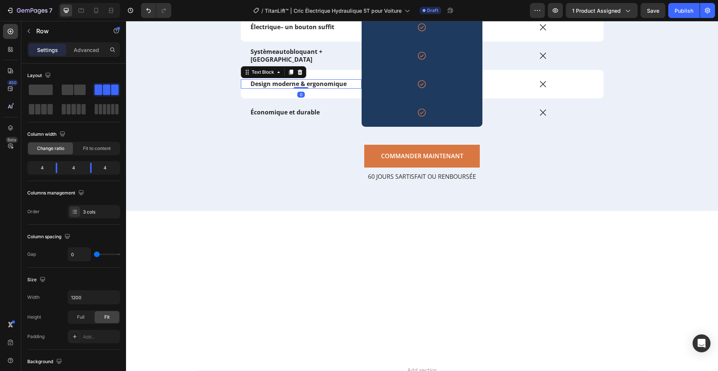
click at [297, 88] on p "Design moderne & ergonomique" at bounding box center [300, 84] width 101 height 8
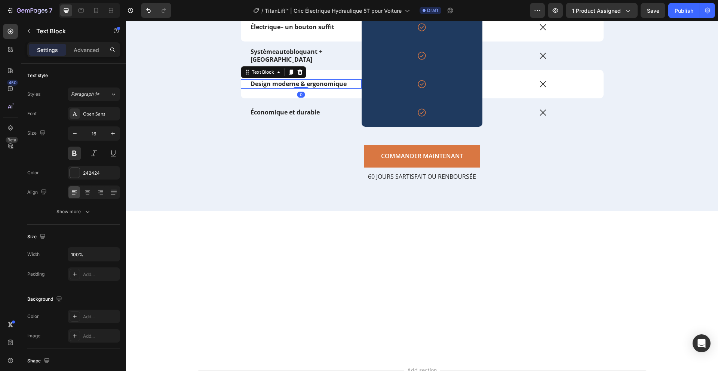
click at [297, 88] on p "Design moderne & ergonomique" at bounding box center [300, 84] width 101 height 8
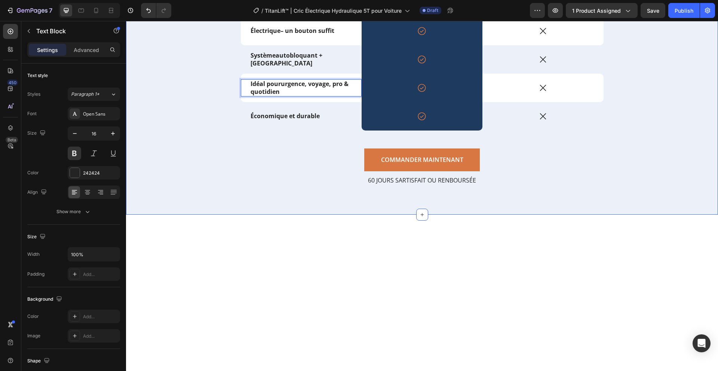
click at [211, 197] on div "POURQUOI Vacliss™ Text Block Ce qui nous rend unique Heading Drop element here …" at bounding box center [422, 39] width 580 height 313
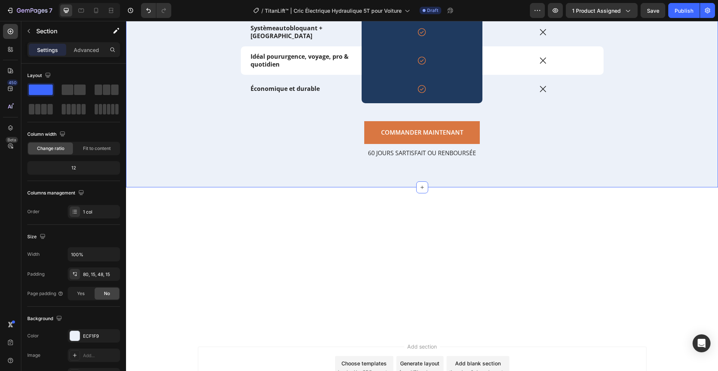
scroll to position [1045, 0]
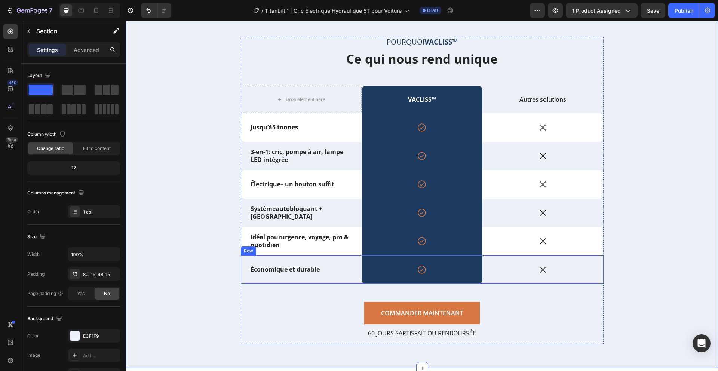
click at [340, 260] on div "Économique et durable Text Block" at bounding box center [301, 269] width 121 height 28
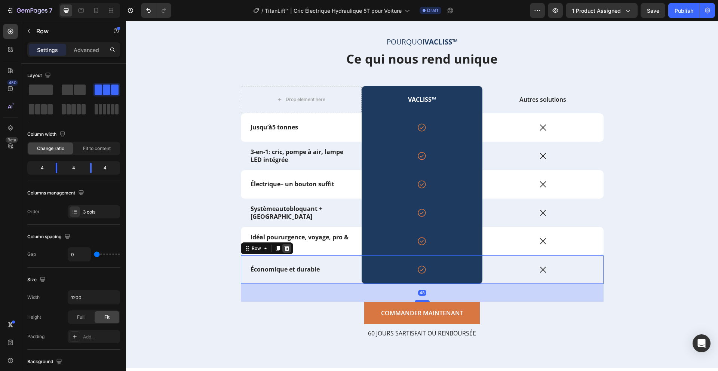
click at [286, 247] on icon at bounding box center [287, 248] width 6 height 6
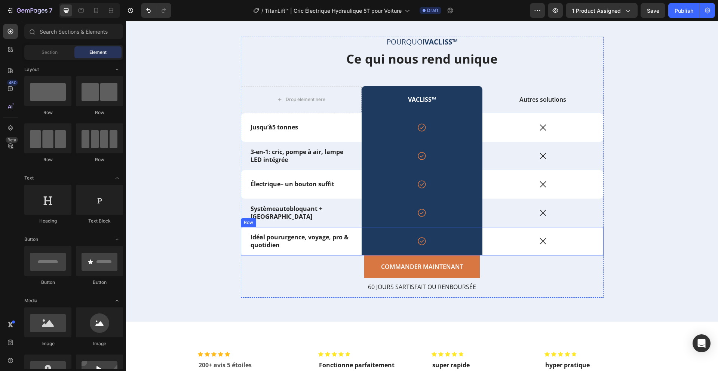
click at [352, 250] on div "Idéal pour urgence, voyage, pro & quotidien Text Block" at bounding box center [301, 241] width 121 height 28
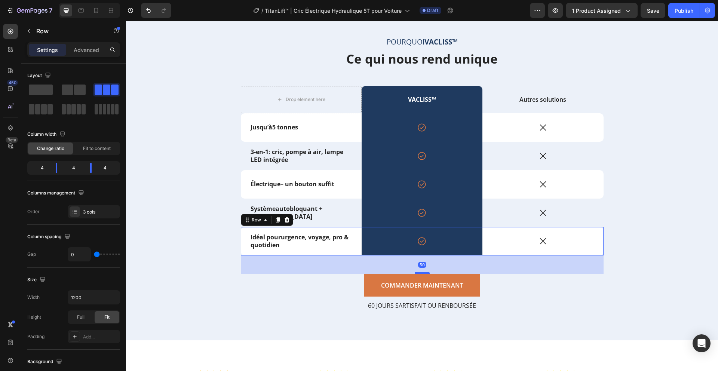
drag, startPoint x: 421, startPoint y: 253, endPoint x: 422, endPoint y: 272, distance: 18.7
click at [422, 272] on div at bounding box center [421, 273] width 15 height 2
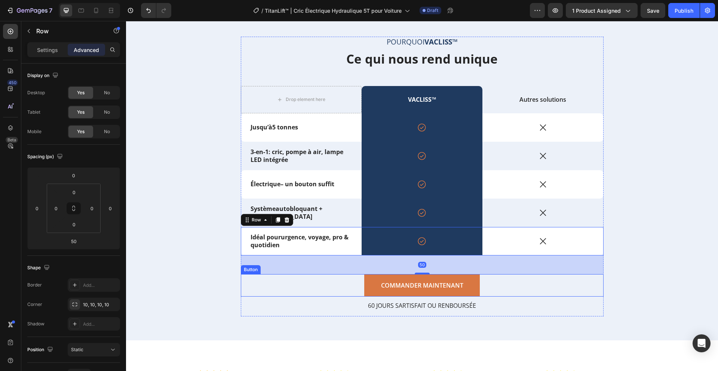
click at [300, 277] on div "COMMANDER MAINTENANT Button" at bounding box center [422, 285] width 363 height 23
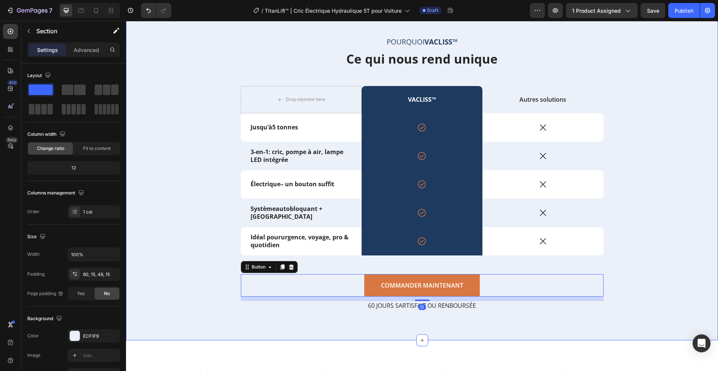
click at [171, 249] on div "POURQUOI Vacliss™ Text Block Ce qui nous rend unique Heading Drop element here …" at bounding box center [422, 180] width 580 height 286
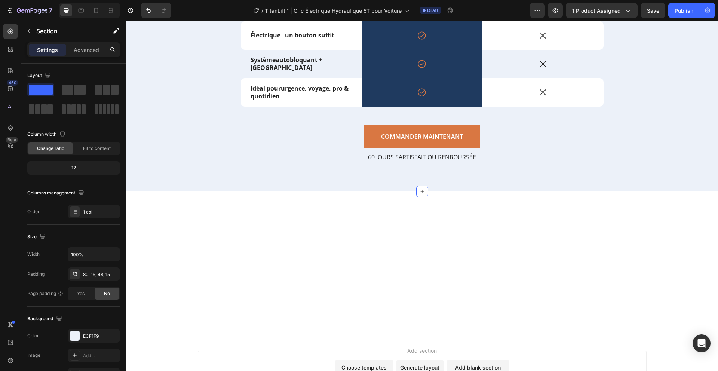
scroll to position [962, 0]
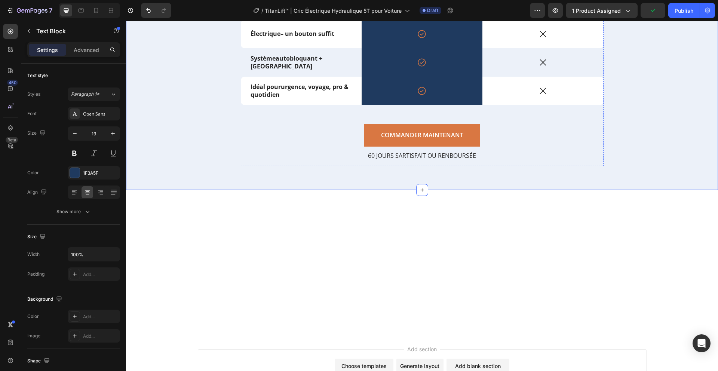
drag, startPoint x: 451, startPoint y: 123, endPoint x: 429, endPoint y: 122, distance: 22.1
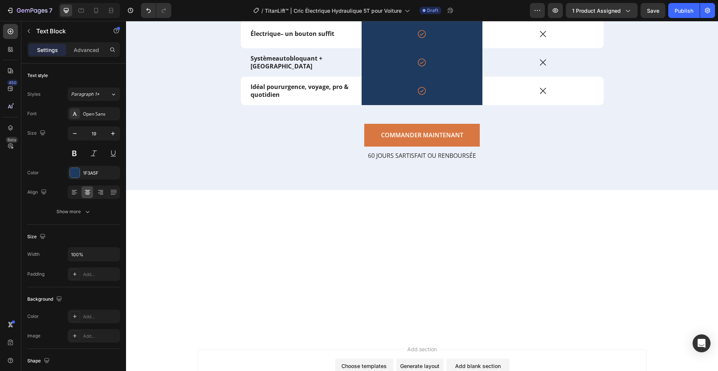
drag, startPoint x: 423, startPoint y: 122, endPoint x: 450, endPoint y: 125, distance: 27.0
drag, startPoint x: 458, startPoint y: 123, endPoint x: 470, endPoint y: 124, distance: 11.7
click at [317, 111] on div "POURQUOI TitanLift™ Text Block 8 Ce qui nous rend unique Heading Drop element h…" at bounding box center [422, 22] width 592 height 333
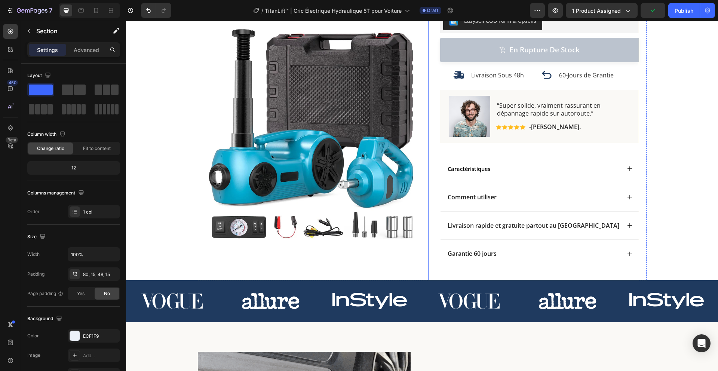
scroll to position [231, 0]
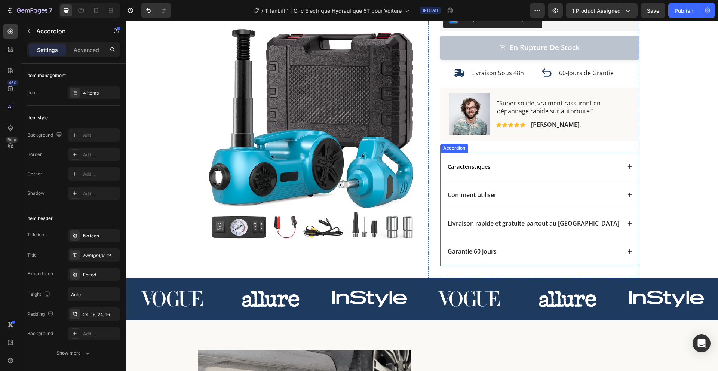
click at [626, 164] on icon at bounding box center [629, 166] width 6 height 6
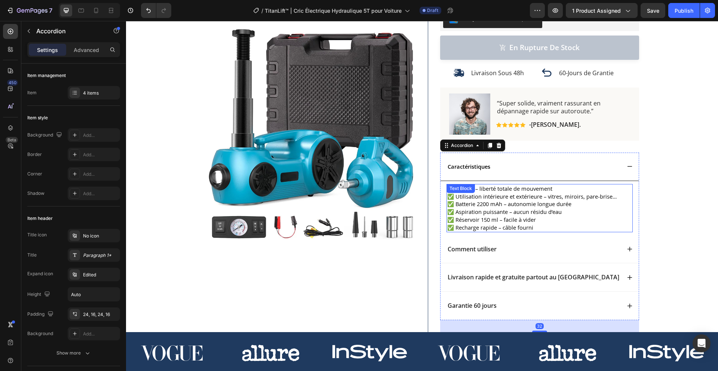
click at [484, 191] on span "✅ Sans fil – liberté totale de mouvement" at bounding box center [499, 188] width 105 height 7
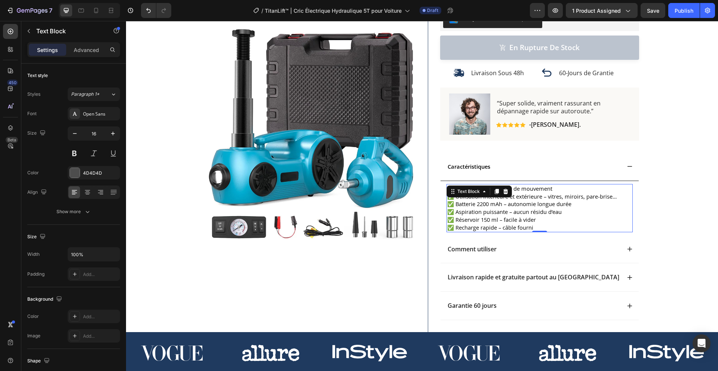
click at [542, 227] on p "✅ Recharge rapide – câble fourni" at bounding box center [539, 227] width 185 height 8
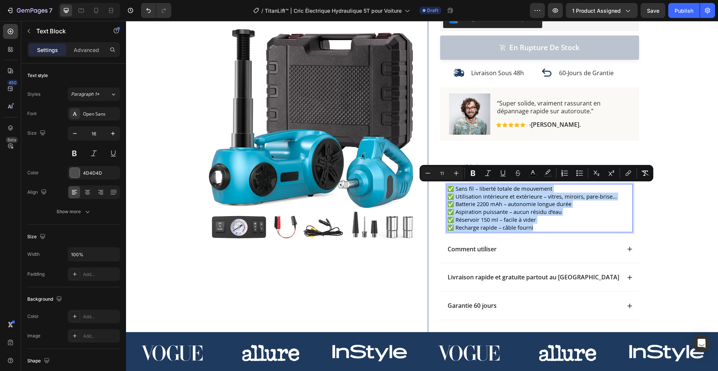
drag, startPoint x: 542, startPoint y: 227, endPoint x: 444, endPoint y: 186, distance: 105.4
click at [446, 186] on div "✅ Sans fil – liberté totale de mouvement ✅ Utilisation intérieure et extérieure…" at bounding box center [539, 208] width 186 height 48
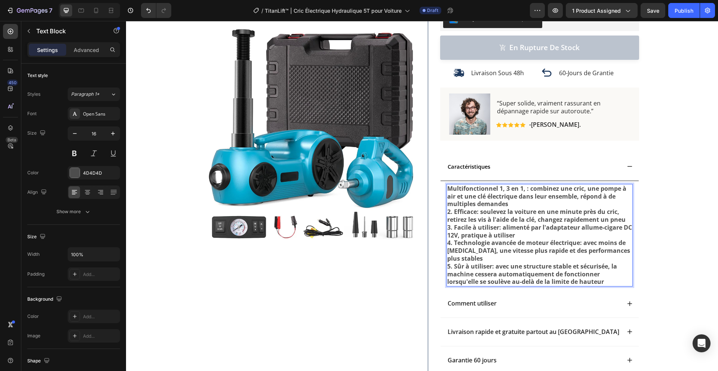
click at [473, 207] on strong "Multifonctionnel 1, 3 en 1, : combinez une cric, une pompe à air et une clé éle…" at bounding box center [536, 196] width 179 height 24
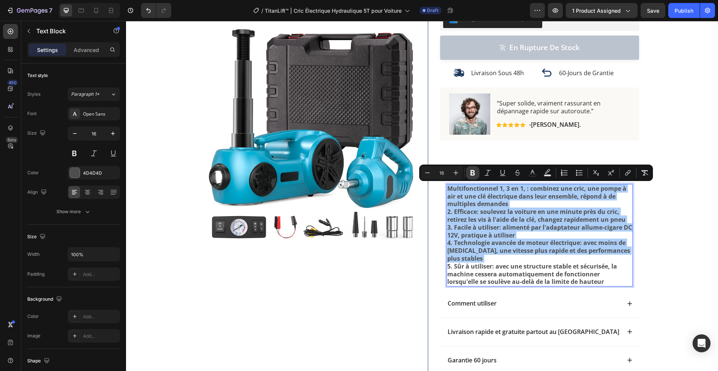
click at [470, 172] on icon "Editor contextual toolbar" at bounding box center [472, 172] width 7 height 7
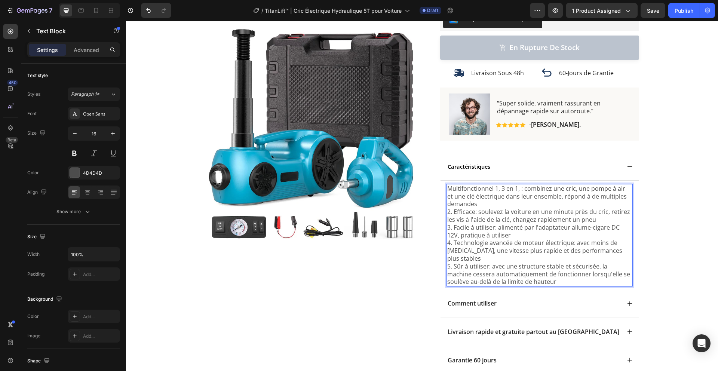
click at [476, 210] on p "Multifonctionnel 1, 3 en 1, : combinez une cric, une pompe à air et une clé éle…" at bounding box center [539, 235] width 185 height 101
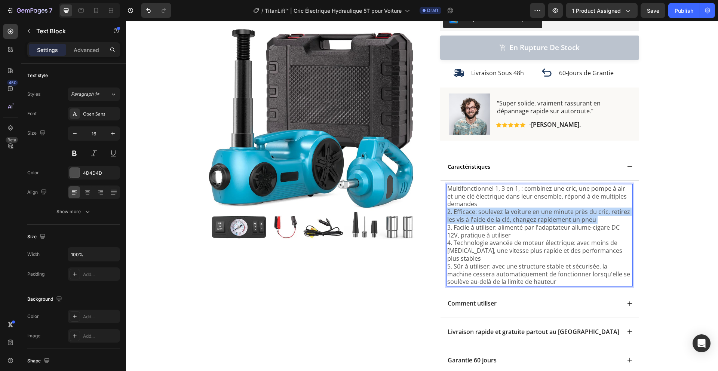
click at [476, 210] on p "Multifonctionnel 1, 3 en 1, : combinez une cric, une pompe à air et une clé éle…" at bounding box center [539, 235] width 185 height 101
click at [479, 210] on p "Multifonctionnel 1, 3 en 1, : combinez une cric, une pompe à air et une clé éle…" at bounding box center [539, 235] width 185 height 101
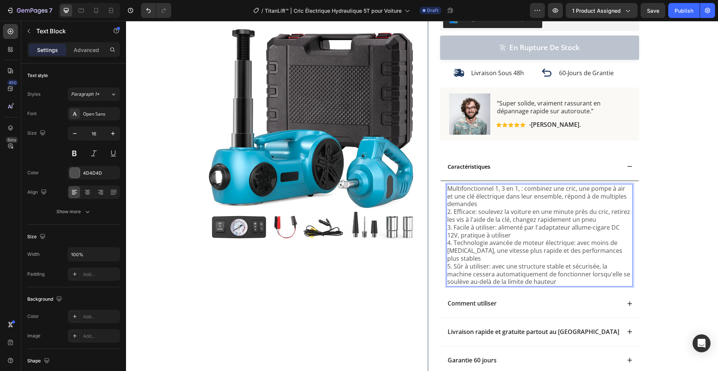
click at [479, 210] on p "Multifonctionnel 1, 3 en 1, : combinez une cric, une pompe à air et une clé éle…" at bounding box center [539, 235] width 185 height 101
click at [490, 212] on p "Multifonctionnel 1, 3 en 1, : combinez une cric, une pompe à air et une clé éle…" at bounding box center [539, 235] width 185 height 101
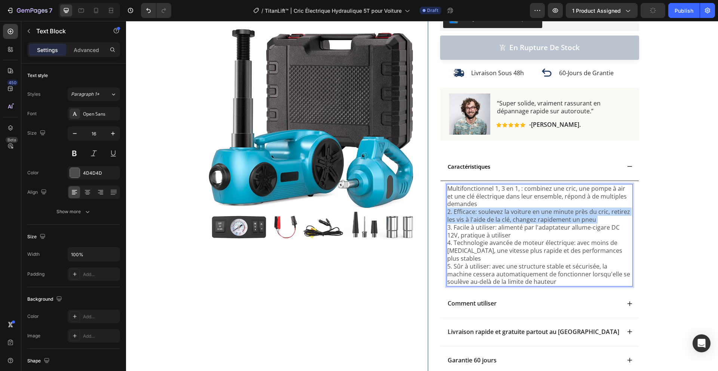
click at [490, 212] on p "Multifonctionnel 1, 3 en 1, : combinez une cric, une pompe à air et une clé éle…" at bounding box center [539, 235] width 185 height 101
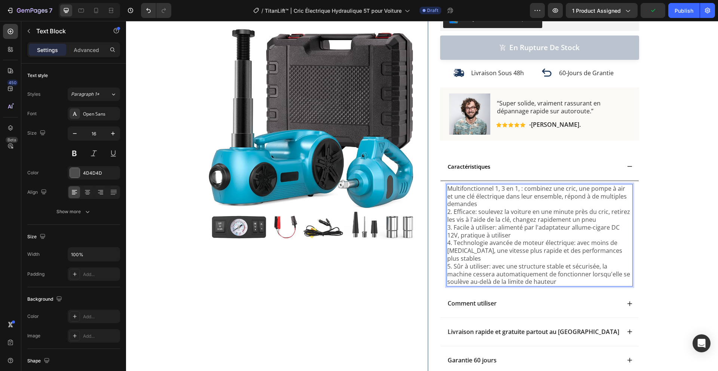
click at [501, 228] on p "Multifonctionnel 1, 3 en 1, : combinez une cric, une pompe à air et une clé éle…" at bounding box center [539, 235] width 185 height 101
click at [627, 301] on icon at bounding box center [629, 303] width 5 height 5
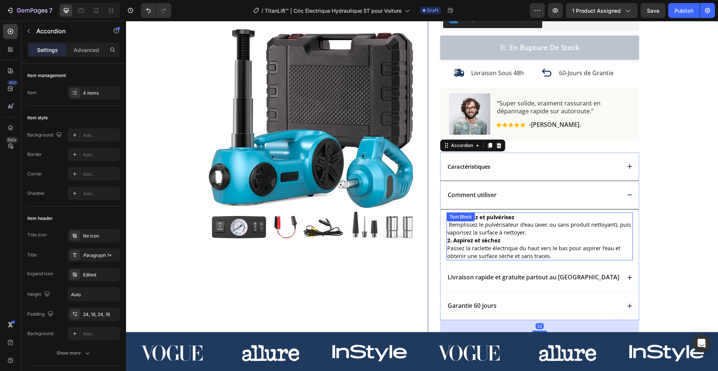
click at [500, 246] on span "Passez la raclette électrique du haut vers le bas pour aspirer l’eau et obtenir…" at bounding box center [533, 251] width 173 height 15
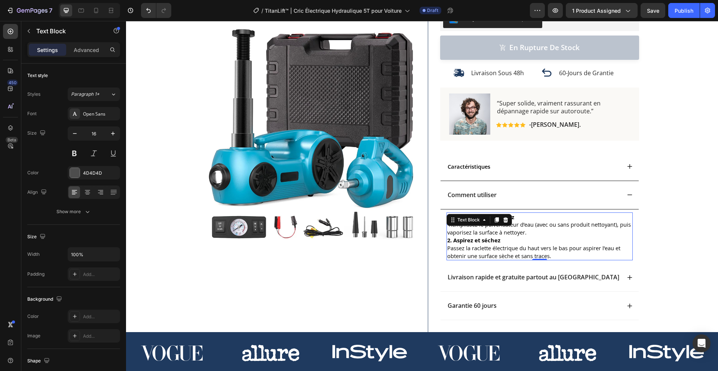
click at [505, 248] on span "Passez la raclette électrique du haut vers le bas pour aspirer l’eau et obtenir…" at bounding box center [533, 251] width 173 height 15
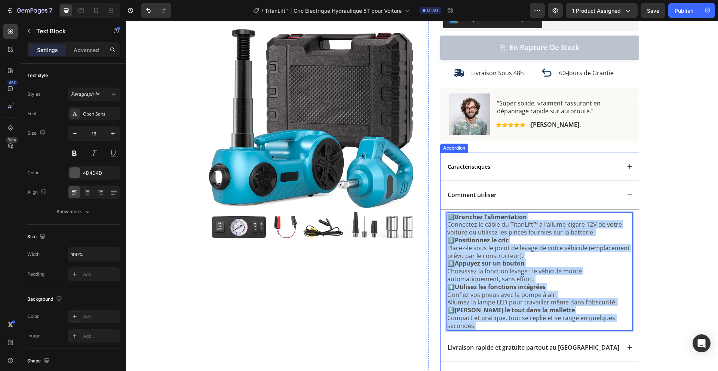
drag, startPoint x: 484, startPoint y: 325, endPoint x: 445, endPoint y: 215, distance: 116.2
click at [443, 215] on div "1️⃣ Branchez l’alimentation Connectez le câble du TitanLift™ à l’allume-cigare …" at bounding box center [539, 271] width 198 height 124
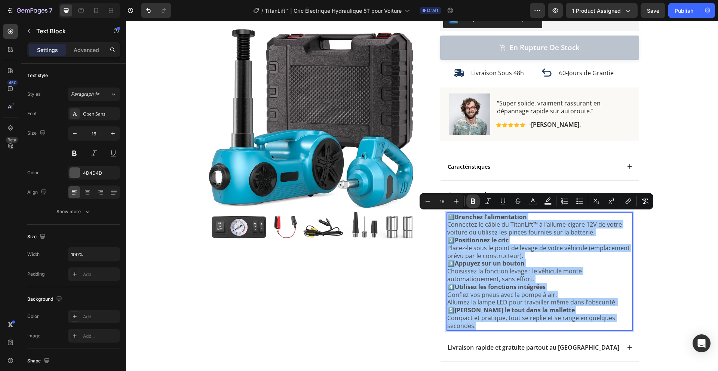
click at [471, 204] on icon "Editor contextual toolbar" at bounding box center [472, 200] width 7 height 7
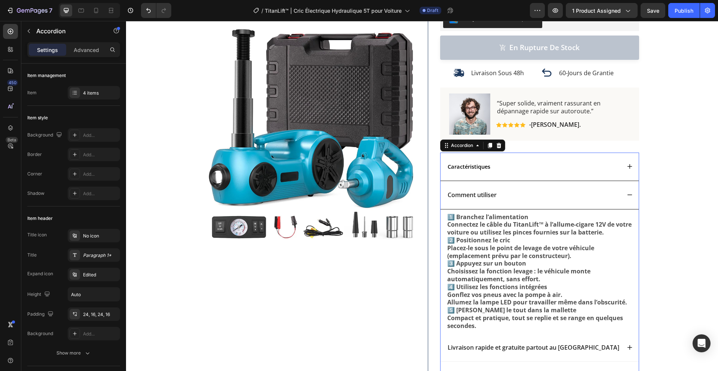
click at [471, 204] on div "Comment utiliser" at bounding box center [539, 195] width 198 height 28
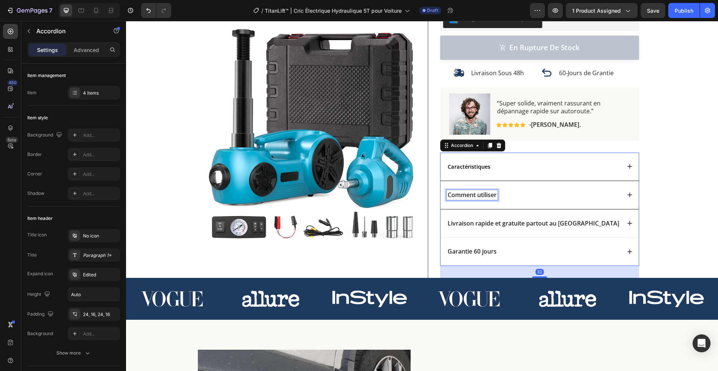
click at [484, 197] on p "Comment utiliser" at bounding box center [471, 195] width 49 height 8
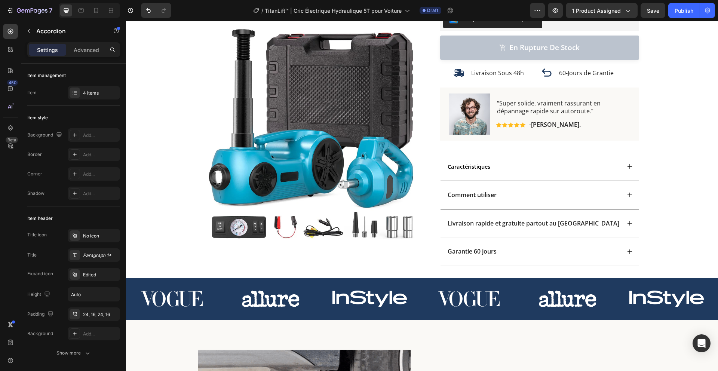
click at [545, 194] on div "Comment utiliser" at bounding box center [533, 195] width 174 height 10
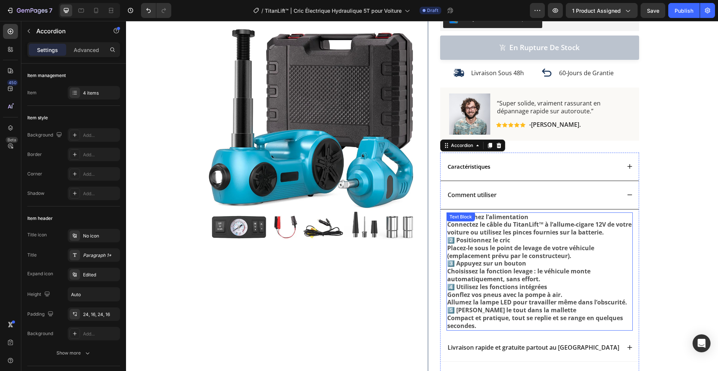
click at [501, 231] on strong "Connectez le câble du TitanLift™ à l’allume-cigare 12V de votre voiture ou util…" at bounding box center [539, 228] width 184 height 16
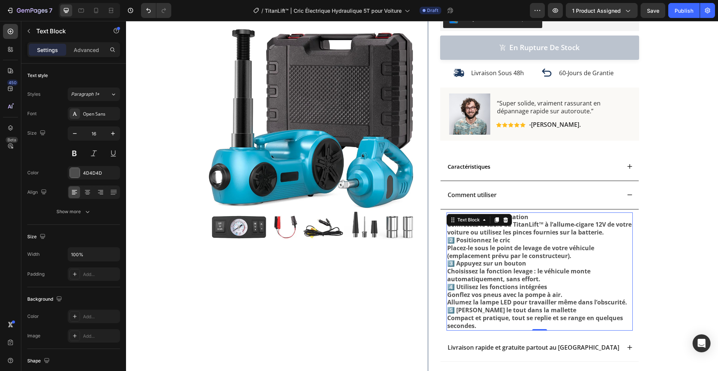
click at [501, 231] on strong "Connectez le câble du TitanLift™ à l’allume-cigare 12V de votre voiture ou util…" at bounding box center [539, 228] width 184 height 16
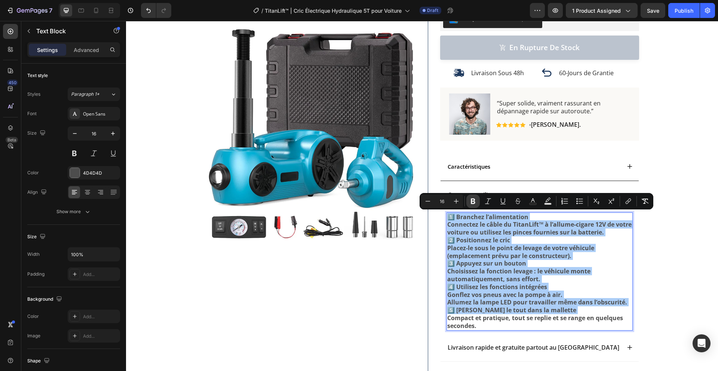
click at [466, 200] on button "Bold" at bounding box center [472, 200] width 13 height 13
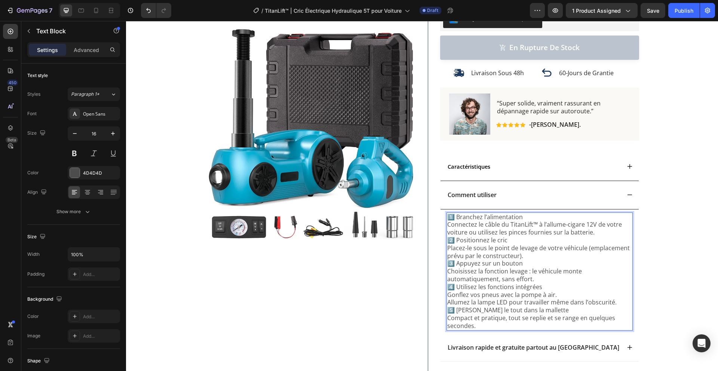
click at [523, 214] on p "1️⃣ Branchez l’alimentation Connectez le câble du TitanLift™ à l’allume-cigare …" at bounding box center [539, 224] width 185 height 23
drag, startPoint x: 525, startPoint y: 216, endPoint x: 454, endPoint y: 214, distance: 71.4
click at [454, 214] on p "1️⃣ Branchez l’alimentation Connectez le câble du TitanLift™ à l’allume-cigare …" at bounding box center [539, 224] width 185 height 23
click at [462, 214] on p "1️⃣ Branchez l’alimentation Connectez le câble du TitanLift™ à l’allume-cigare …" at bounding box center [539, 224] width 185 height 23
drag, startPoint x: 451, startPoint y: 216, endPoint x: 445, endPoint y: 215, distance: 6.0
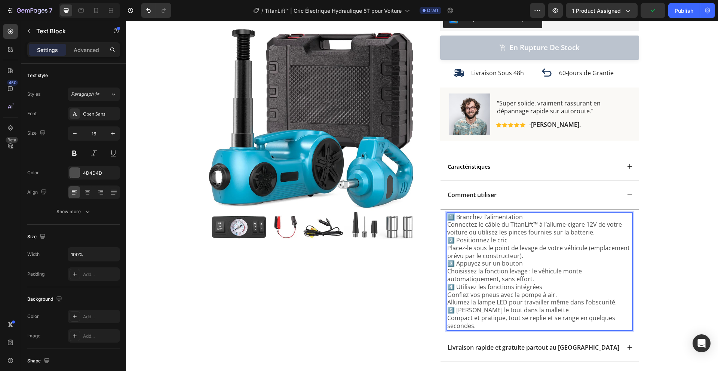
click at [447, 215] on p "1️⃣ Branchez l’alimentation Connectez le câble du TitanLift™ à l’allume-cigare …" at bounding box center [539, 224] width 185 height 23
click at [473, 216] on p "Branchez l’alimentation Connectez le câble du TitanLift™ à l’allume-cigare 12V …" at bounding box center [539, 224] width 185 height 23
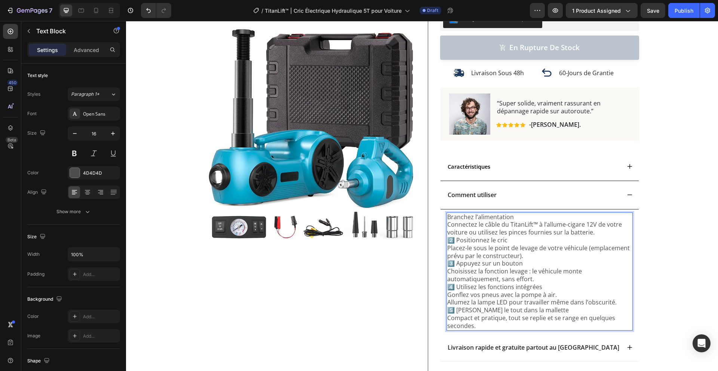
click at [473, 216] on p "Branchez l’alimentation Connectez le câble du TitanLift™ à l’allume-cigare 12V …" at bounding box center [539, 224] width 185 height 23
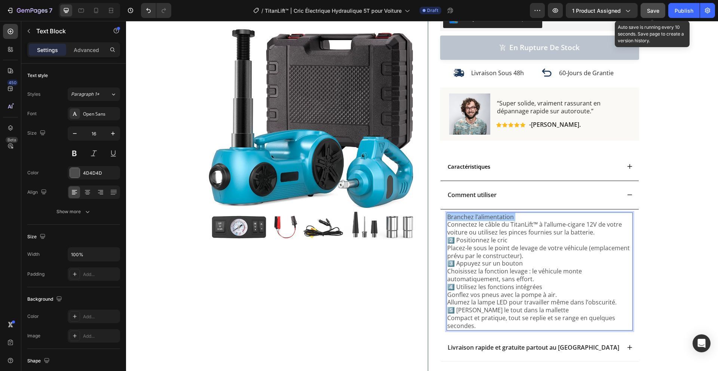
click at [649, 7] on div "Save" at bounding box center [653, 11] width 12 height 8
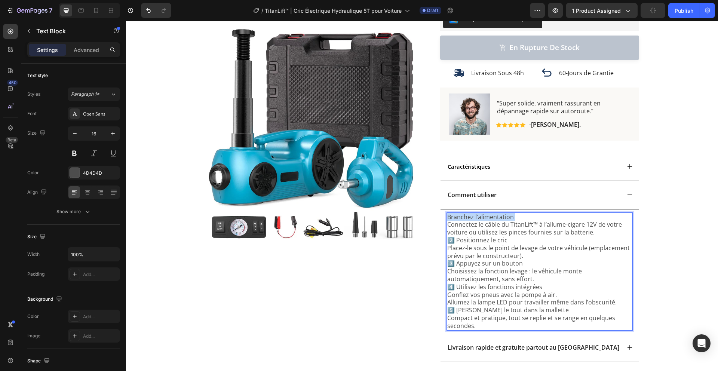
click at [449, 238] on p "2️⃣ Positionnez le cric Placez-le sous le point de levage de votre véhicule (em…" at bounding box center [539, 247] width 185 height 23
drag, startPoint x: 453, startPoint y: 240, endPoint x: 443, endPoint y: 239, distance: 10.8
click at [443, 239] on div "Branchez l’alimentation Connectez le câble du TitanLift™ à l’allume-cigare 12V …" at bounding box center [539, 271] width 198 height 124
drag, startPoint x: 451, startPoint y: 264, endPoint x: 443, endPoint y: 263, distance: 7.9
click at [446, 263] on div "Branchez l’alimentation Connectez le câble du TitanLift™ à l’allume-cigare 12V …" at bounding box center [539, 271] width 186 height 118
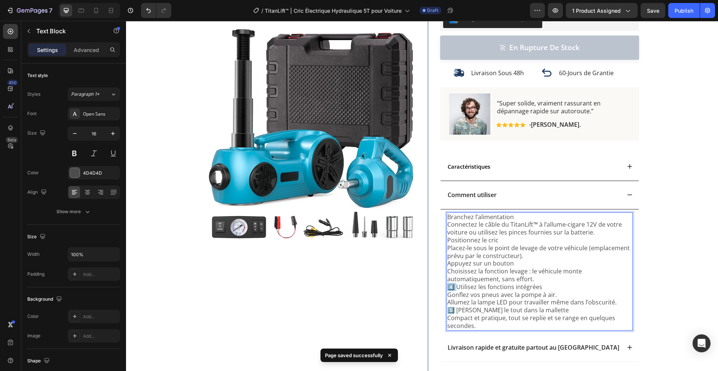
drag, startPoint x: 454, startPoint y: 286, endPoint x: 443, endPoint y: 285, distance: 10.8
click at [446, 285] on div "Branchez l’alimentation Connectez le câble du TitanLift™ à l’allume-cigare 12V …" at bounding box center [539, 271] width 186 height 118
drag, startPoint x: 454, startPoint y: 310, endPoint x: 445, endPoint y: 307, distance: 9.8
click at [447, 310] on p "5️⃣ Rangez le tout dans la mallette Compact et pratique, tout se replie et se r…" at bounding box center [539, 317] width 185 height 23
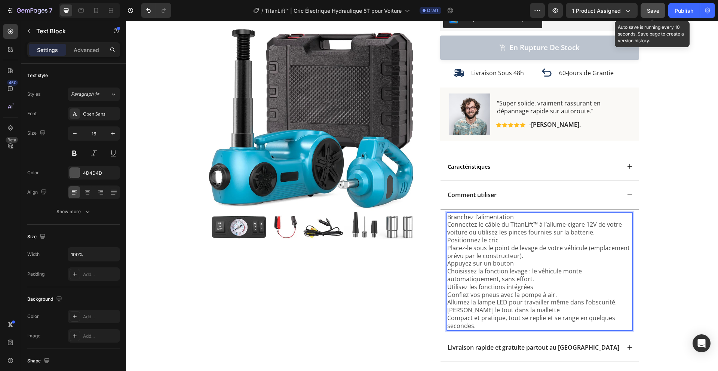
click at [647, 13] on span "Save" at bounding box center [653, 10] width 12 height 6
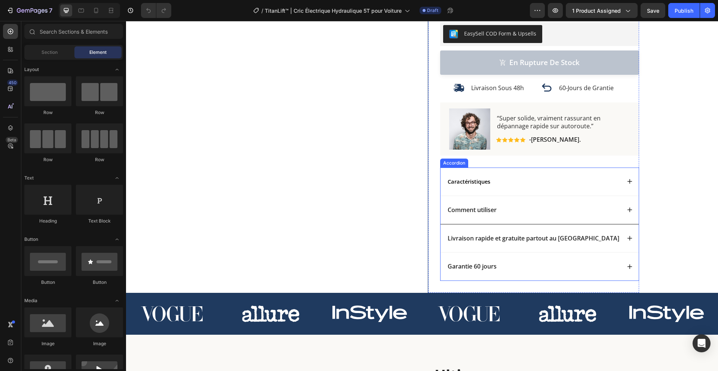
scroll to position [250, 0]
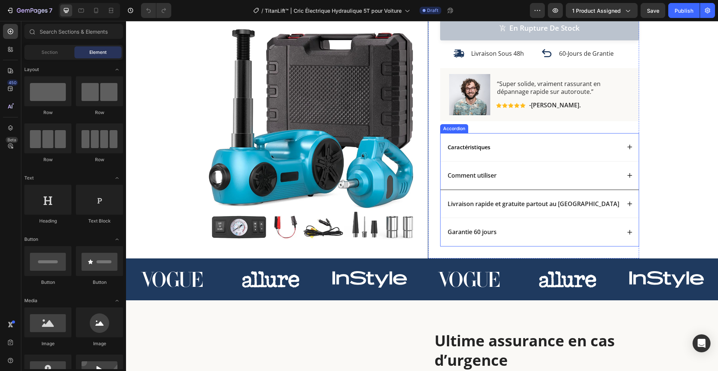
click at [524, 175] on div "Comment utiliser" at bounding box center [533, 175] width 174 height 10
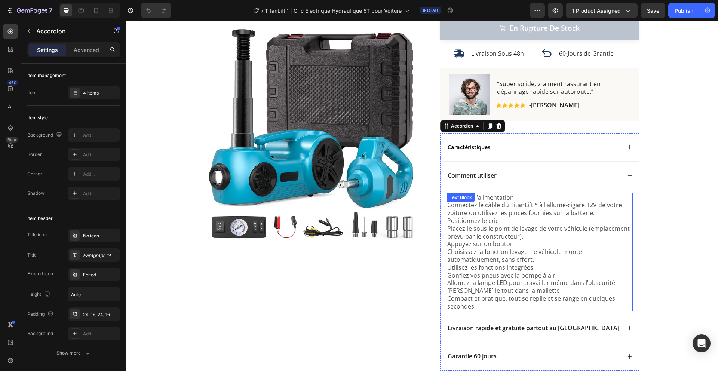
click at [488, 194] on p "Branchez l’alimentation Connectez le câble du TitanLift™ à l’allume-cigare 12V …" at bounding box center [539, 205] width 185 height 23
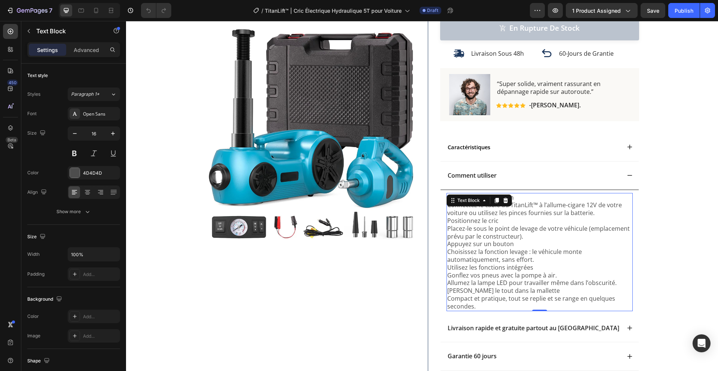
click at [516, 197] on p "Branchez l’alimentation Connectez le câble du TitanLift™ à l’allume-cigare 12V …" at bounding box center [539, 205] width 185 height 23
drag, startPoint x: 516, startPoint y: 198, endPoint x: 436, endPoint y: 196, distance: 80.4
click at [436, 196] on div "Icon Icon Icon Icon Icon Icon List (234 avis) Text Block Row TitanLift™ | Cric …" at bounding box center [533, 84] width 211 height 596
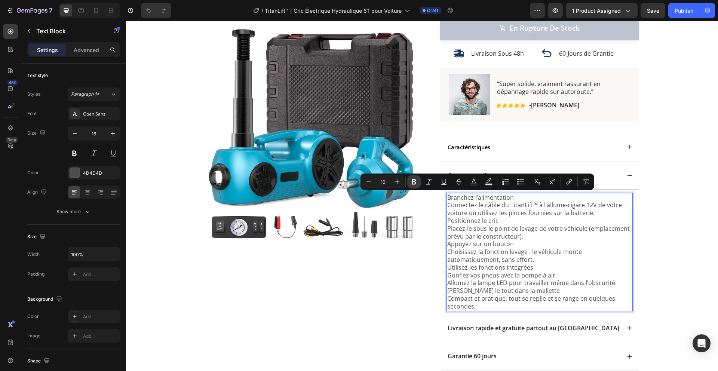
click at [411, 182] on icon "Editor contextual toolbar" at bounding box center [413, 181] width 7 height 7
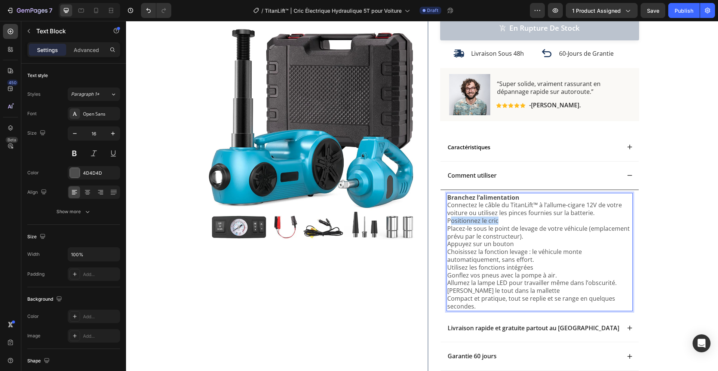
drag, startPoint x: 485, startPoint y: 218, endPoint x: 443, endPoint y: 218, distance: 41.5
click at [446, 218] on div "Branchez l’alimentation Connectez le câble du TitanLift™ à l’allume-cigare 12V …" at bounding box center [539, 252] width 186 height 118
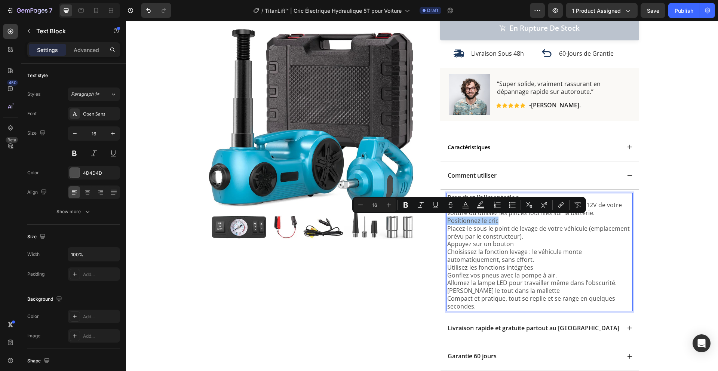
click at [408, 204] on icon "Editor contextual toolbar" at bounding box center [405, 204] width 7 height 7
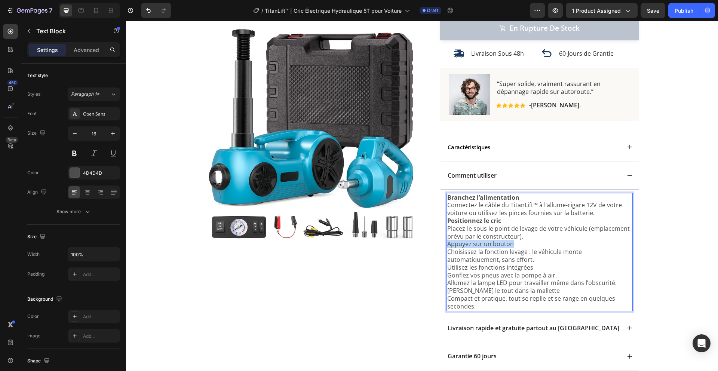
drag, startPoint x: 518, startPoint y: 243, endPoint x: 444, endPoint y: 243, distance: 74.0
click at [447, 243] on p "Appuyez sur un bouton Choisissez la fonction levage : le véhicule monte automat…" at bounding box center [539, 251] width 185 height 23
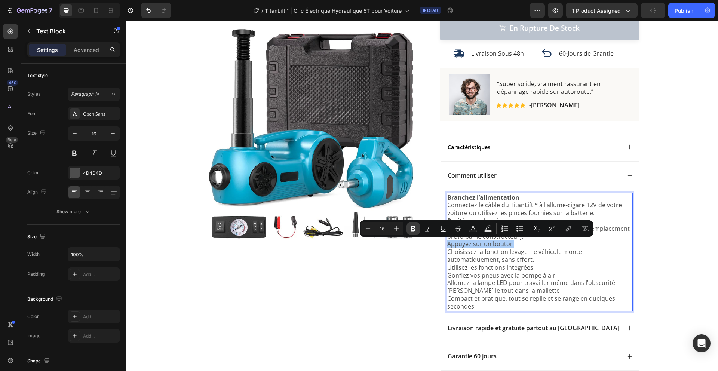
click at [412, 227] on icon "Editor contextual toolbar" at bounding box center [412, 228] width 7 height 7
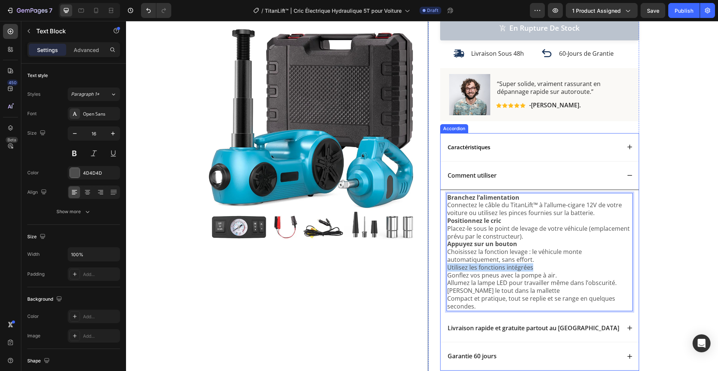
drag, startPoint x: 532, startPoint y: 269, endPoint x: 442, endPoint y: 266, distance: 90.1
click at [442, 266] on div "Branchez l’alimentation Connectez le câble du TitanLift™ à l’allume-cigare 12V …" at bounding box center [539, 252] width 198 height 124
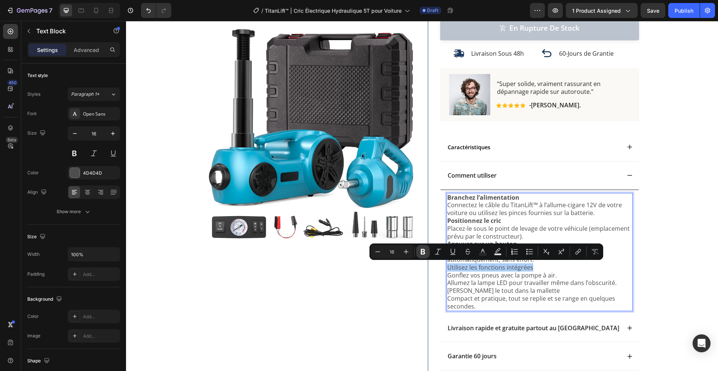
drag, startPoint x: 422, startPoint y: 251, endPoint x: 428, endPoint y: 257, distance: 7.9
click at [422, 252] on icon "Editor contextual toolbar" at bounding box center [422, 252] width 4 height 6
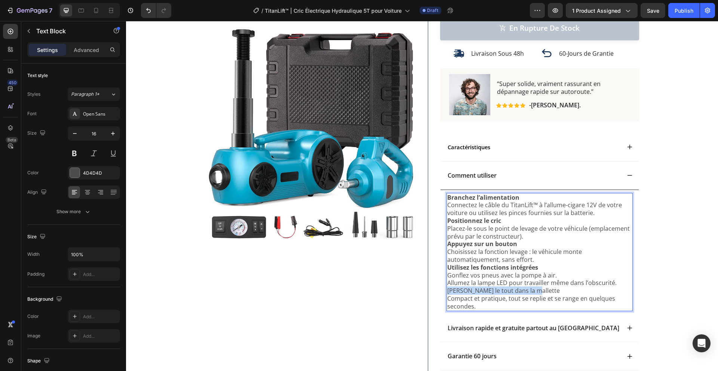
drag, startPoint x: 537, startPoint y: 290, endPoint x: 444, endPoint y: 288, distance: 92.3
click at [447, 288] on p "Rangez le tout dans la mallette Compact et pratique, tout se replie et se range…" at bounding box center [539, 298] width 185 height 23
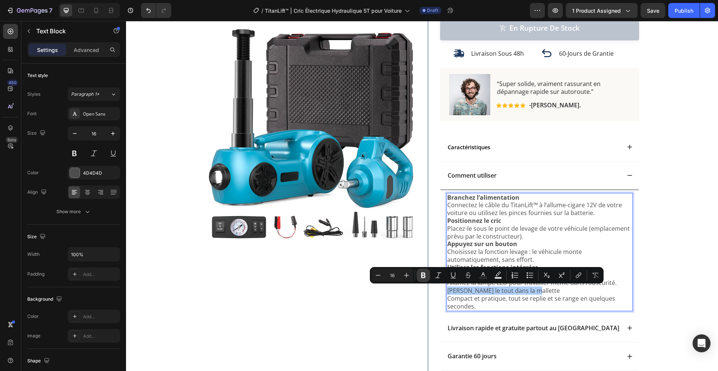
click at [425, 275] on icon "Editor contextual toolbar" at bounding box center [423, 275] width 4 height 6
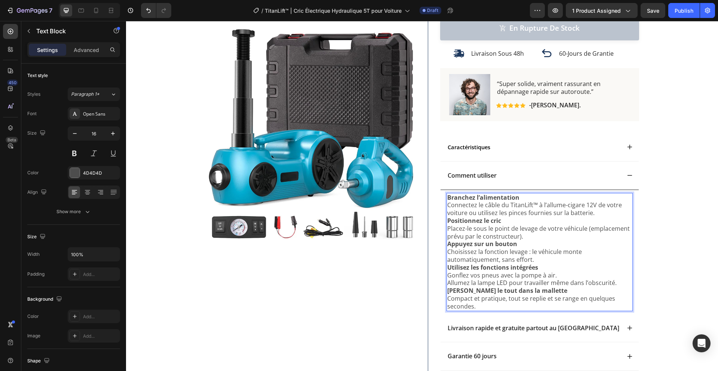
click at [537, 234] on p "Positionnez le cric Placez-le sous le point de levage de votre véhicule (emplac…" at bounding box center [539, 228] width 185 height 23
click at [627, 175] on icon at bounding box center [629, 175] width 5 height 1
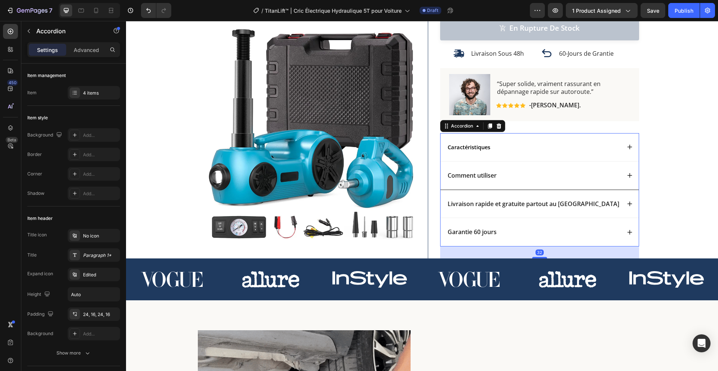
click at [493, 175] on p "Comment utiliser" at bounding box center [471, 176] width 49 height 8
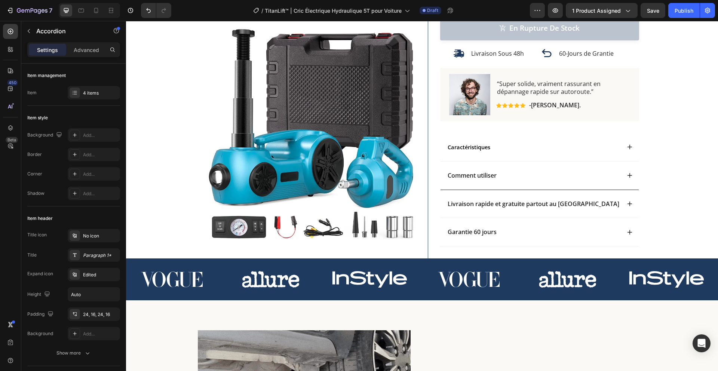
click at [544, 174] on div "Comment utiliser" at bounding box center [533, 175] width 174 height 10
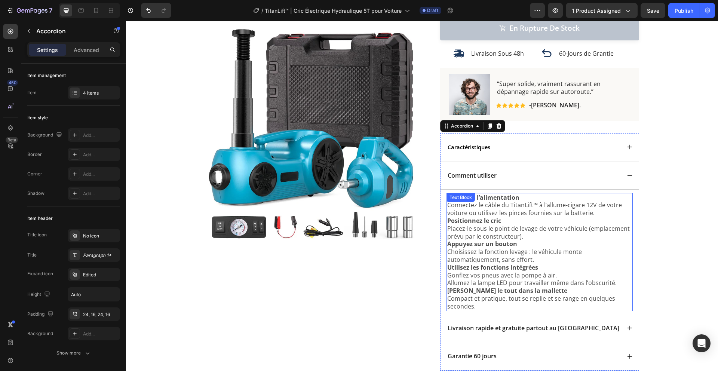
click at [492, 206] on p "Branchez l’alimentation Connectez le câble du TitanLift™ à l’allume-cigare 12V …" at bounding box center [539, 205] width 185 height 23
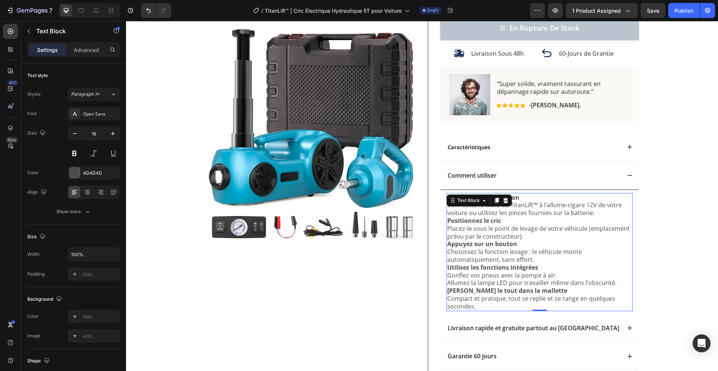
click at [492, 206] on p "Branchez l’alimentation Connectez le câble du TitanLift™ à l’allume-cigare 12V …" at bounding box center [539, 205] width 185 height 23
click at [490, 215] on p "Branchez l’alimentation Connectez le câble du TitanLift™ à l’allume-cigare 12V …" at bounding box center [539, 205] width 185 height 23
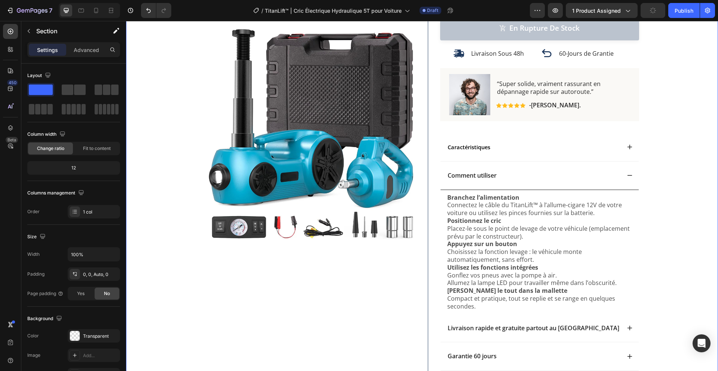
click at [703, 149] on div "Product Images Row Icon Icon Icon Icon Icon Icon List (234 avis) Text Block Row…" at bounding box center [422, 84] width 592 height 596
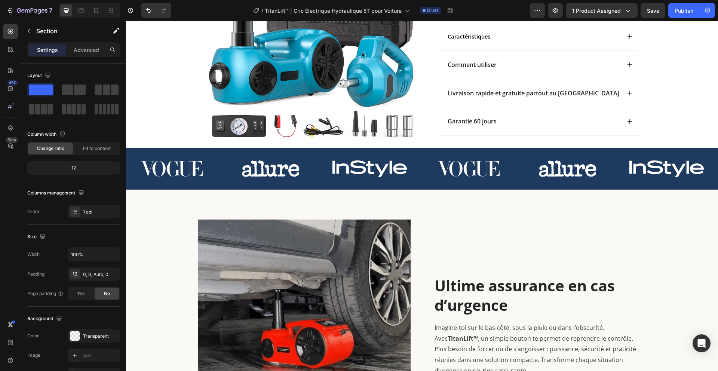
scroll to position [0, 0]
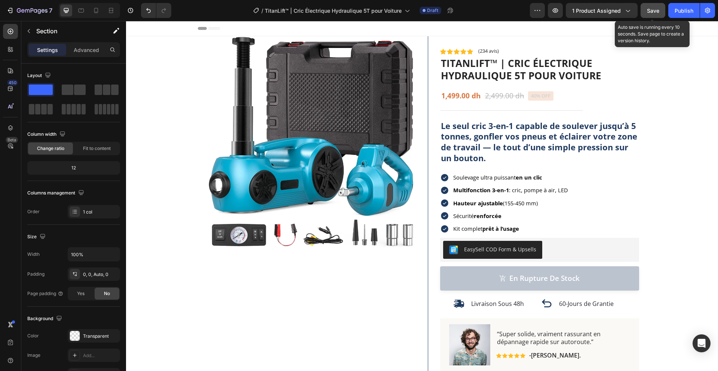
click at [653, 5] on button "Save" at bounding box center [652, 10] width 25 height 15
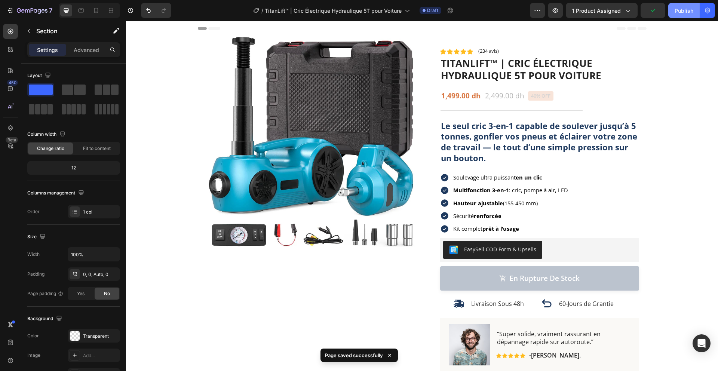
click at [681, 10] on div "Publish" at bounding box center [683, 11] width 19 height 8
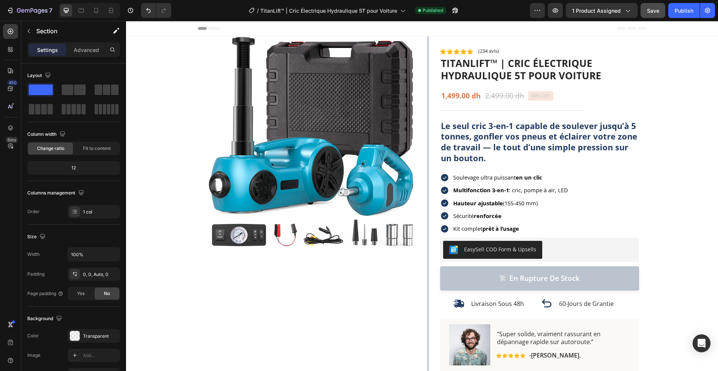
click at [643, 7] on button "Save" at bounding box center [652, 10] width 25 height 15
click at [441, 189] on icon at bounding box center [444, 189] width 7 height 7
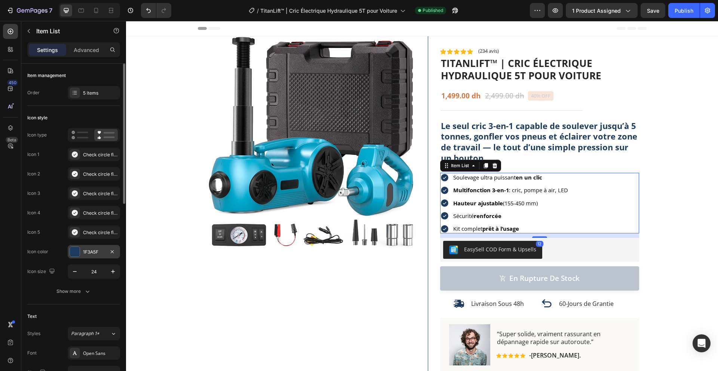
click at [91, 253] on div "1F3A5F" at bounding box center [94, 252] width 22 height 7
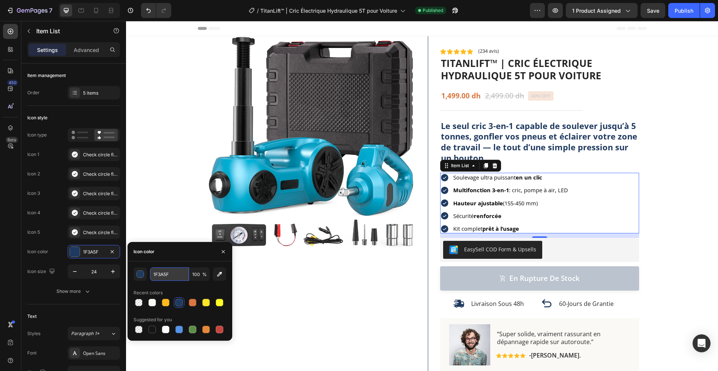
click at [165, 273] on input "1F3A5F" at bounding box center [169, 273] width 39 height 13
copy p "utilisez"
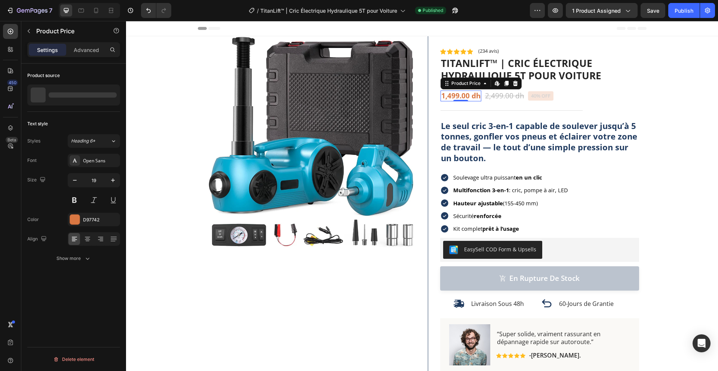
click at [462, 96] on div "1,499.00 dh" at bounding box center [460, 95] width 41 height 11
click at [94, 218] on div "D97742" at bounding box center [94, 219] width 22 height 7
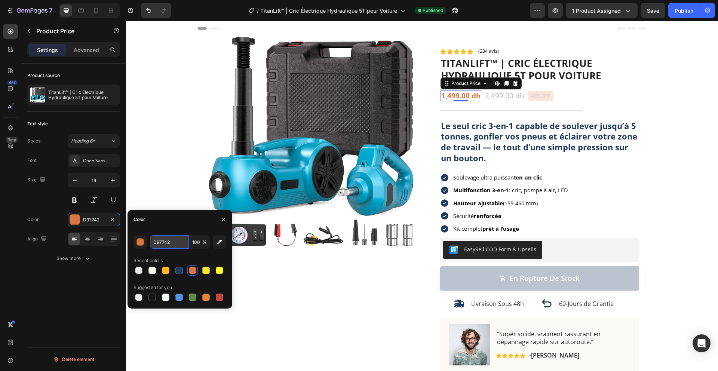
click at [164, 244] on input "D97742" at bounding box center [169, 241] width 39 height 13
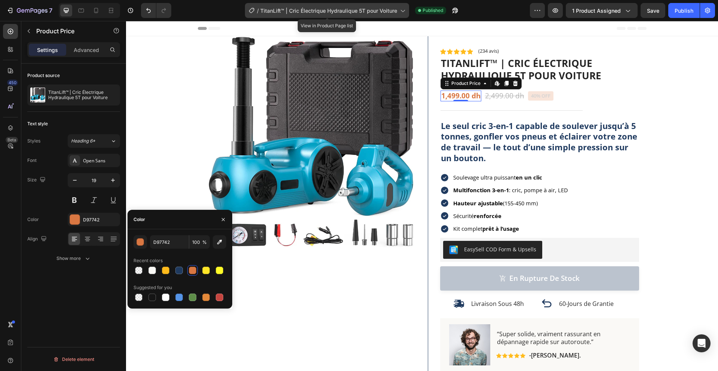
click at [327, 8] on span "TitanLift™ | Cric Électrique Hydraulique 5T pour Voiture" at bounding box center [328, 11] width 137 height 8
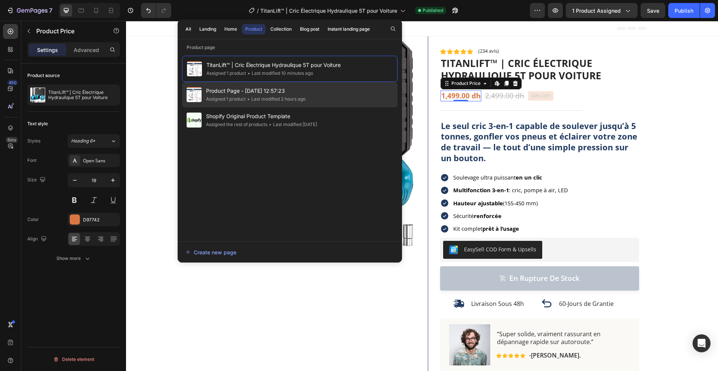
click at [253, 93] on span "Product Page - [DATE] 12:57:23" at bounding box center [255, 90] width 99 height 9
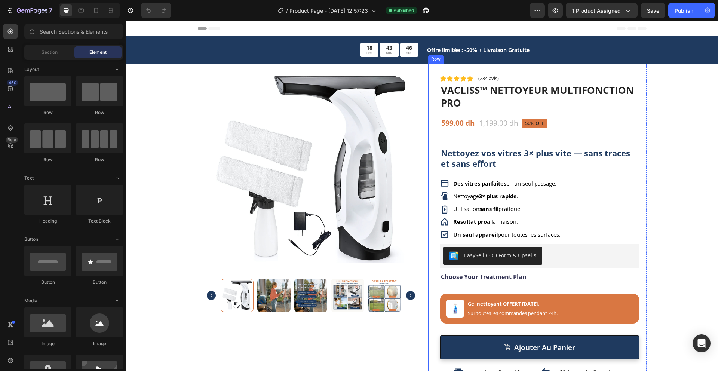
click at [472, 271] on div "Icon Icon Icon Icon Icon Icon List (234 avis) Text Block Row Vacliss™ Nettoyeur…" at bounding box center [539, 315] width 199 height 503
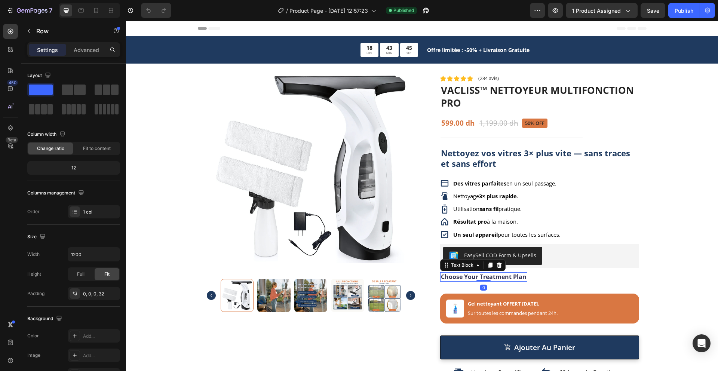
click at [474, 279] on p "Choose Your Treatment Plan" at bounding box center [484, 277] width 86 height 8
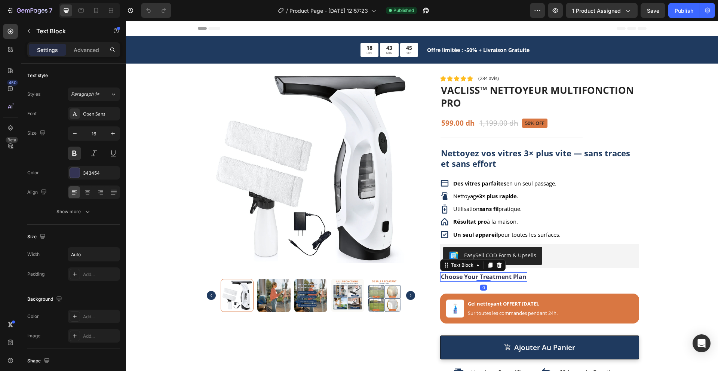
click at [478, 277] on p "Choose Your Treatment Plan" at bounding box center [484, 277] width 86 height 8
click at [490, 277] on p "Choose Your Treatment Plan" at bounding box center [484, 277] width 86 height 8
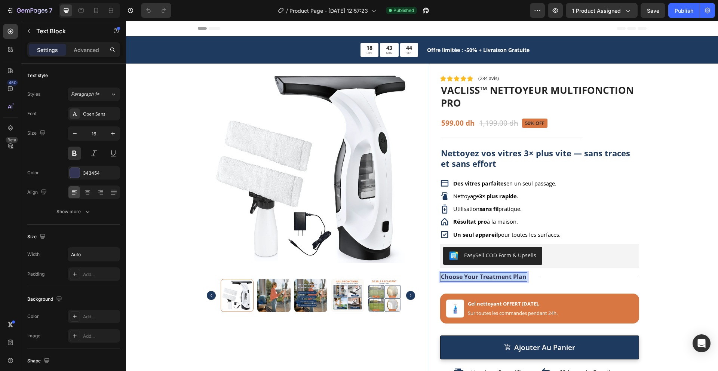
click at [490, 277] on p "Choose Your Treatment Plan" at bounding box center [484, 277] width 86 height 8
click at [673, 9] on button "Publish" at bounding box center [683, 10] width 31 height 15
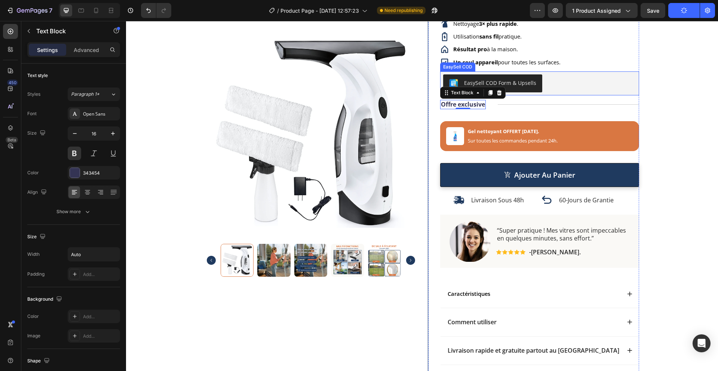
scroll to position [228, 0]
